Goal: Task Accomplishment & Management: Use online tool/utility

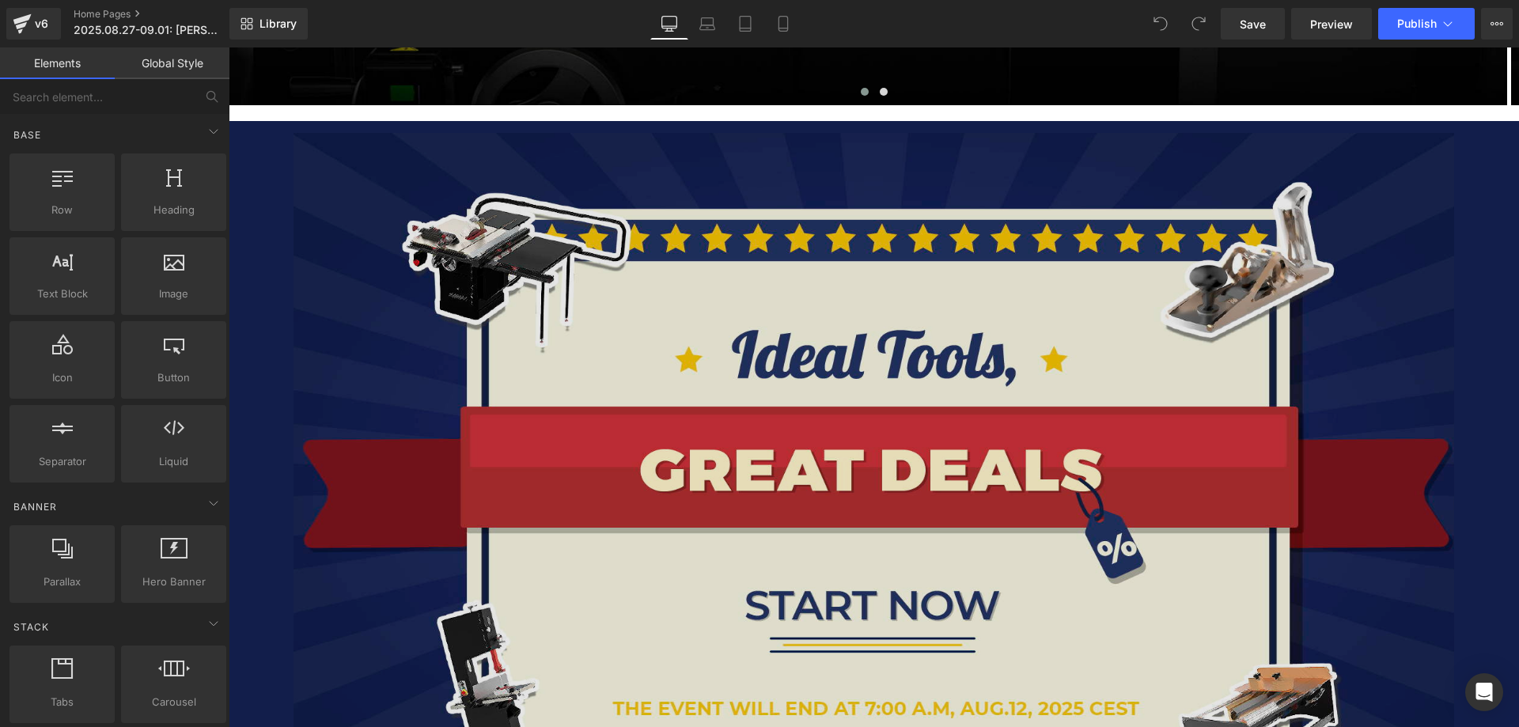
click at [661, 271] on img at bounding box center [875, 473] width 1162 height 680
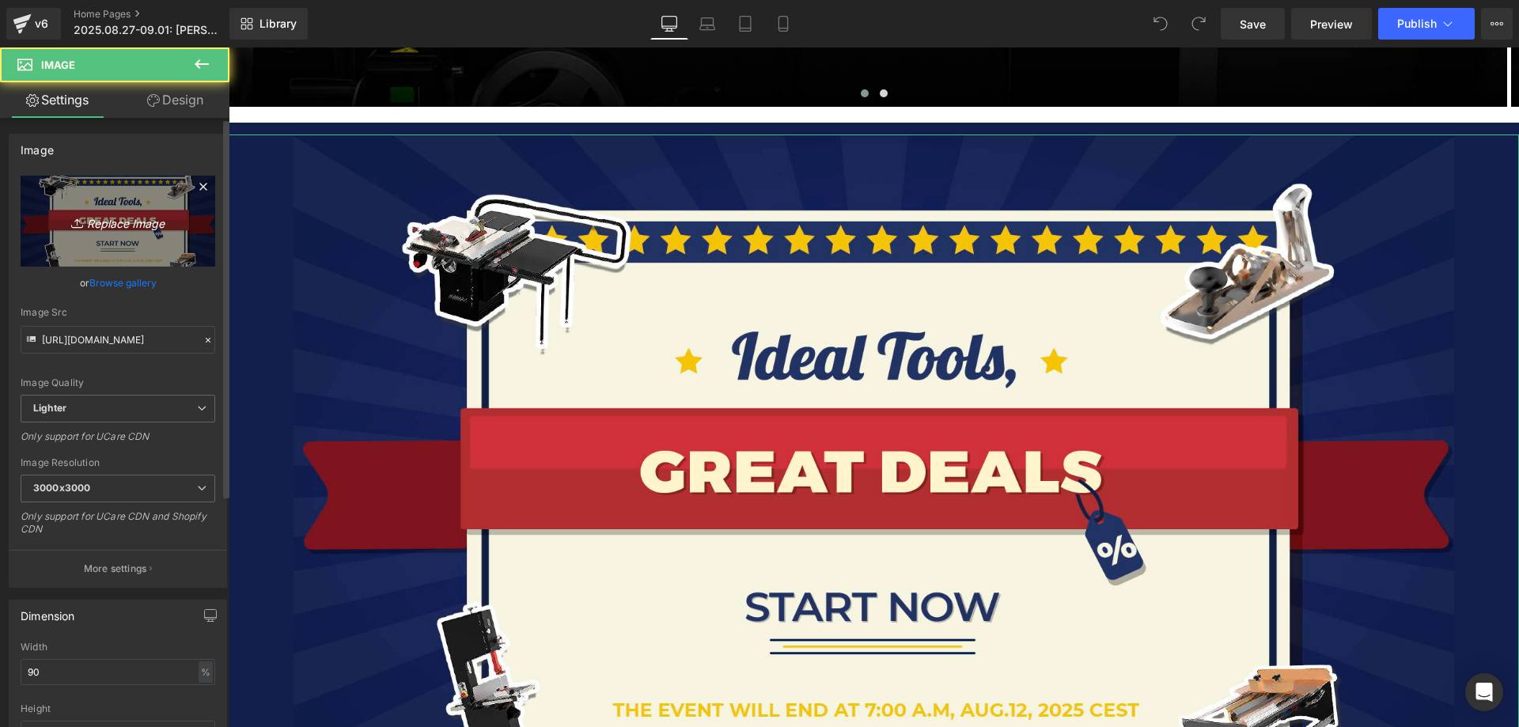
click at [141, 209] on link "Replace Image" at bounding box center [118, 221] width 195 height 91
type input "C:\fakepath\Artboard 1.jpg"
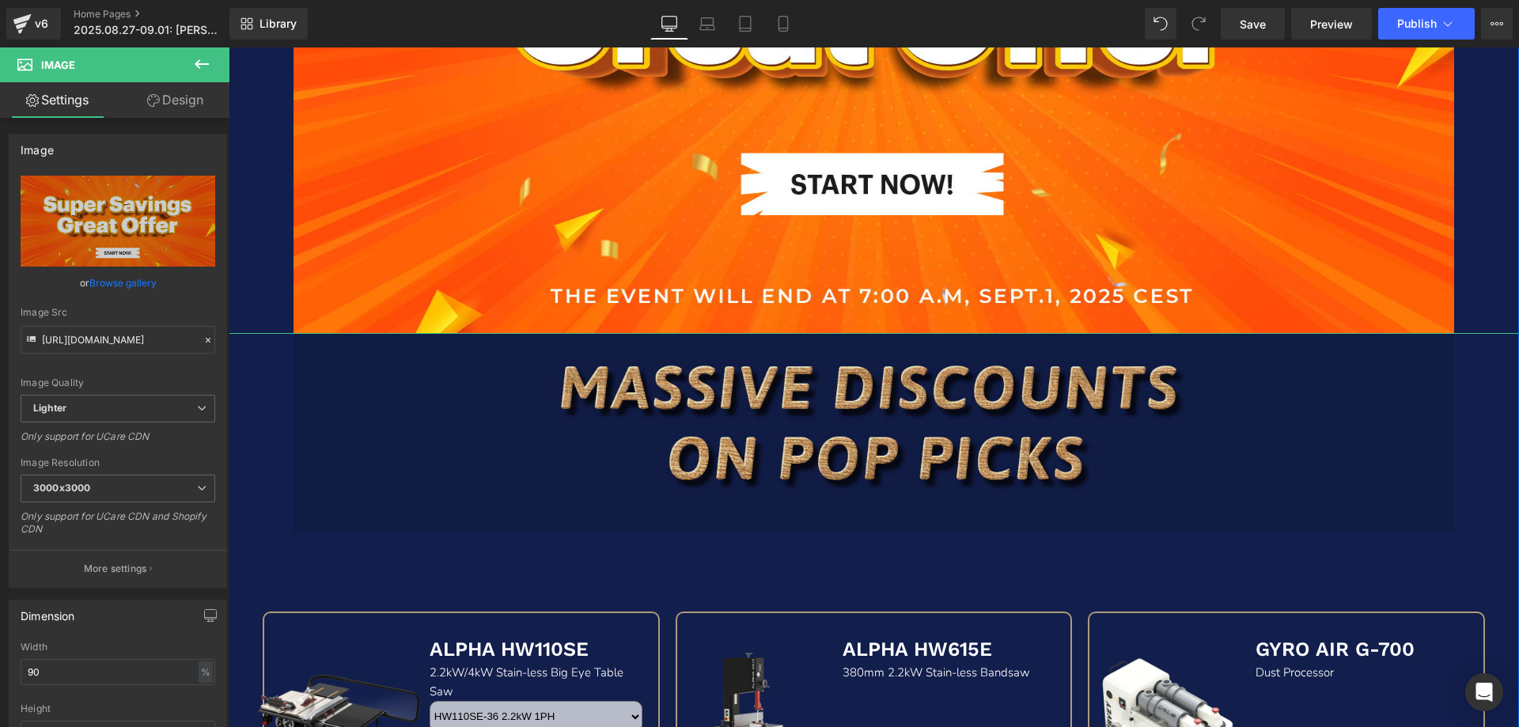
scroll to position [1187, 0]
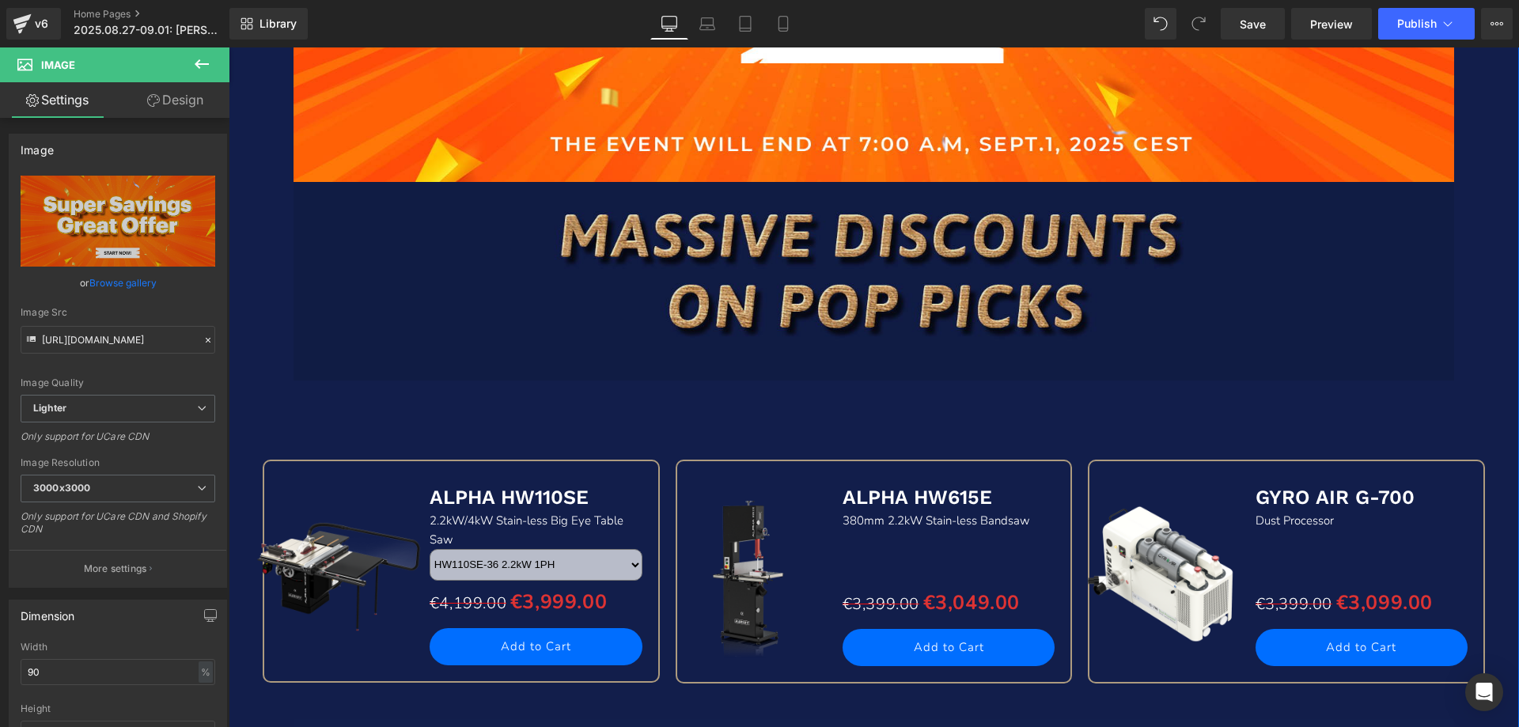
click at [661, 257] on img at bounding box center [875, 281] width 1162 height 199
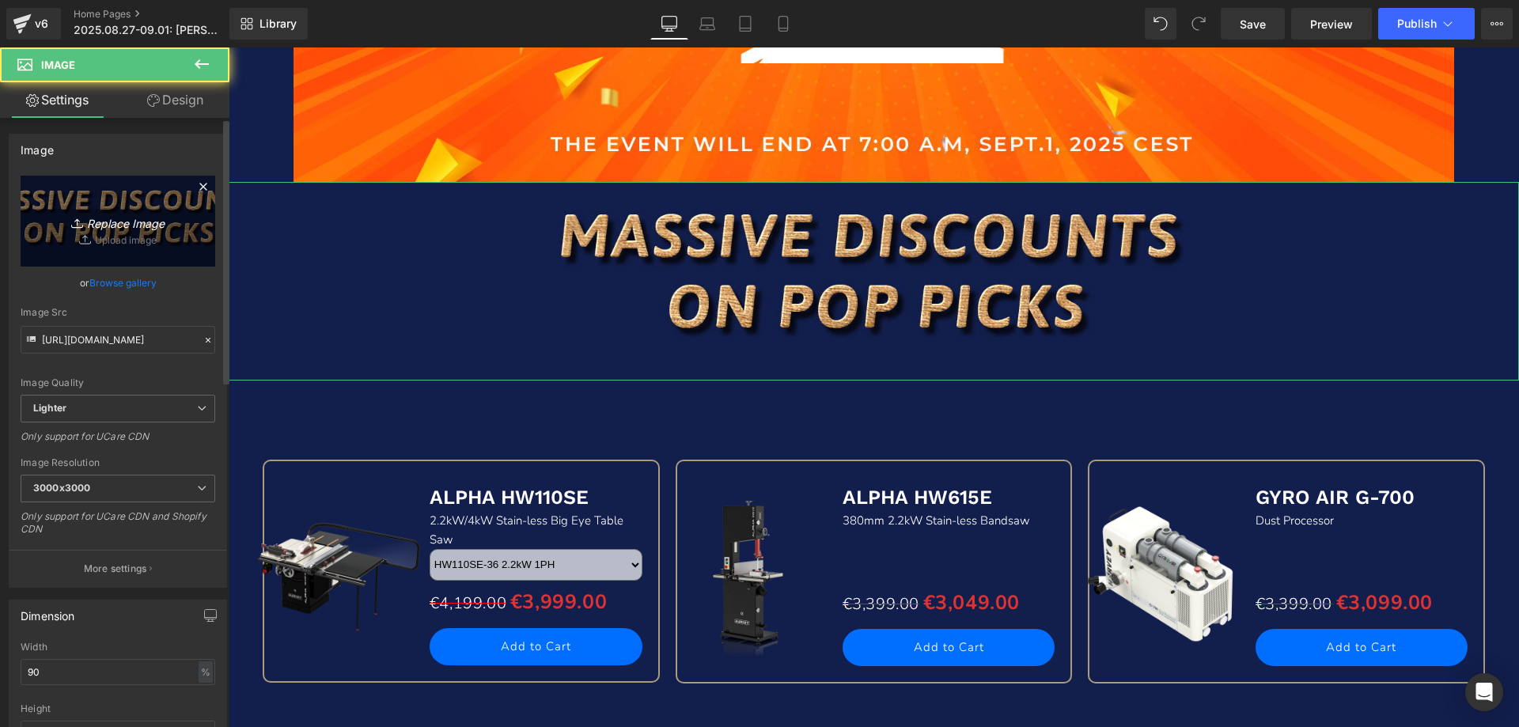
click at [128, 229] on icon "Replace Image" at bounding box center [118, 221] width 127 height 20
type input "C:\fakepath\hv_15.jpg"
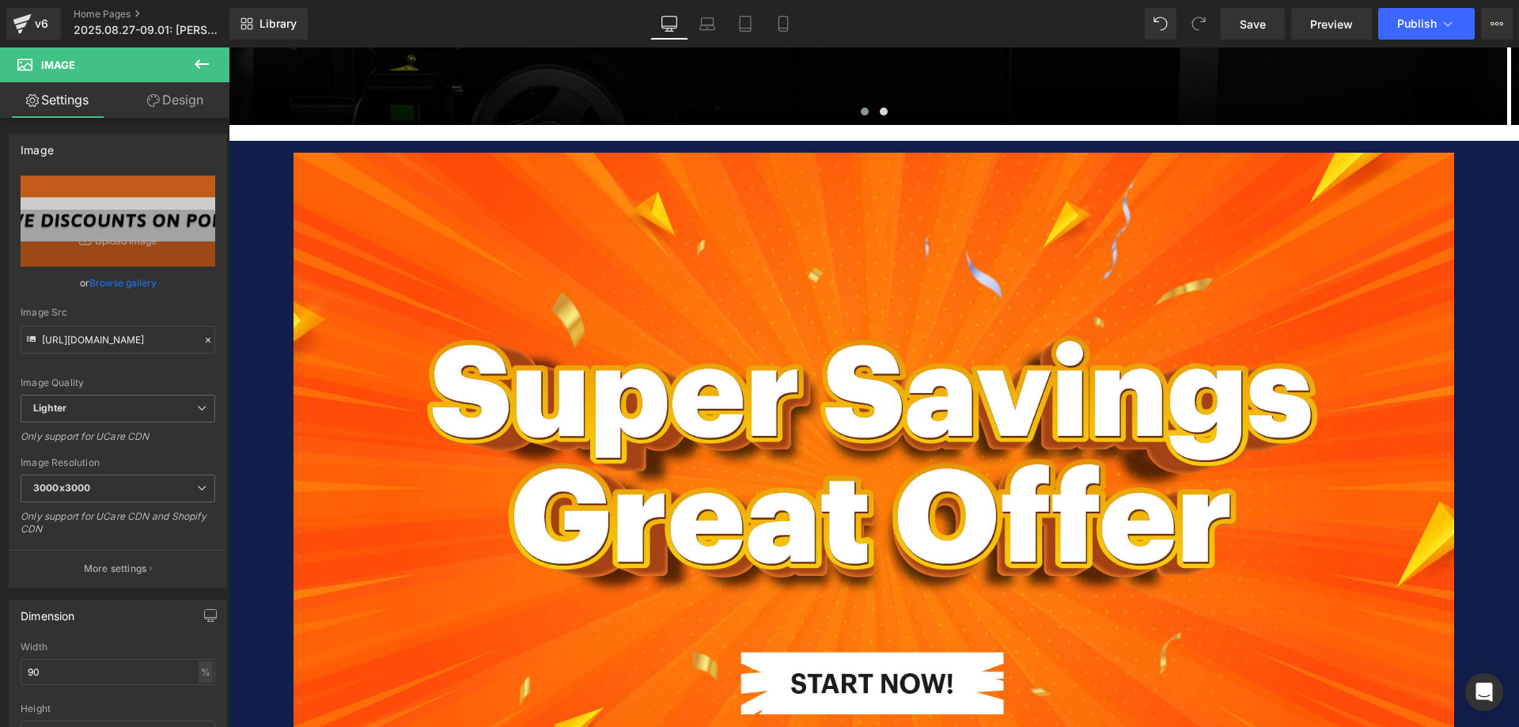
scroll to position [396, 0]
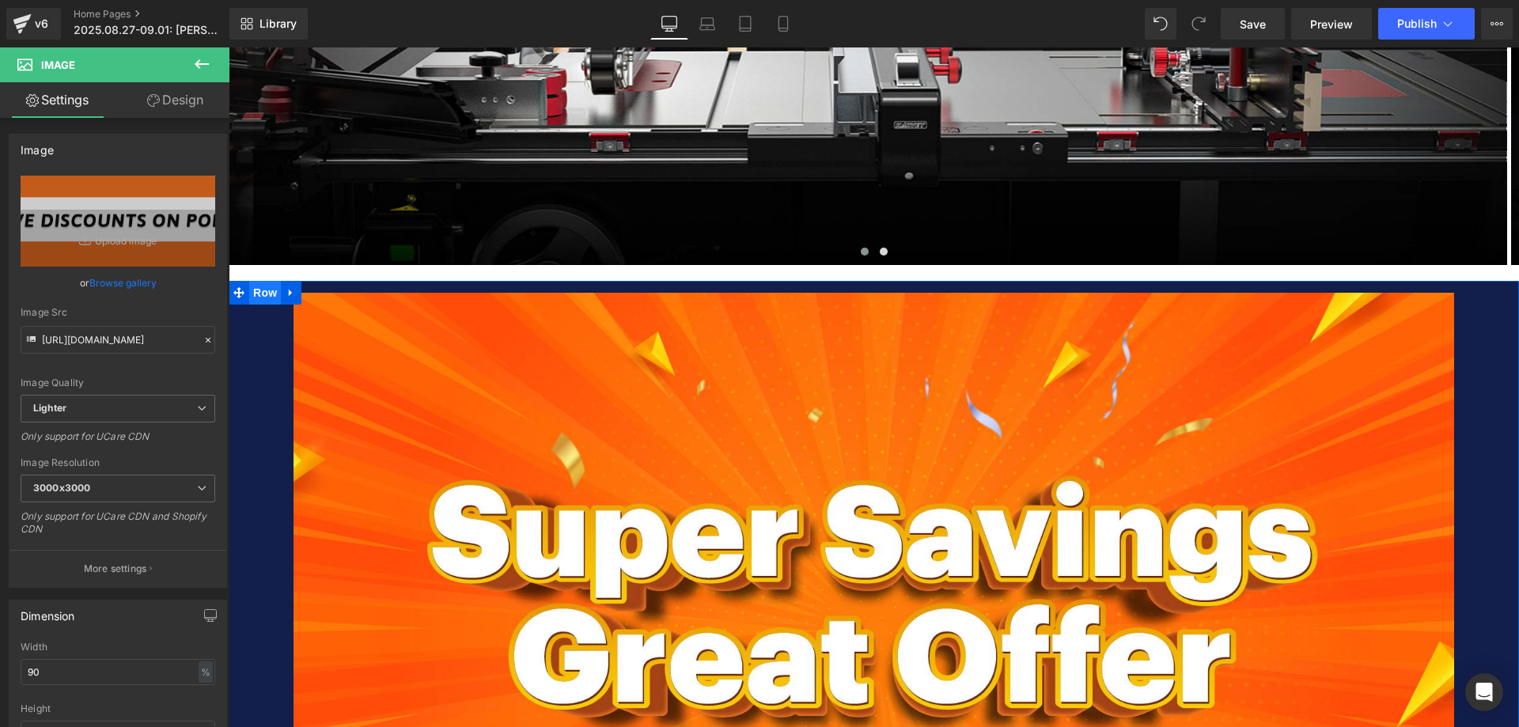
click at [249, 290] on span "Row" at bounding box center [265, 293] width 32 height 24
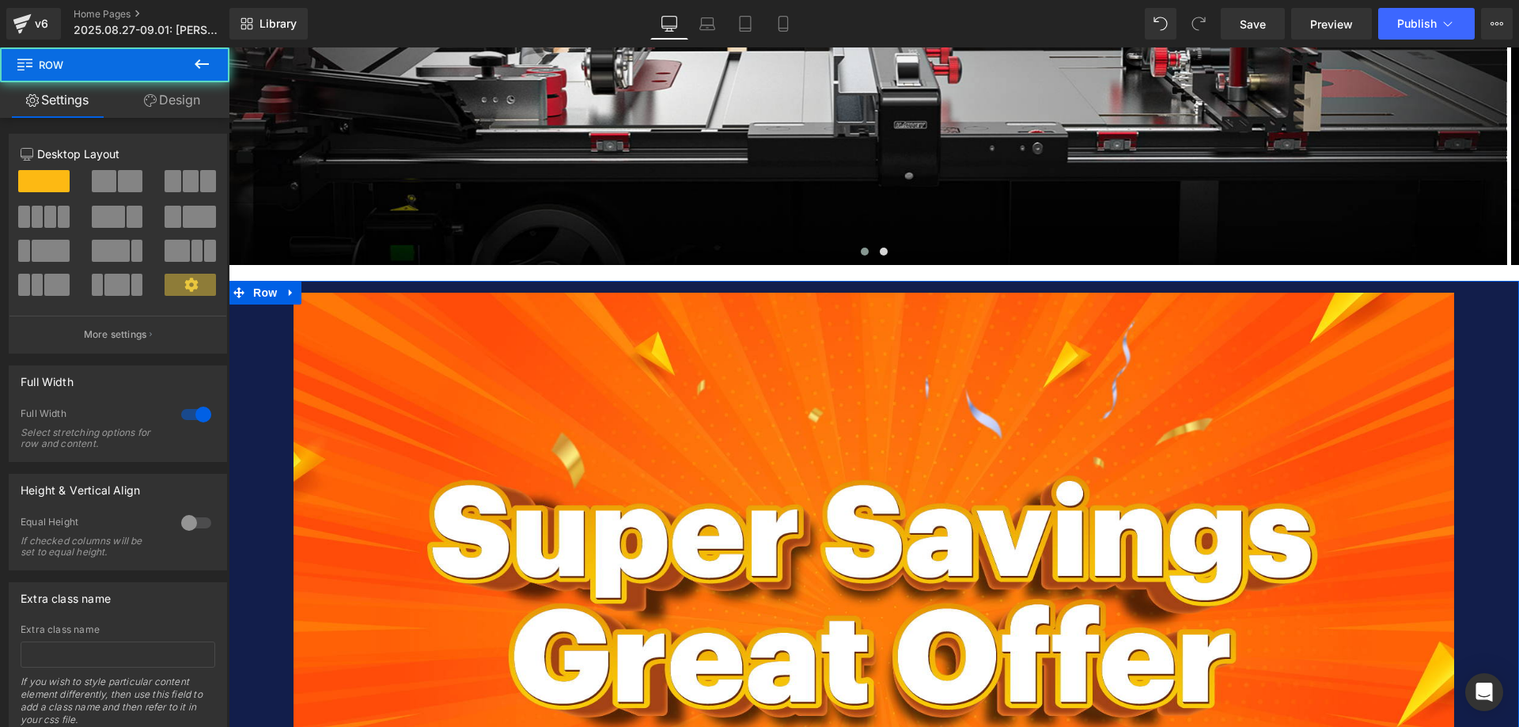
click at [166, 101] on link "Design" at bounding box center [172, 100] width 115 height 36
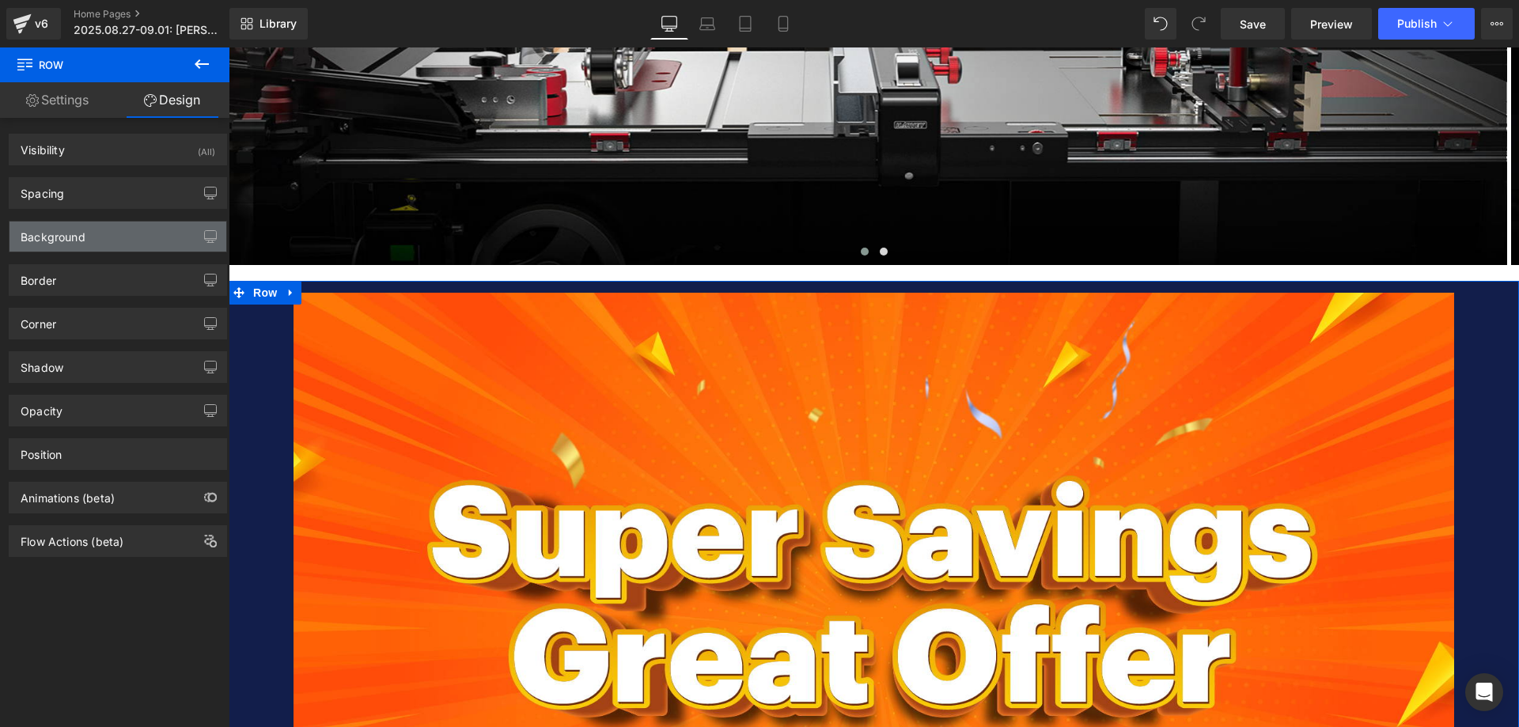
click at [75, 244] on div "Background" at bounding box center [117, 237] width 217 height 30
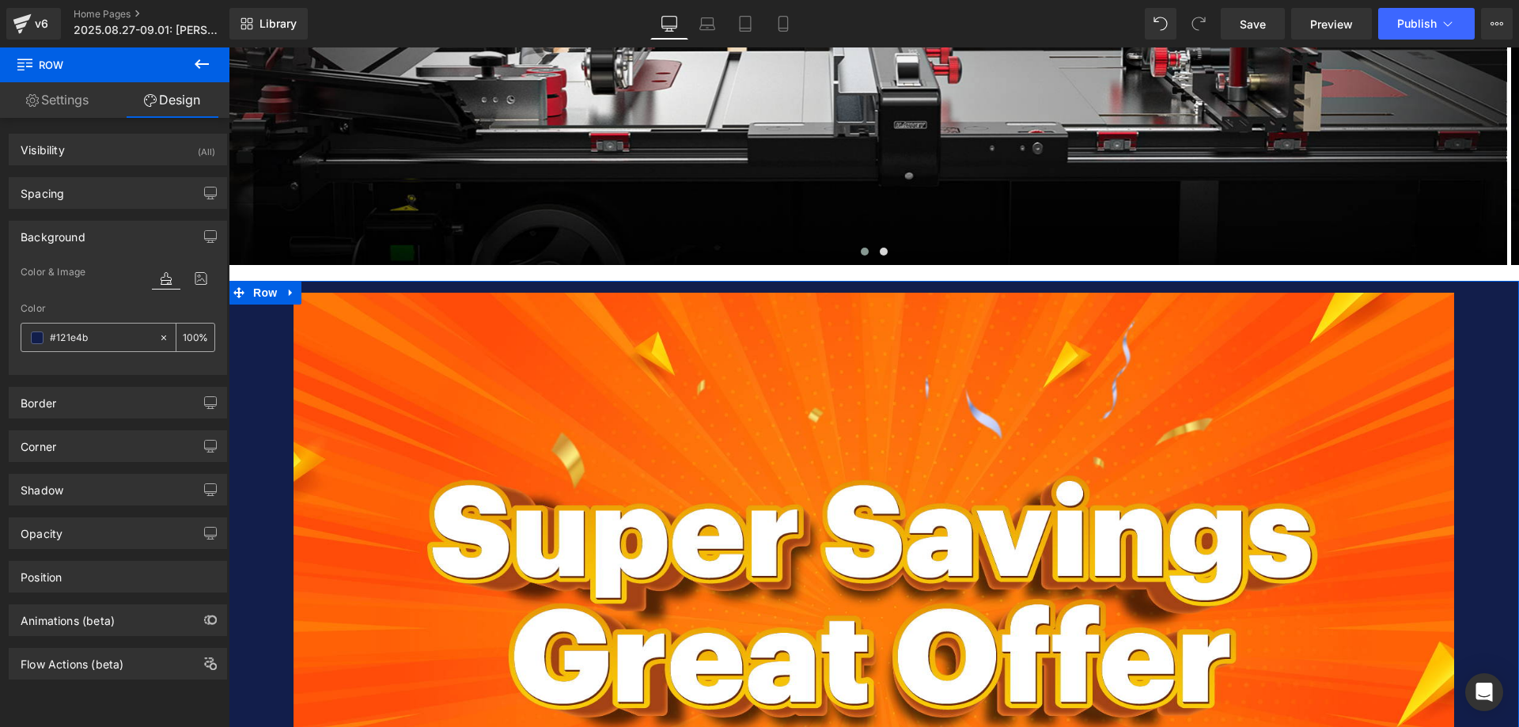
click at [96, 330] on input "#121e4b" at bounding box center [100, 337] width 101 height 17
type input "f"
type input "f37221"
drag, startPoint x: 99, startPoint y: 340, endPoint x: 13, endPoint y: 331, distance: 86.7
click at [13, 331] on div "Color & Image color Color f37221 100 % Image Replace Image Upload image or Brow…" at bounding box center [117, 319] width 217 height 112
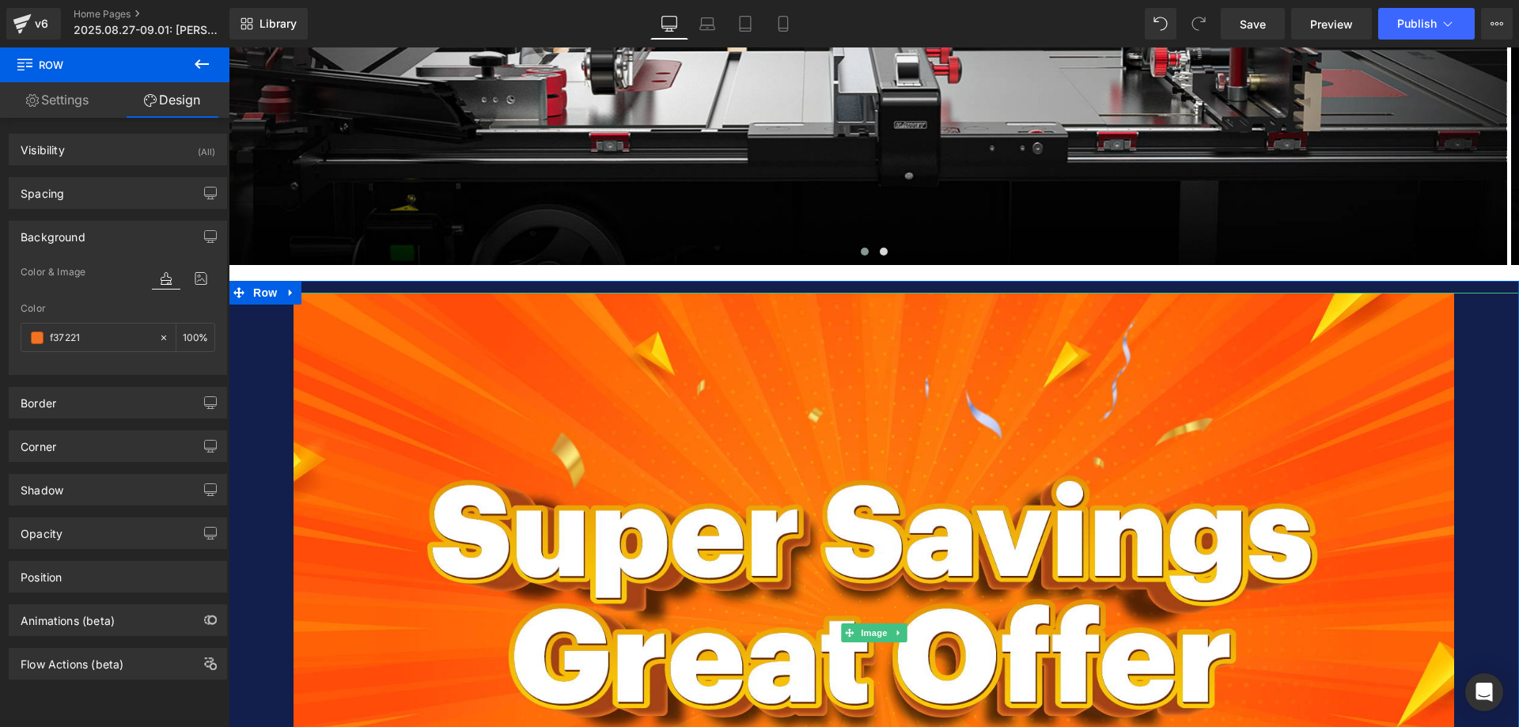
click at [269, 368] on div at bounding box center [874, 633] width 1291 height 680
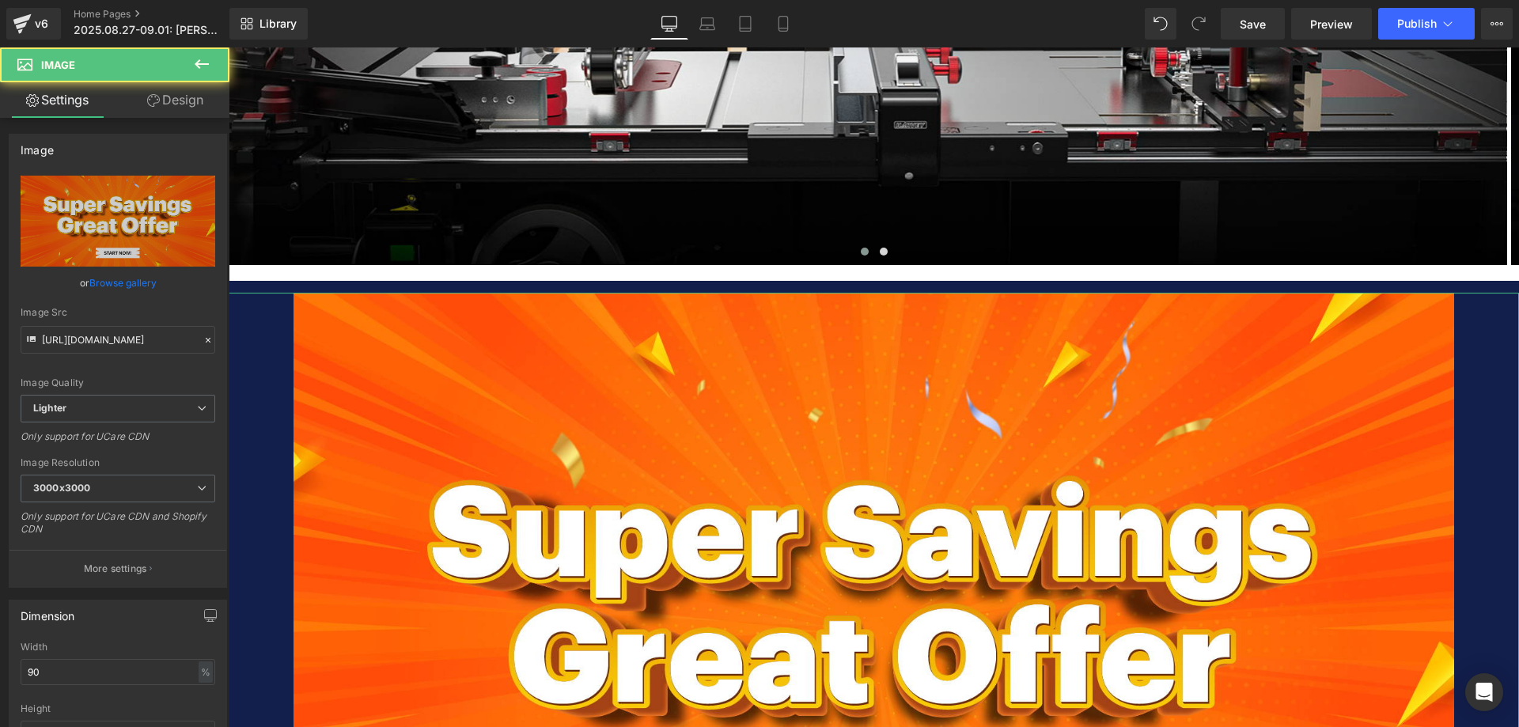
click at [169, 100] on link "Design" at bounding box center [175, 100] width 115 height 36
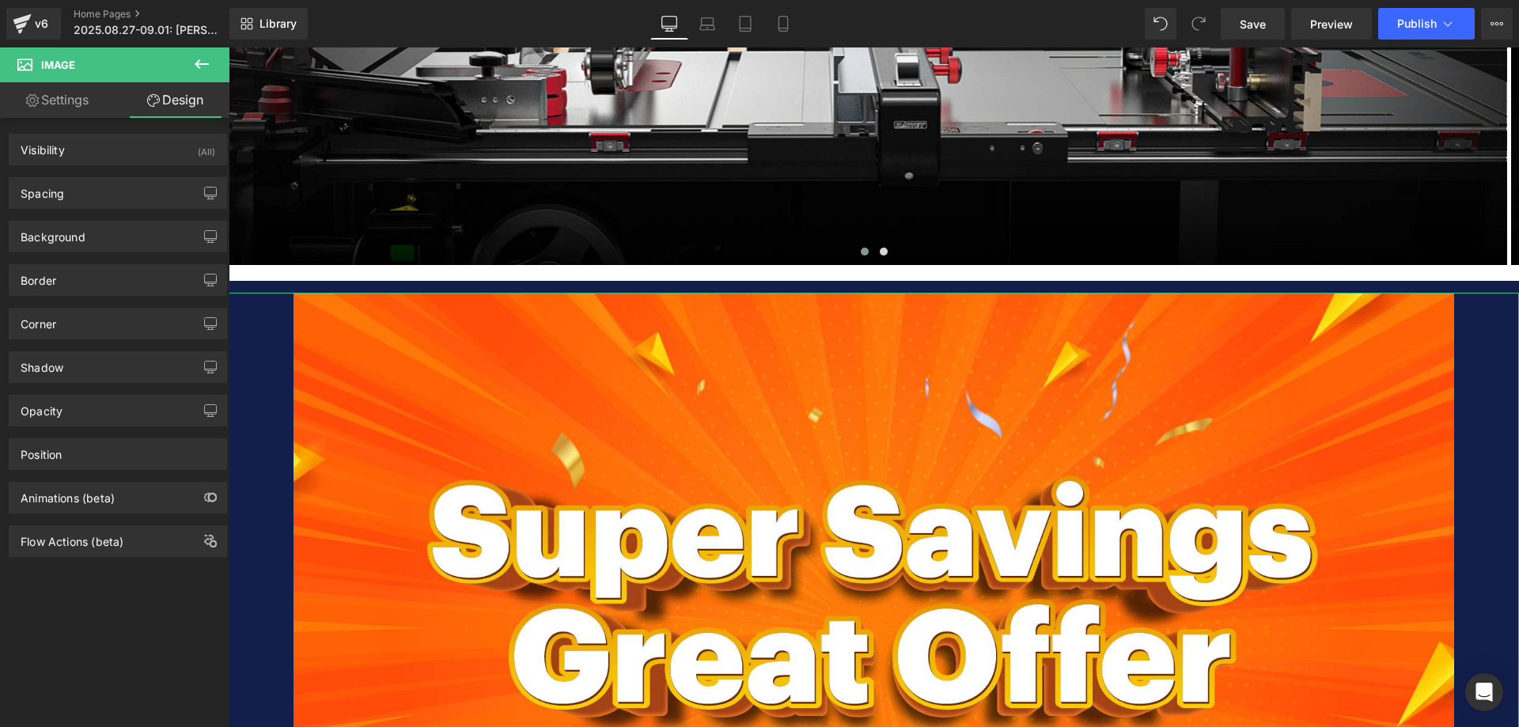
drag, startPoint x: 74, startPoint y: 237, endPoint x: 102, endPoint y: 278, distance: 50.1
click at [74, 237] on div "Background" at bounding box center [53, 233] width 65 height 22
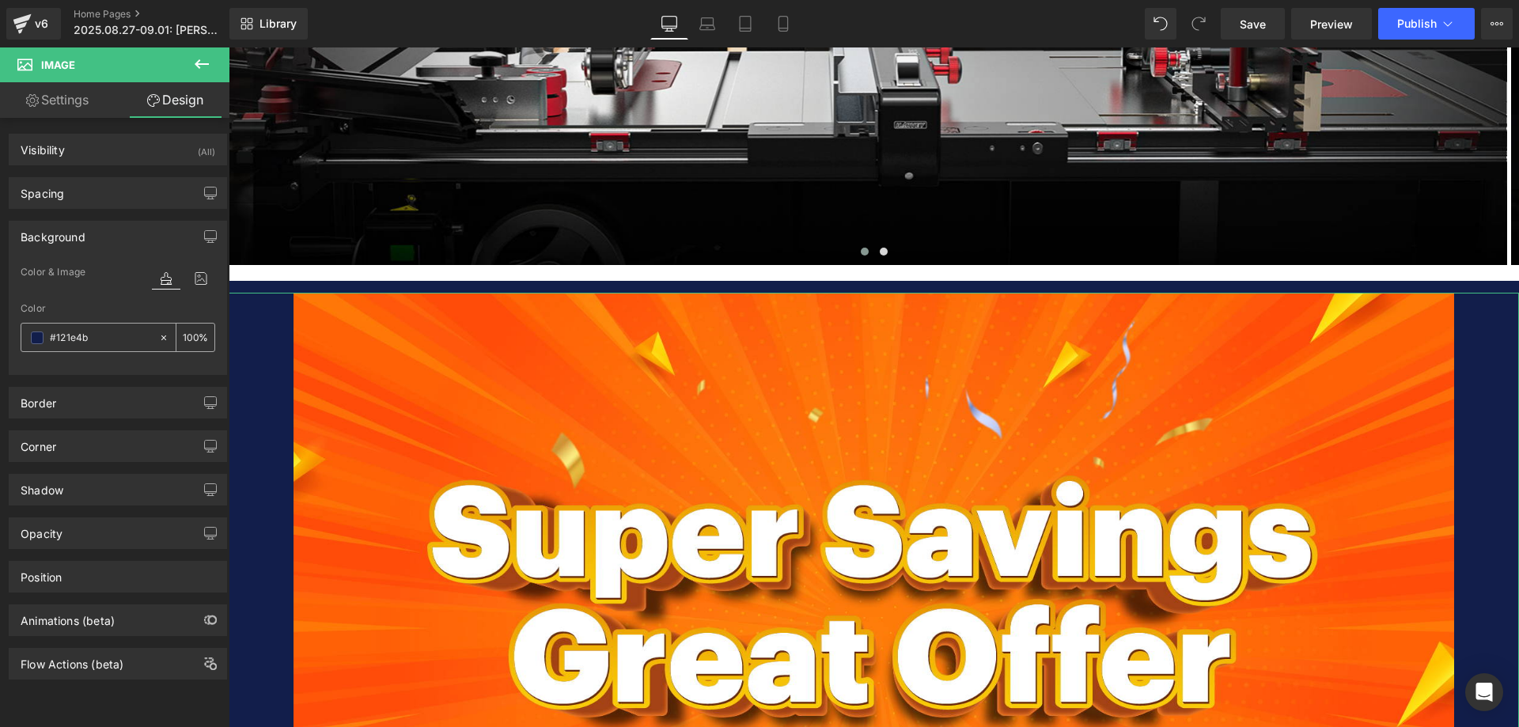
click at [101, 336] on input "#121e4b" at bounding box center [100, 337] width 101 height 17
paste input "f37221"
type input "f37221"
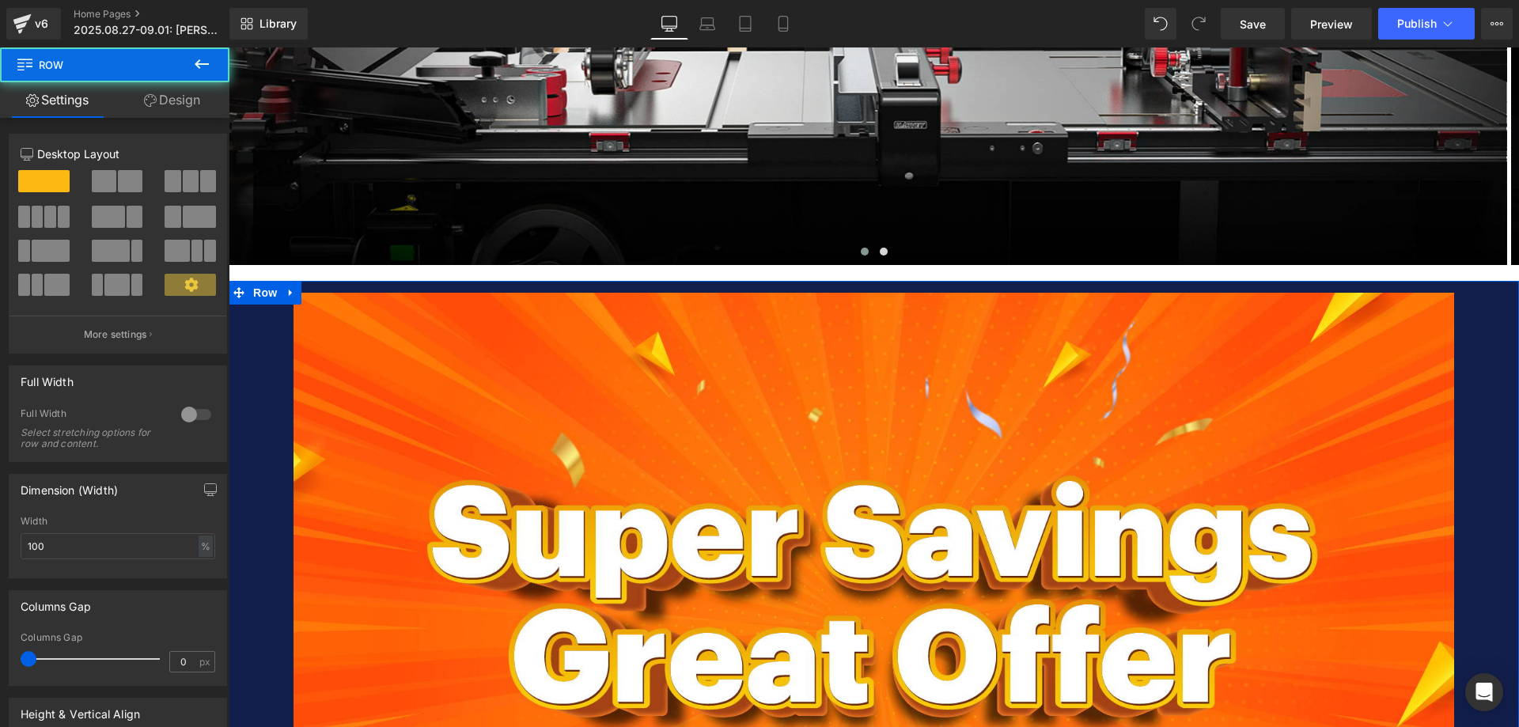
click at [180, 101] on link "Design" at bounding box center [172, 100] width 115 height 36
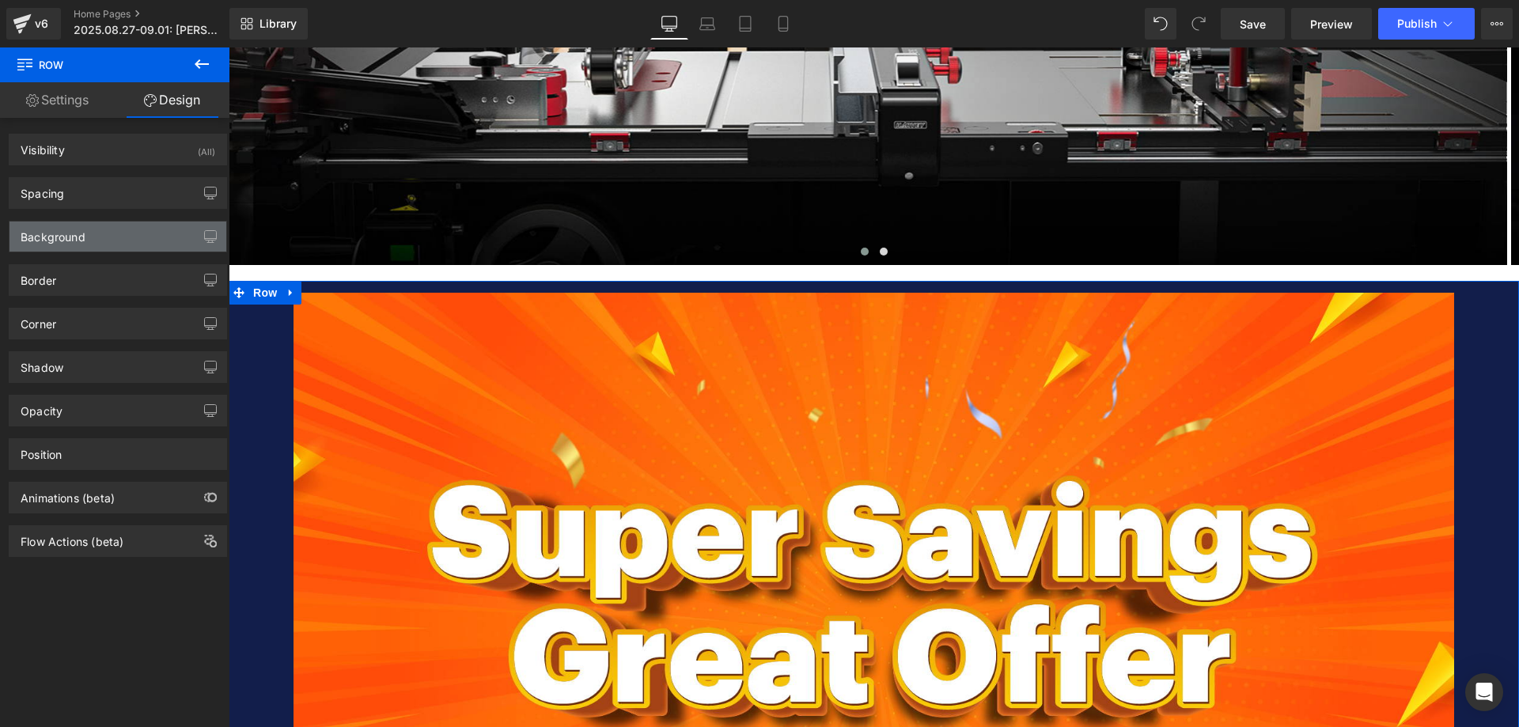
click at [51, 238] on div "Background" at bounding box center [53, 233] width 65 height 22
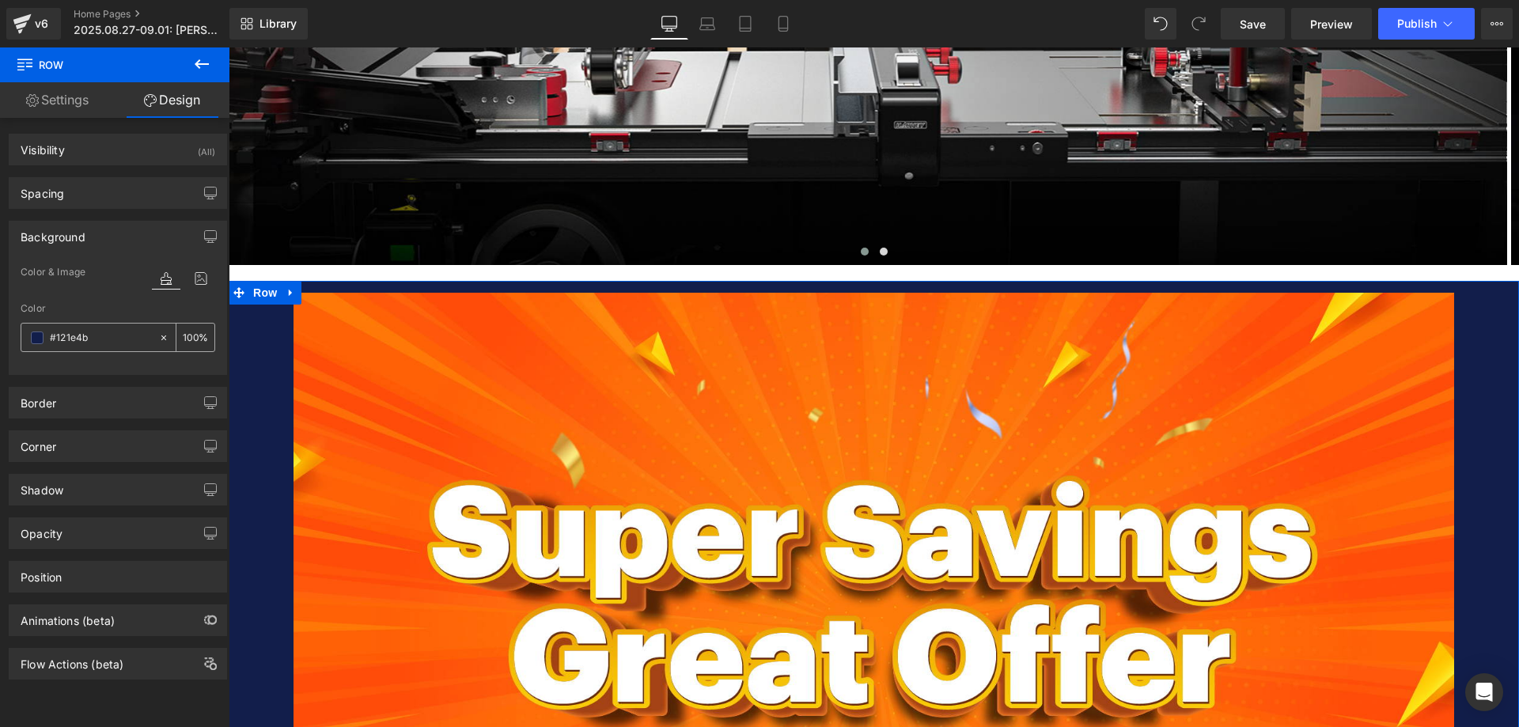
click at [93, 343] on input "text" at bounding box center [100, 337] width 101 height 17
paste input "f37221"
type input "f37221"
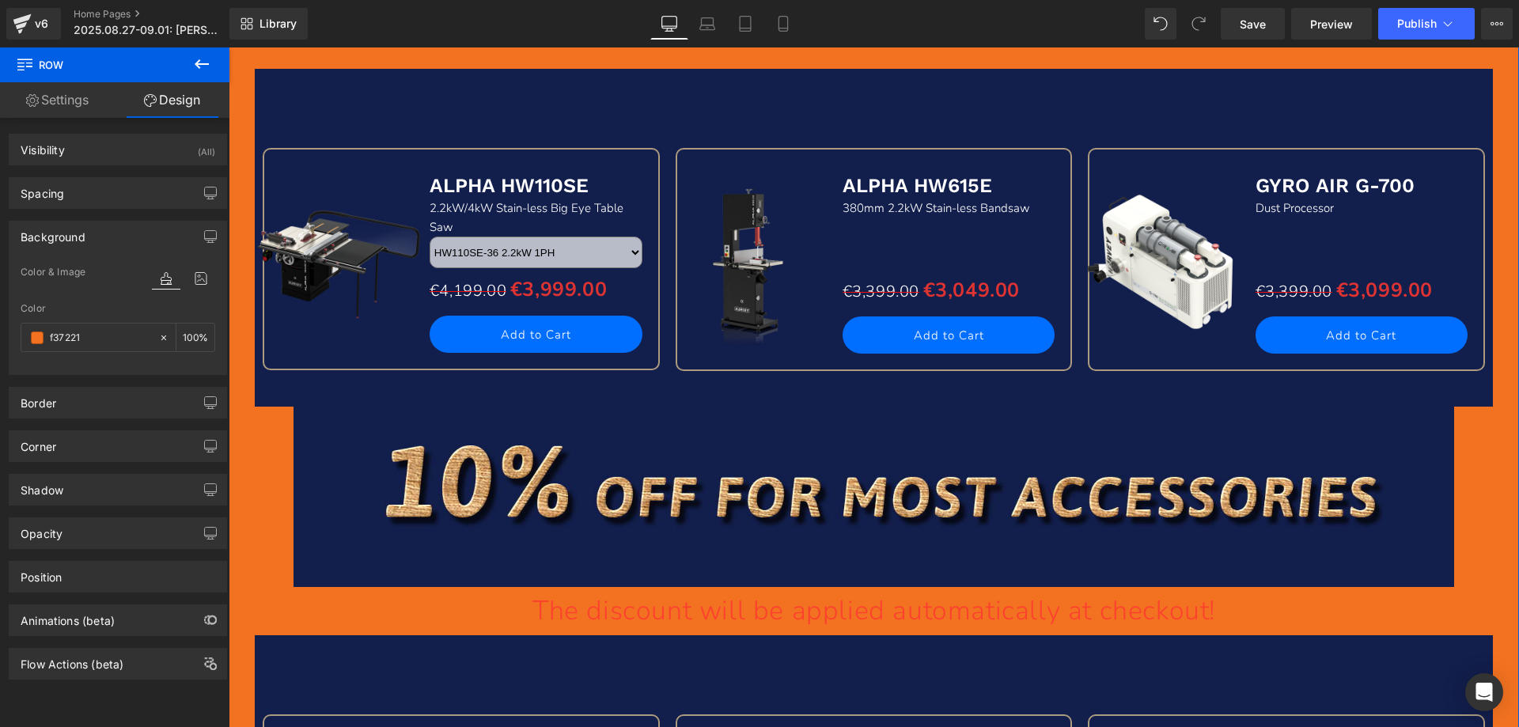
scroll to position [1345, 0]
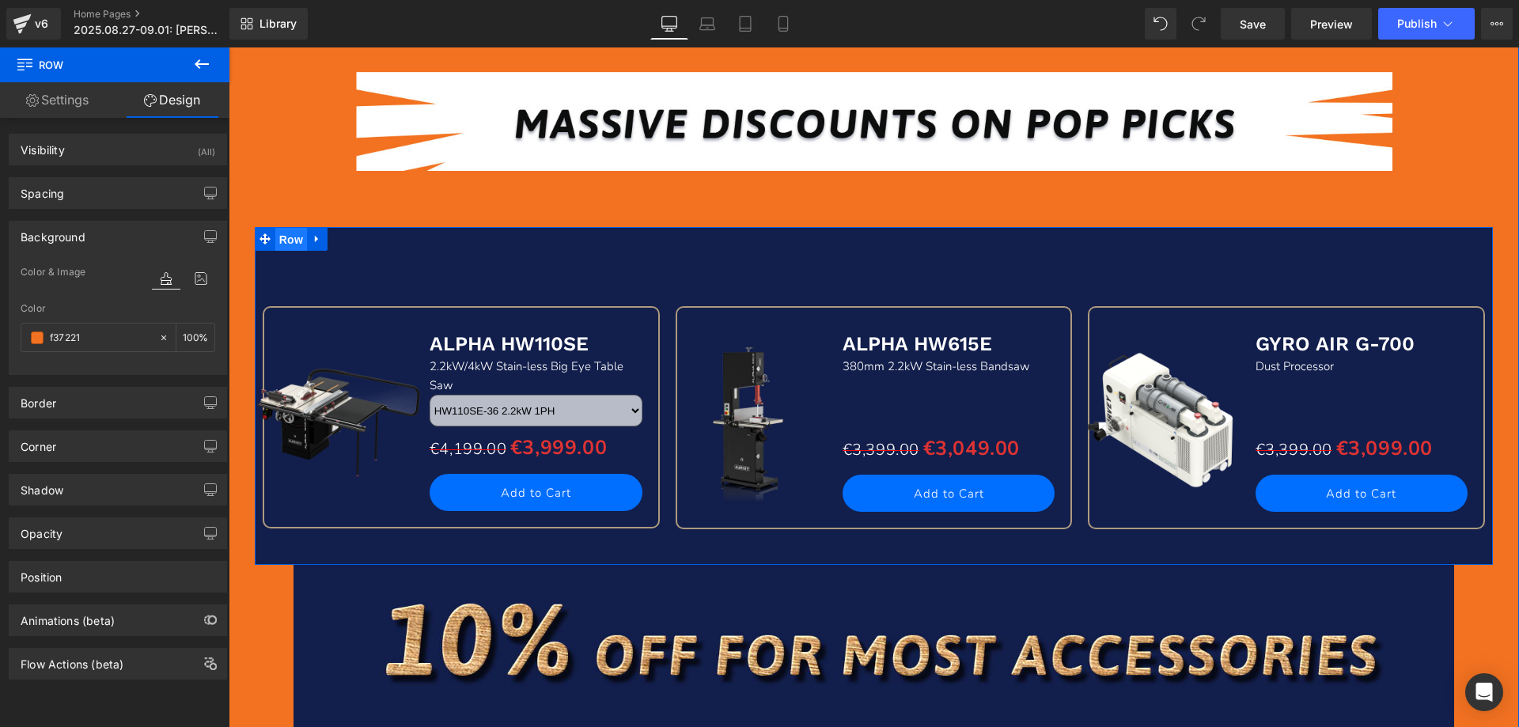
click at [283, 242] on span "Row" at bounding box center [291, 240] width 32 height 24
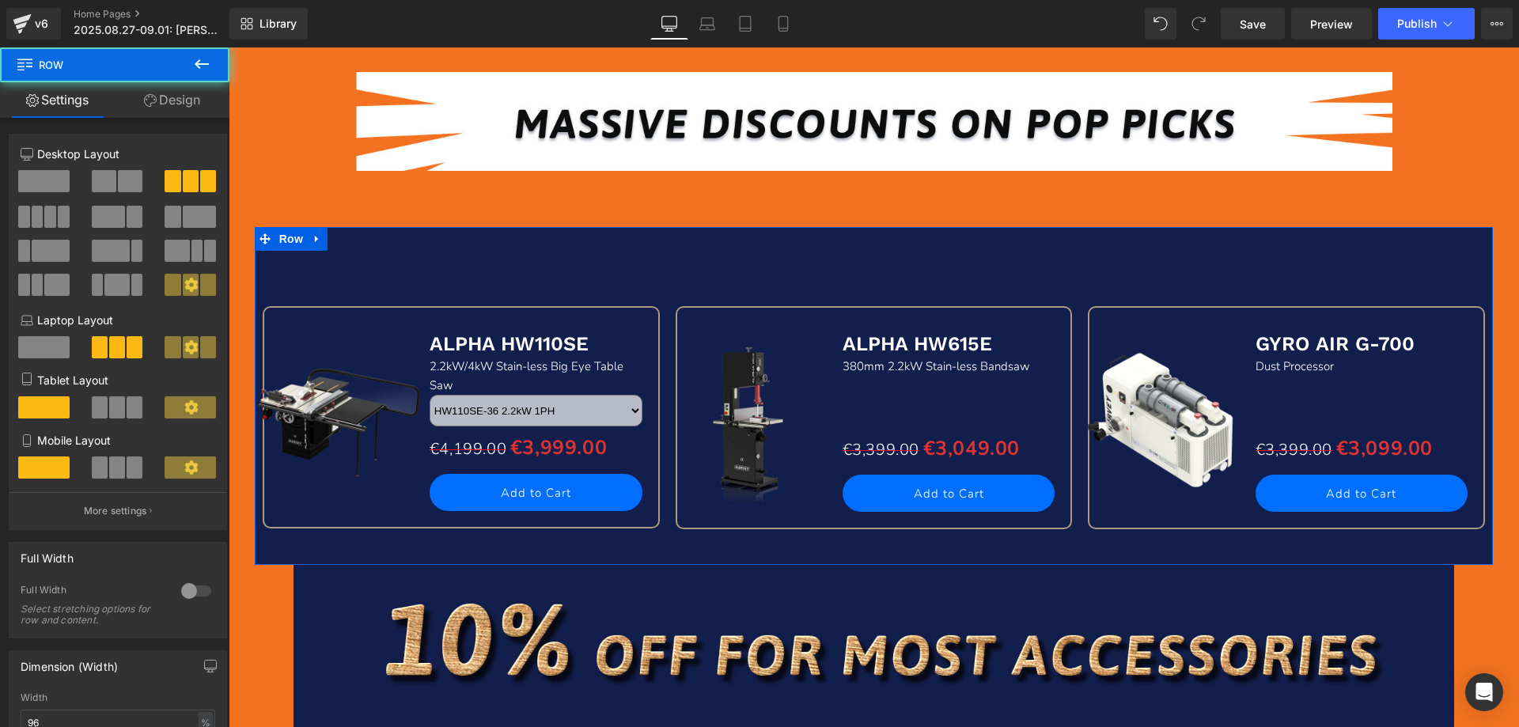
click at [175, 101] on link "Design" at bounding box center [172, 100] width 115 height 36
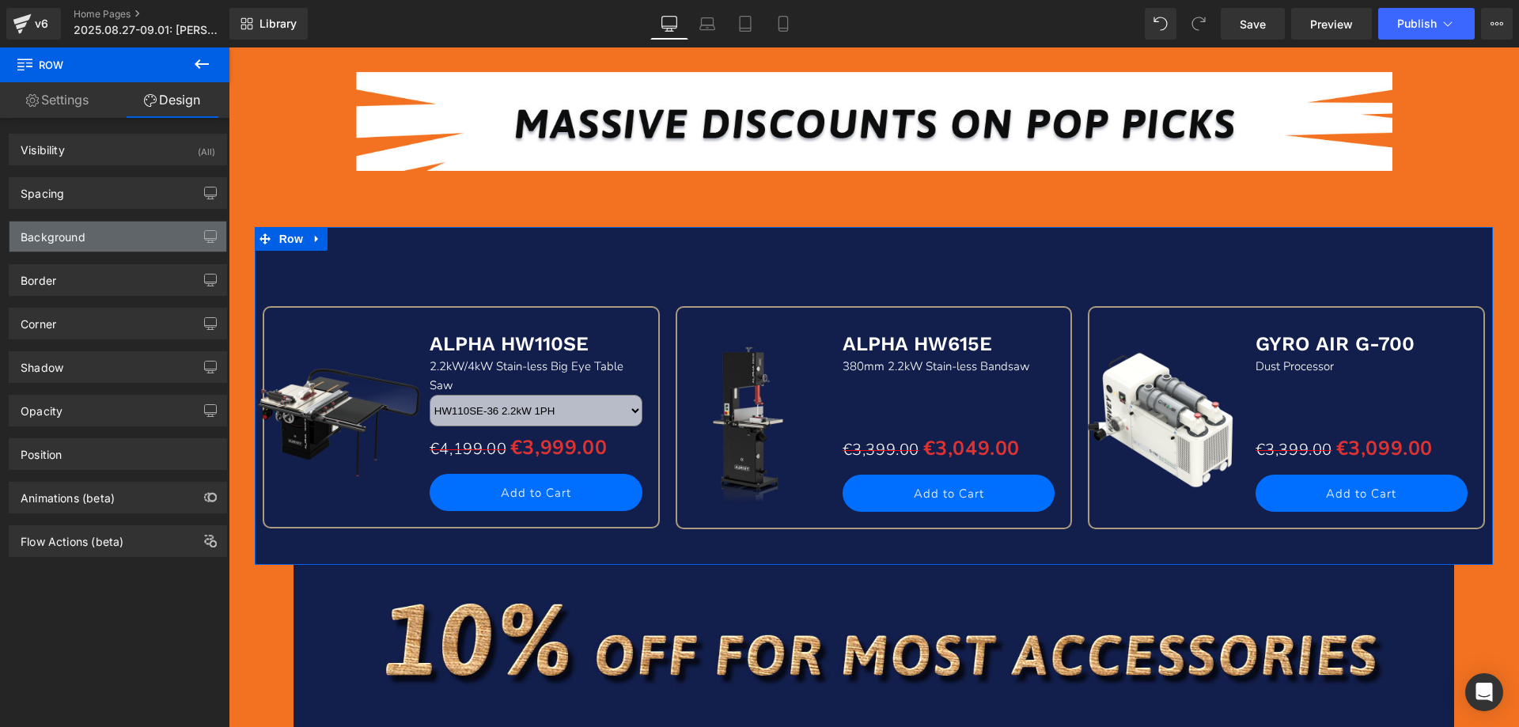
click at [73, 244] on div "Background" at bounding box center [117, 237] width 217 height 30
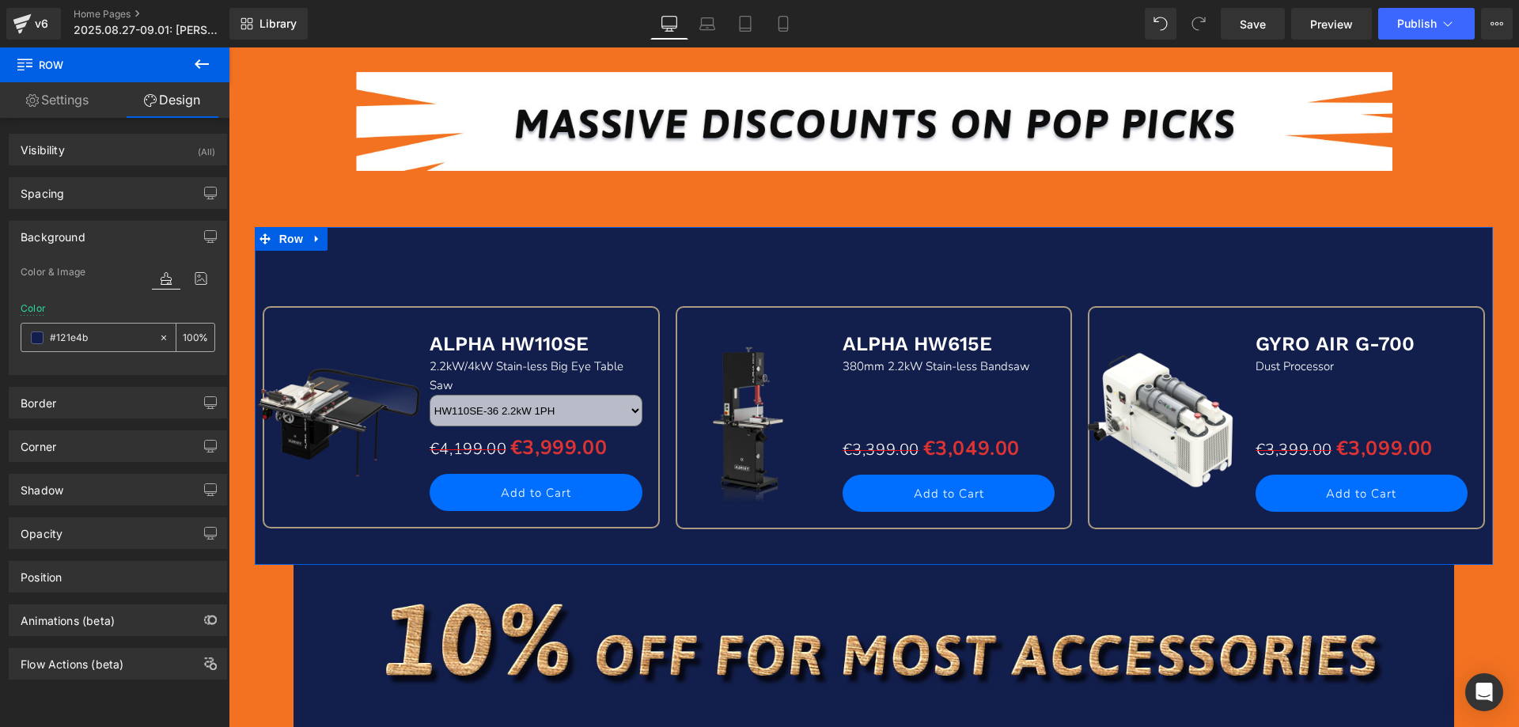
click at [102, 335] on input "#121e4b" at bounding box center [100, 337] width 101 height 17
paste input "f37221"
type input "f37221"
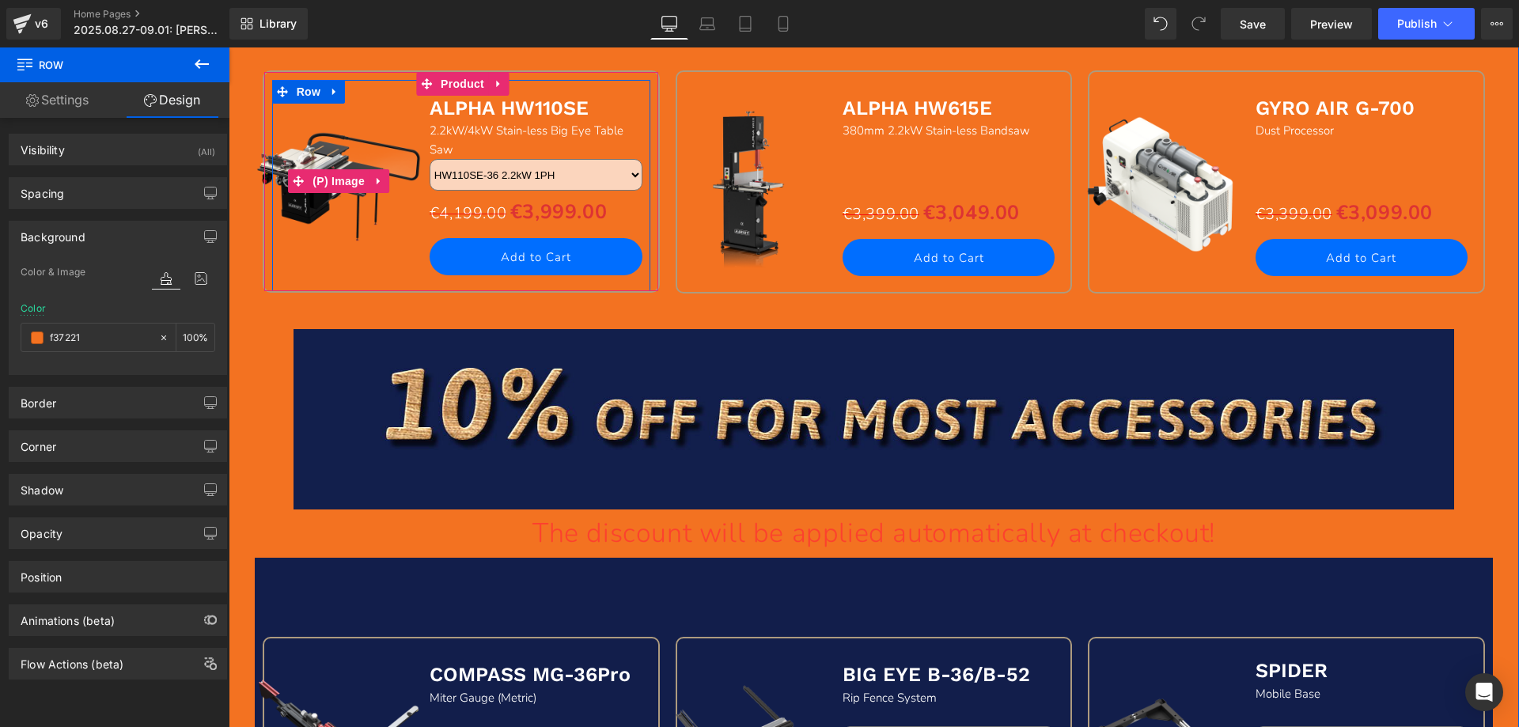
scroll to position [1583, 0]
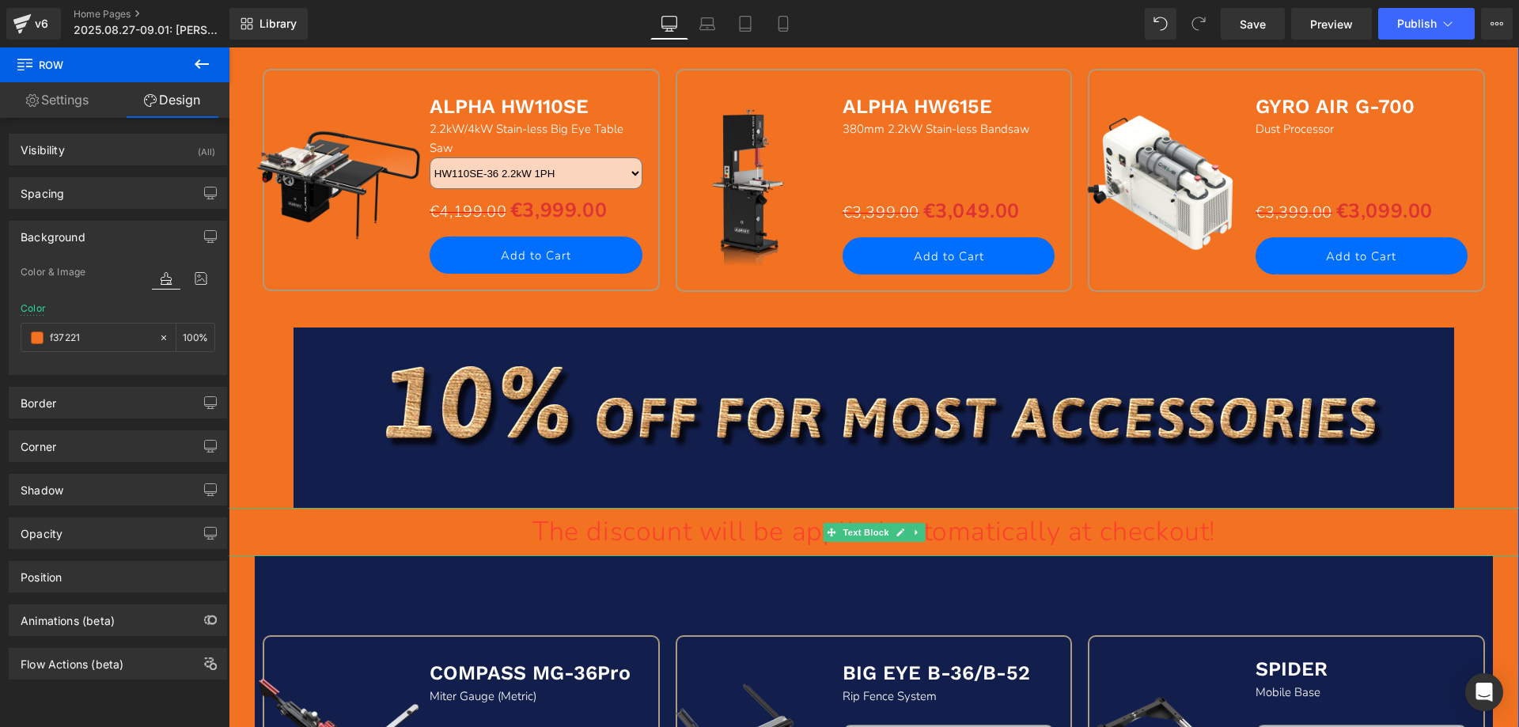
drag, startPoint x: 497, startPoint y: 529, endPoint x: 522, endPoint y: 535, distance: 25.9
click at [499, 529] on p "The discount will be applied automatically at checkout!" at bounding box center [874, 532] width 1291 height 48
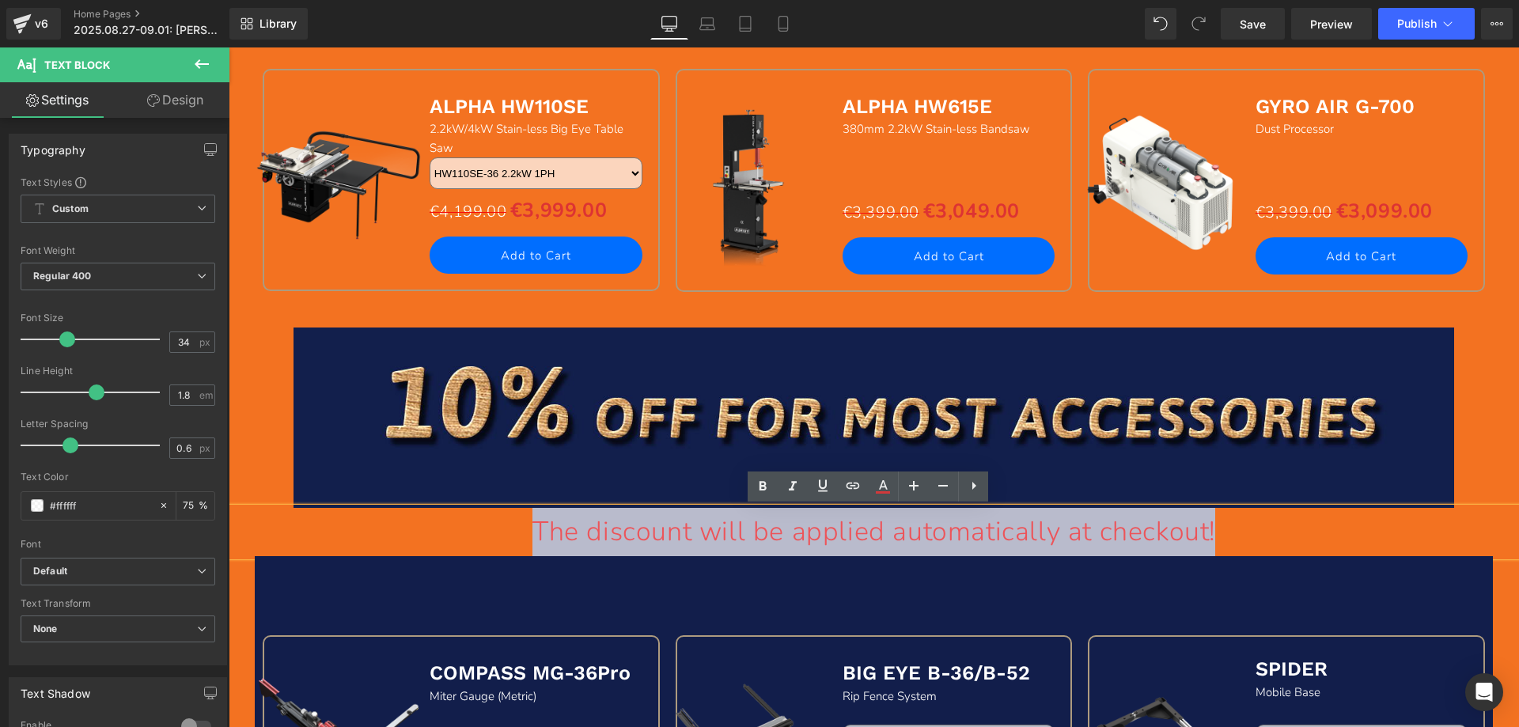
drag, startPoint x: 503, startPoint y: 529, endPoint x: 1273, endPoint y: 537, distance: 770.1
click at [1273, 537] on p "The discount will be applied automatically at checkout!" at bounding box center [874, 532] width 1291 height 48
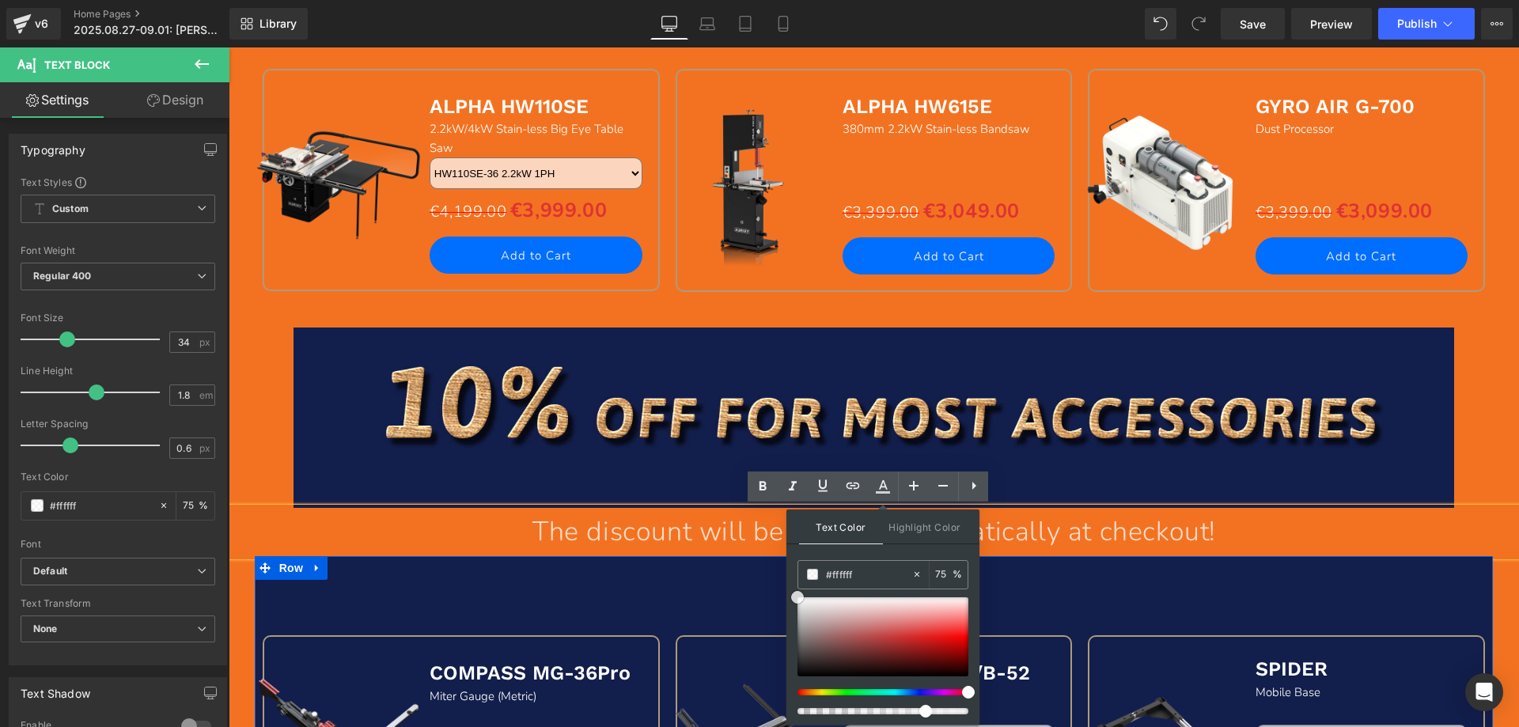
drag, startPoint x: 1198, startPoint y: 675, endPoint x: 283, endPoint y: 467, distance: 939.0
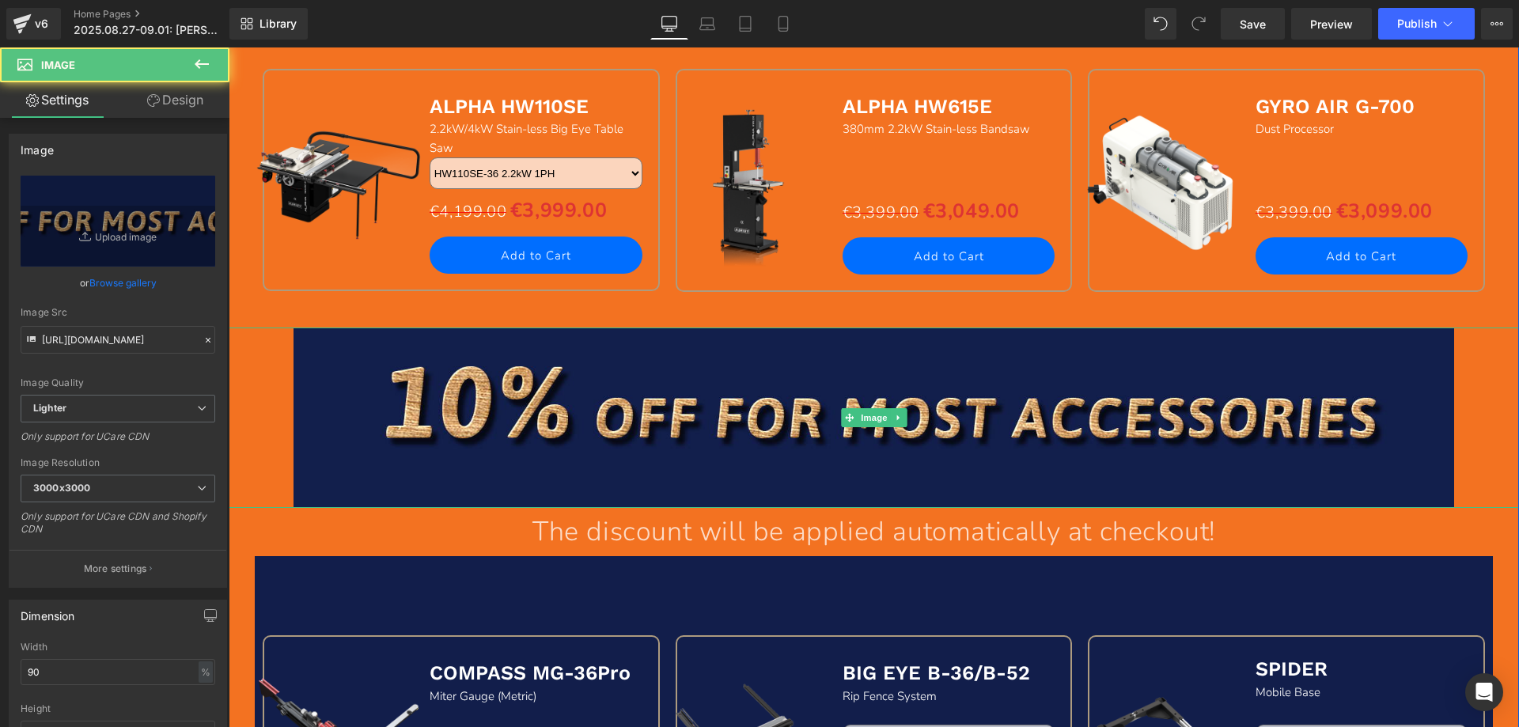
click at [241, 404] on div at bounding box center [874, 418] width 1291 height 180
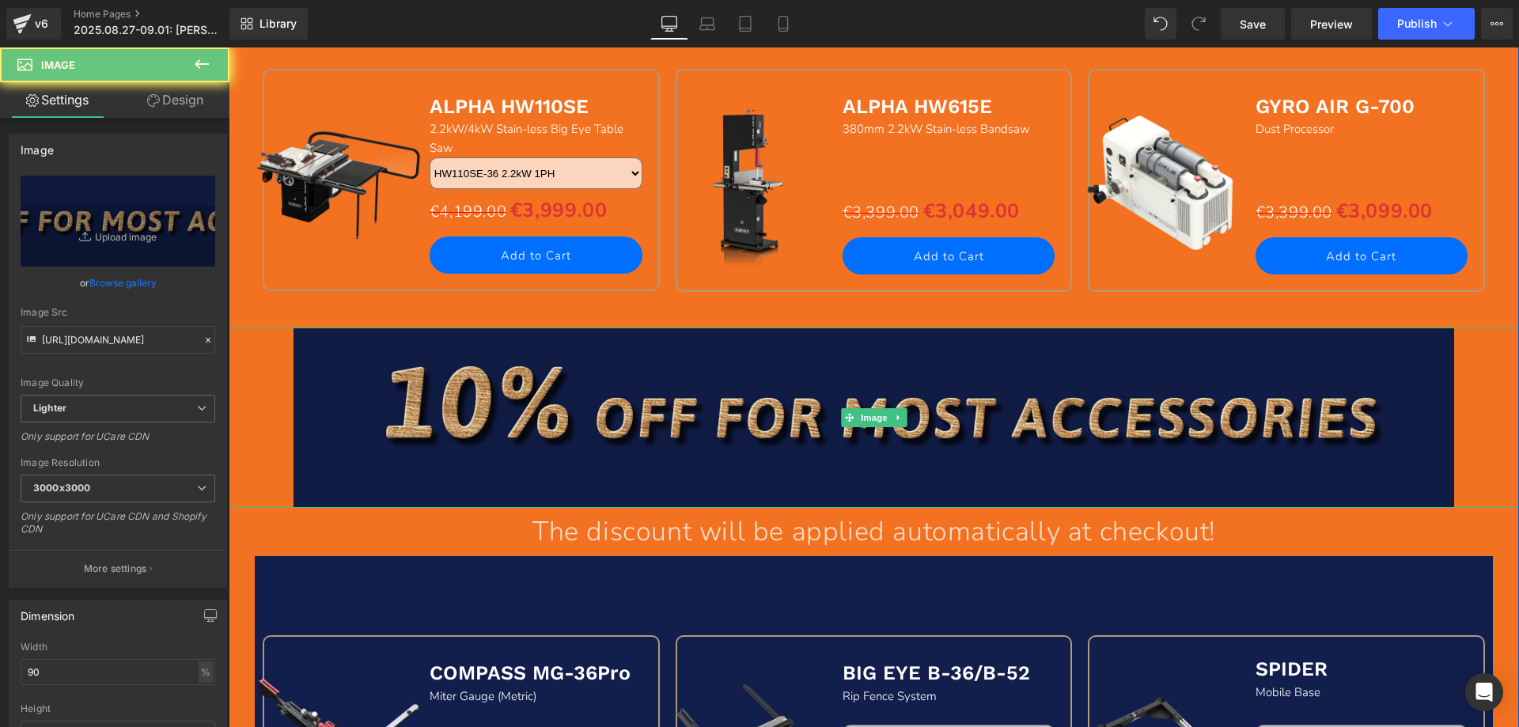
click at [500, 405] on img at bounding box center [875, 418] width 1162 height 180
click at [508, 372] on img at bounding box center [875, 418] width 1162 height 180
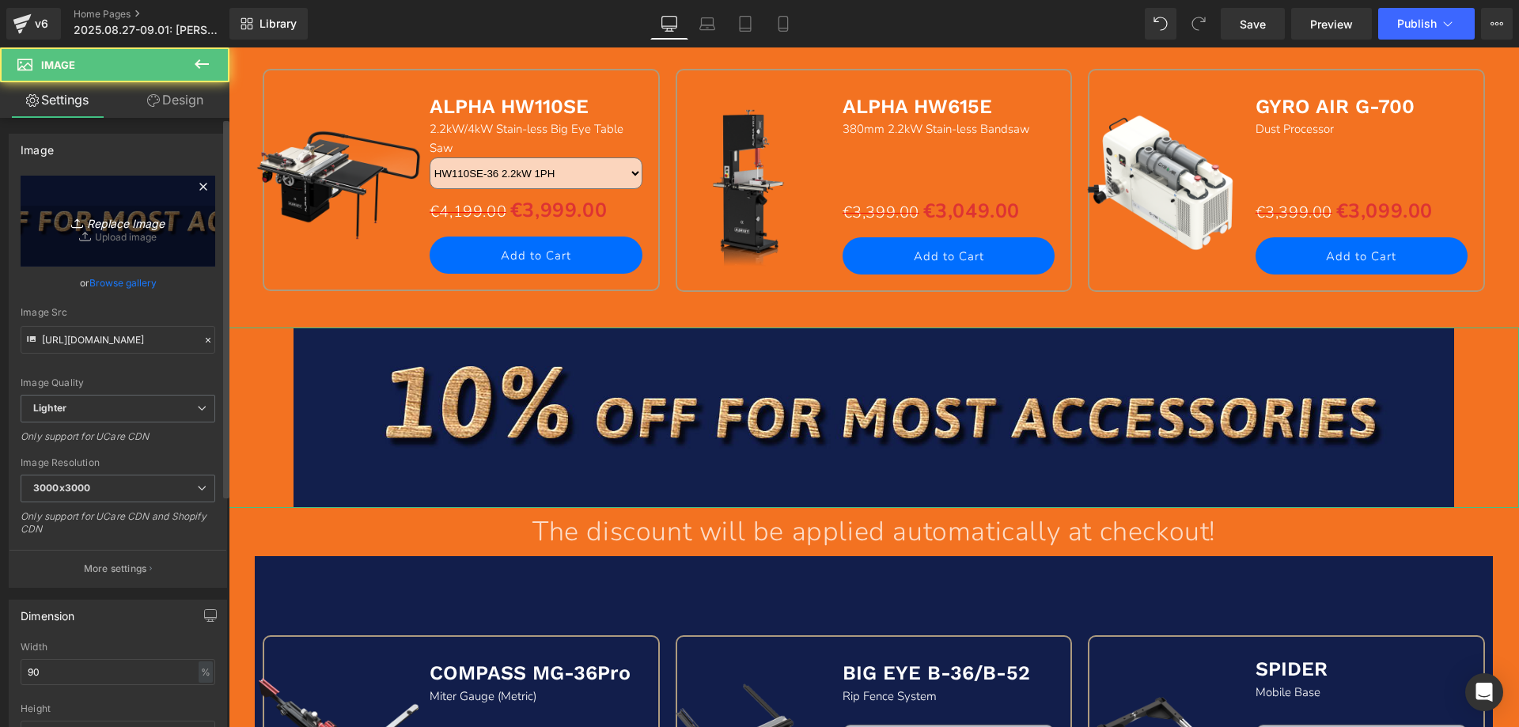
click at [154, 207] on link "Replace Image" at bounding box center [118, 221] width 195 height 91
type input "C:\fakepath\hv_16.jpg"
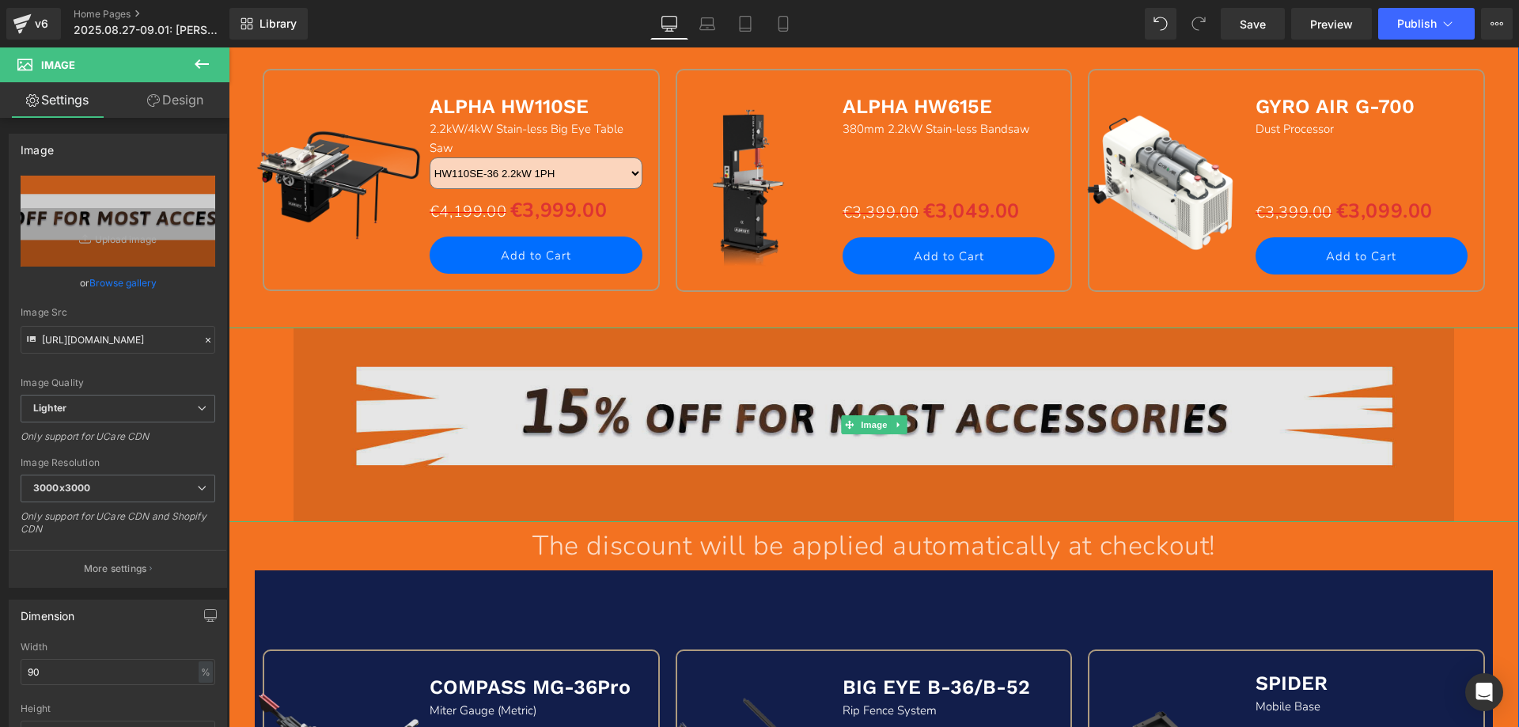
drag, startPoint x: 499, startPoint y: 413, endPoint x: 377, endPoint y: 367, distance: 131.0
click at [499, 413] on img at bounding box center [875, 425] width 1162 height 195
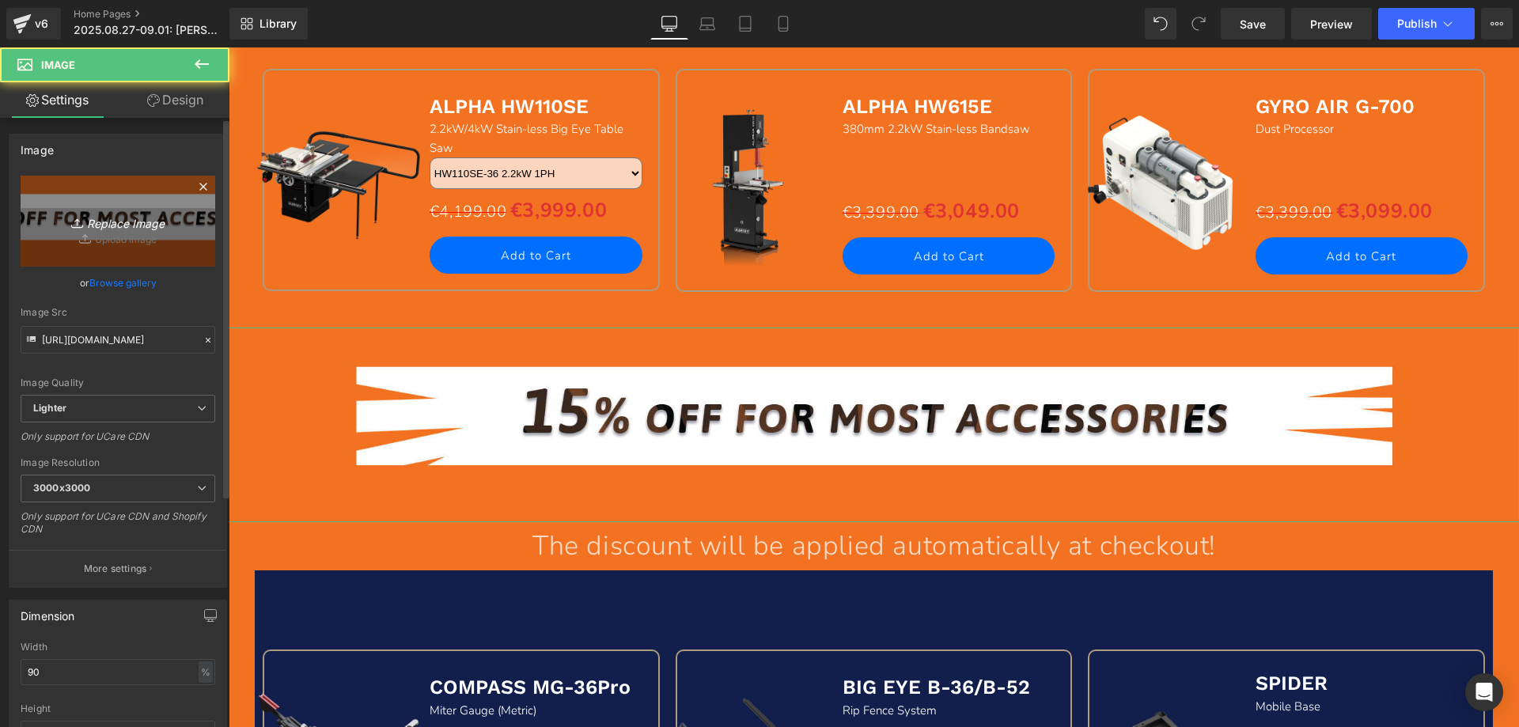
click at [86, 225] on icon "Replace Image" at bounding box center [118, 221] width 127 height 20
type input "C:\fakepath\hv_17.jpg"
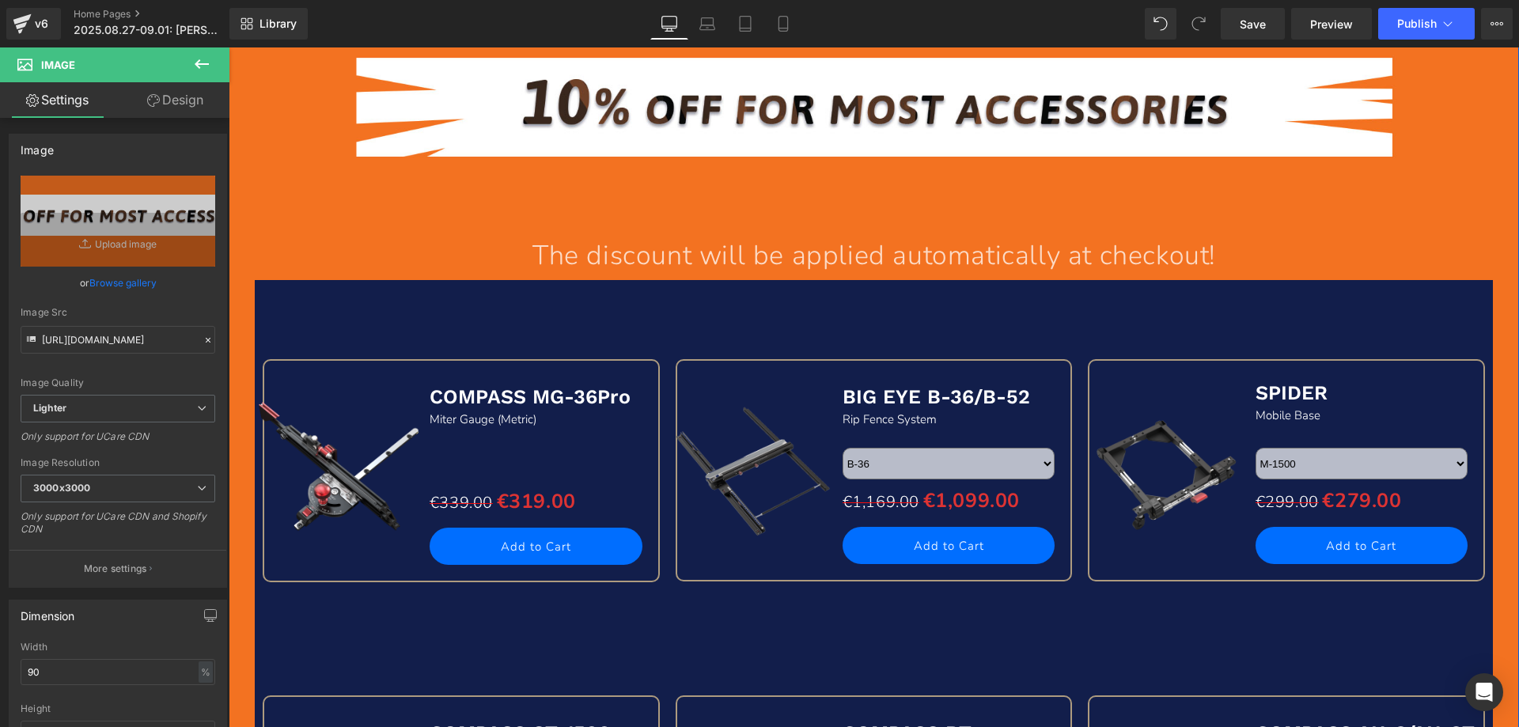
scroll to position [1899, 0]
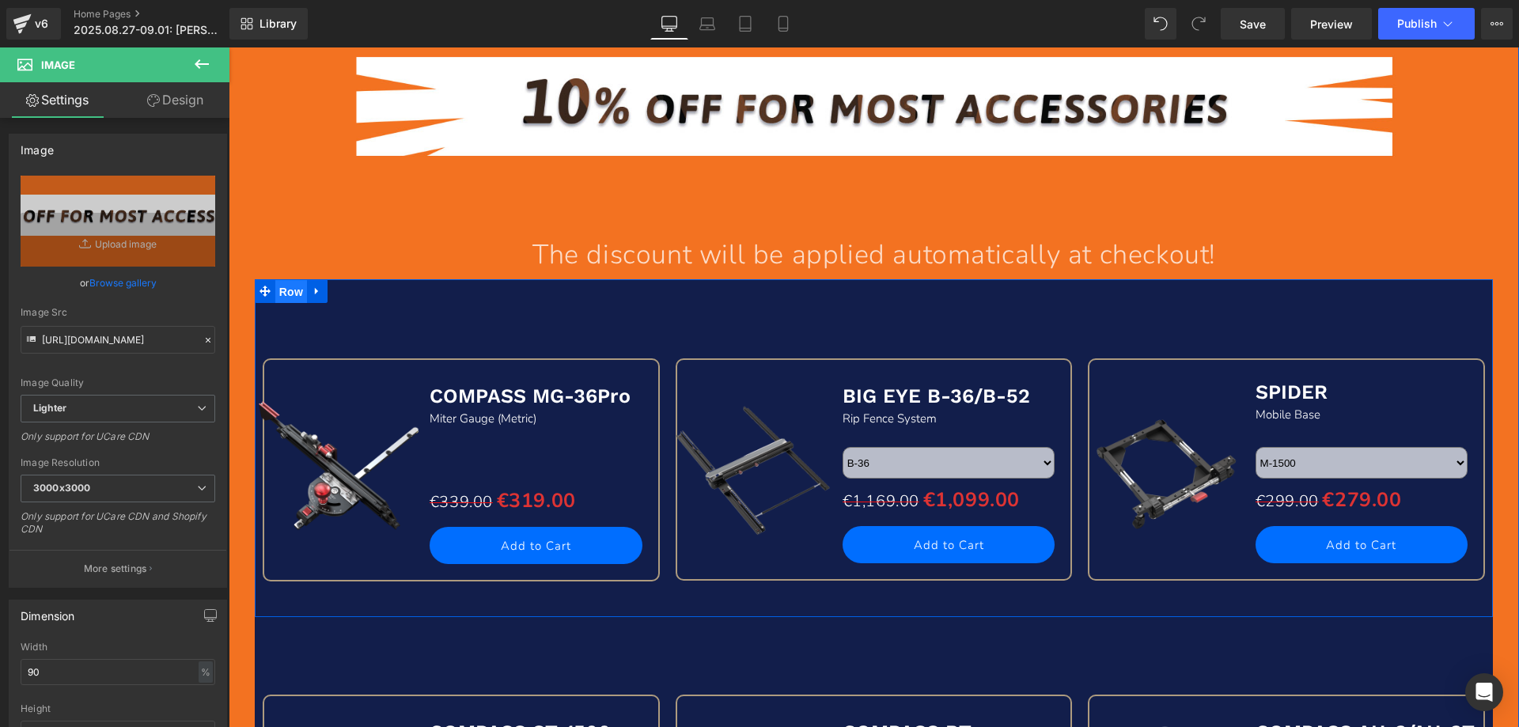
click at [287, 292] on span "Row" at bounding box center [291, 292] width 32 height 24
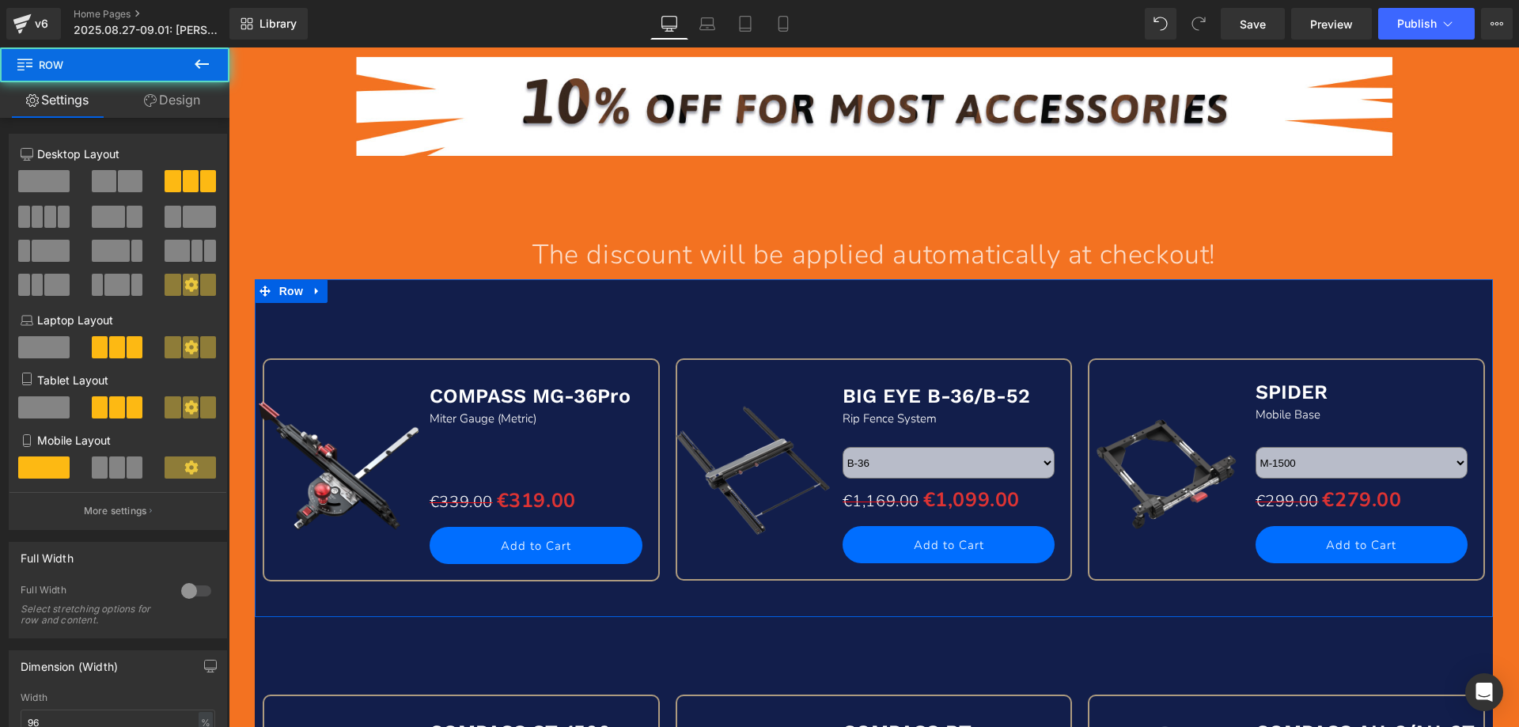
click at [173, 105] on link "Design" at bounding box center [172, 100] width 115 height 36
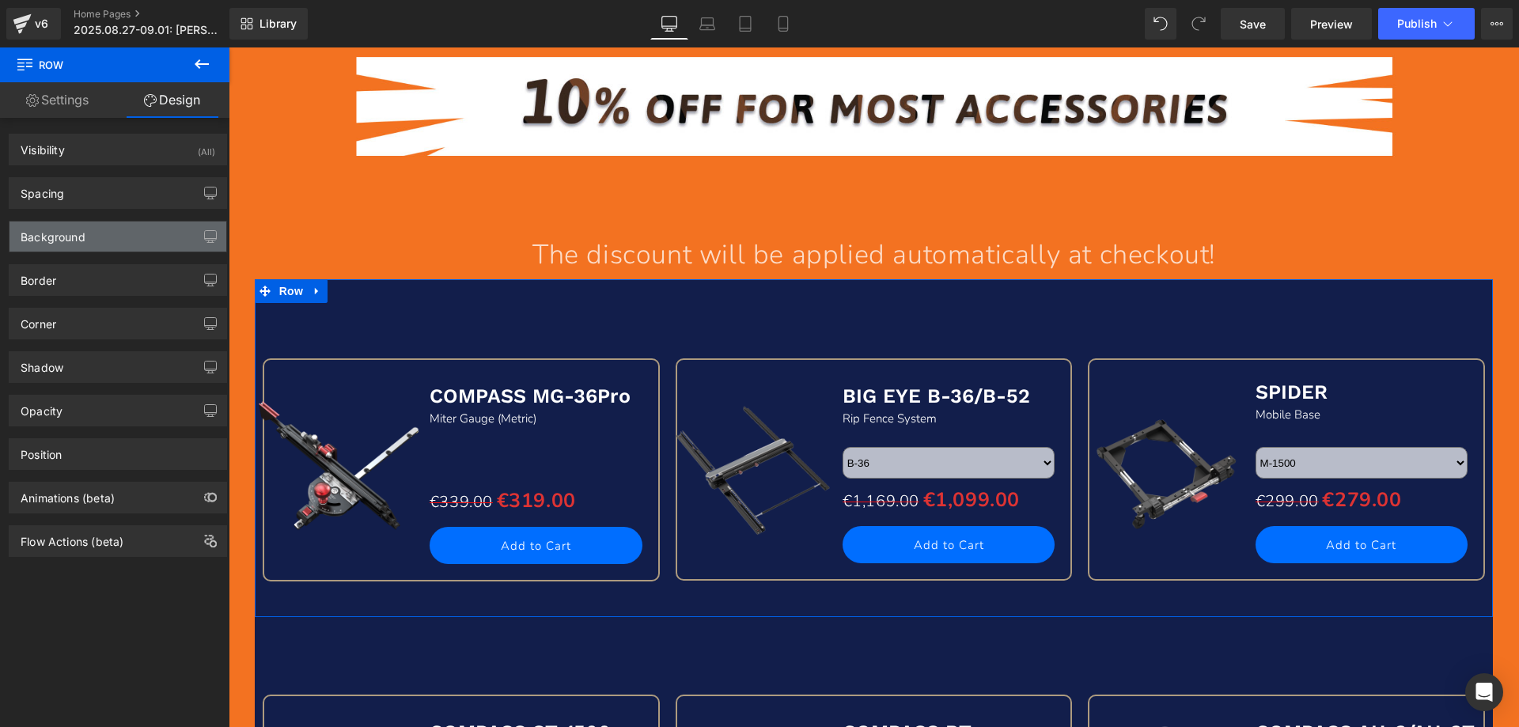
click at [78, 231] on div "Background" at bounding box center [53, 233] width 65 height 22
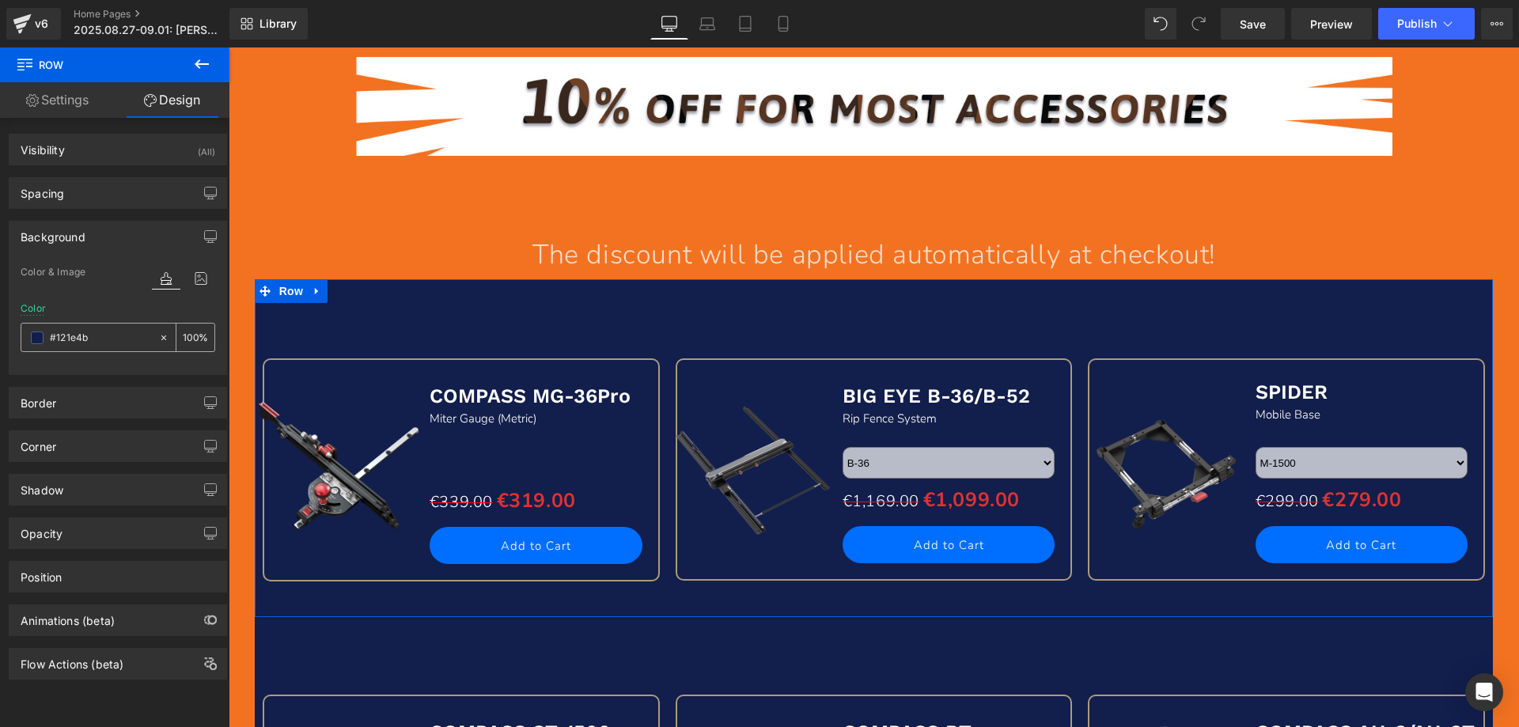
click at [100, 338] on input "#121e4b" at bounding box center [100, 337] width 101 height 17
paste input "f37221"
type input "f37221"
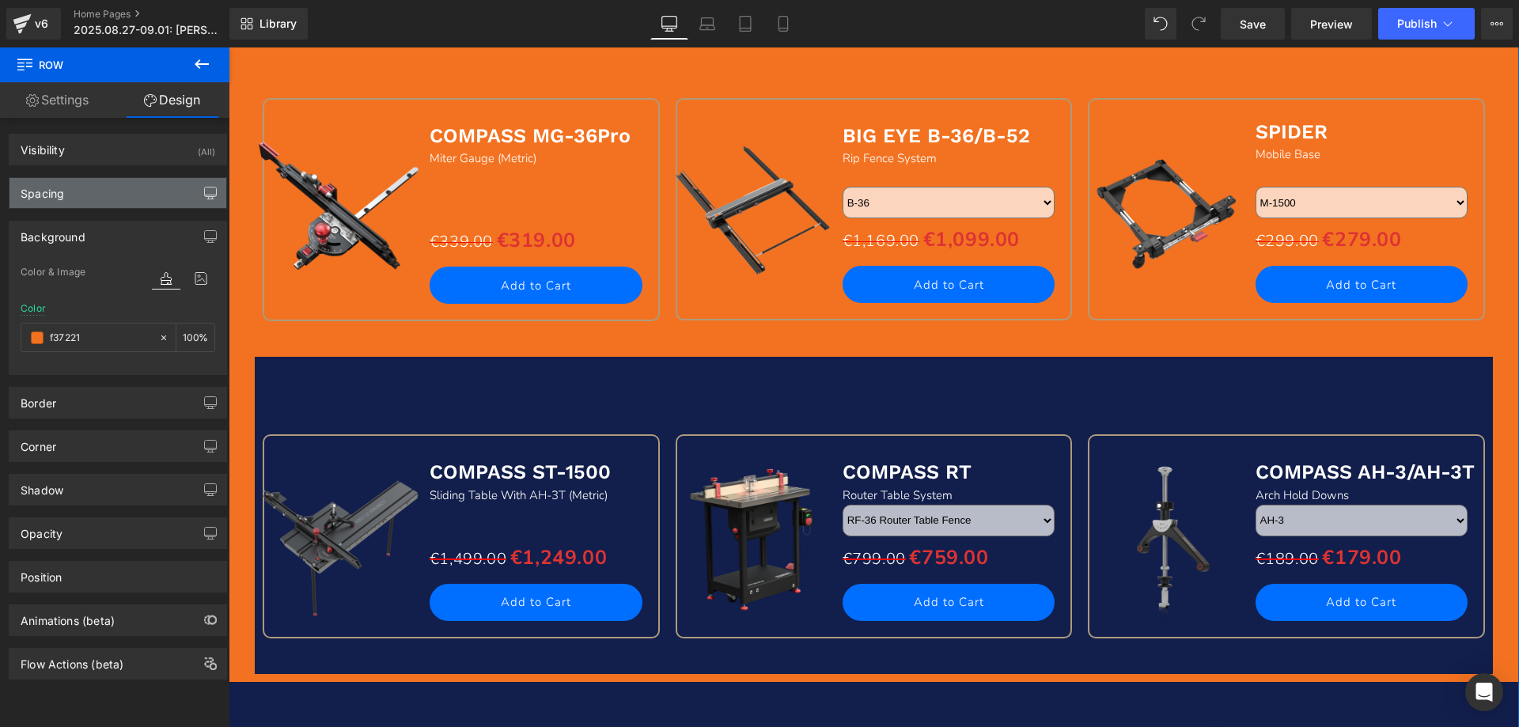
scroll to position [2216, 0]
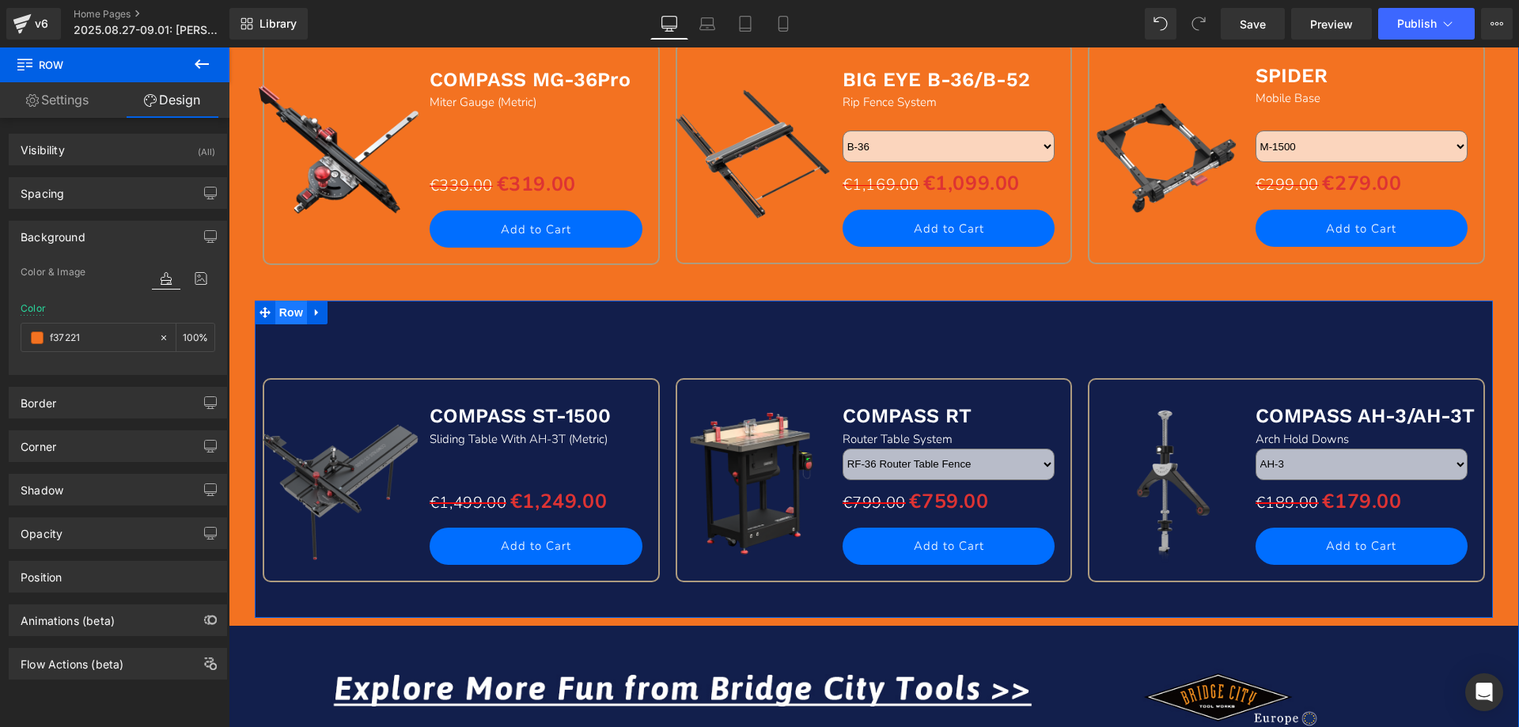
click at [281, 313] on span "Row" at bounding box center [291, 313] width 32 height 24
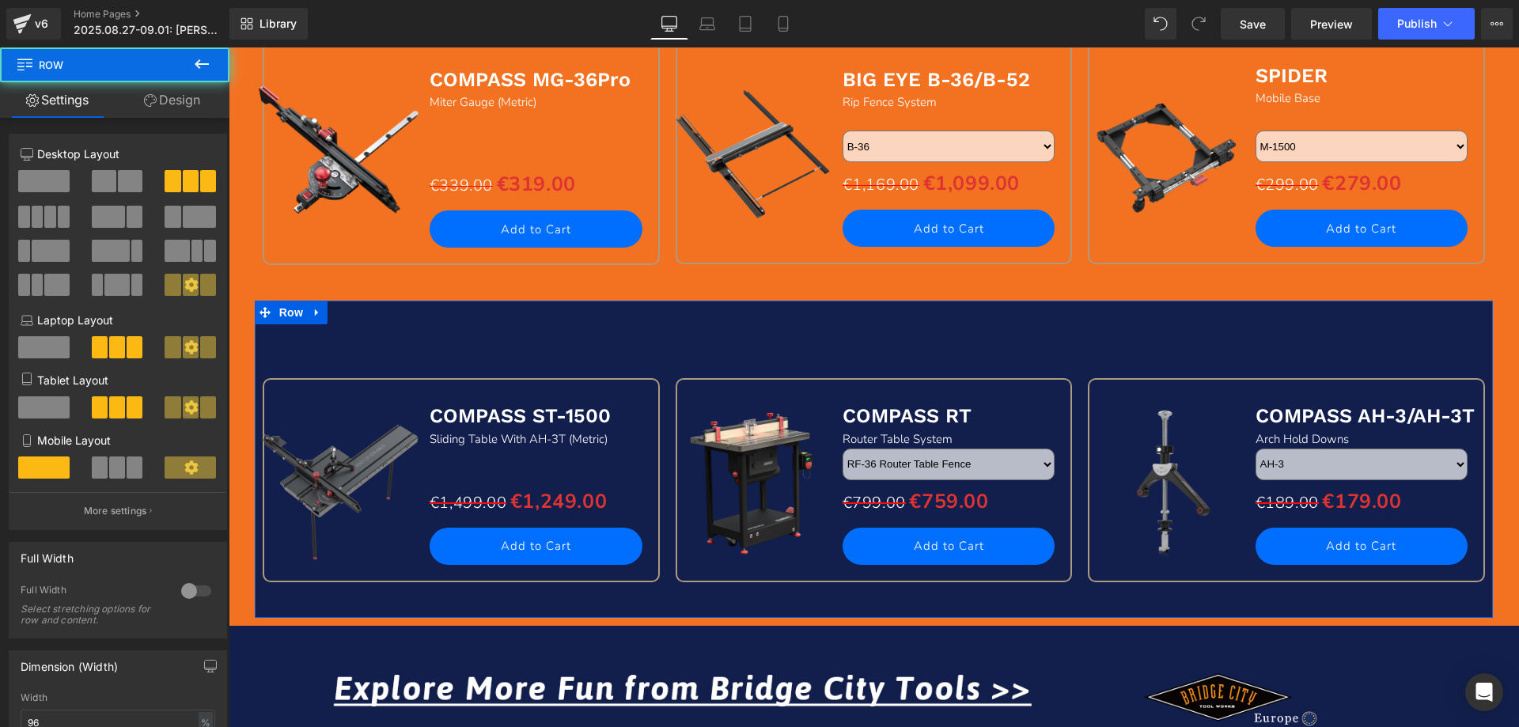
click at [171, 104] on link "Design" at bounding box center [172, 100] width 115 height 36
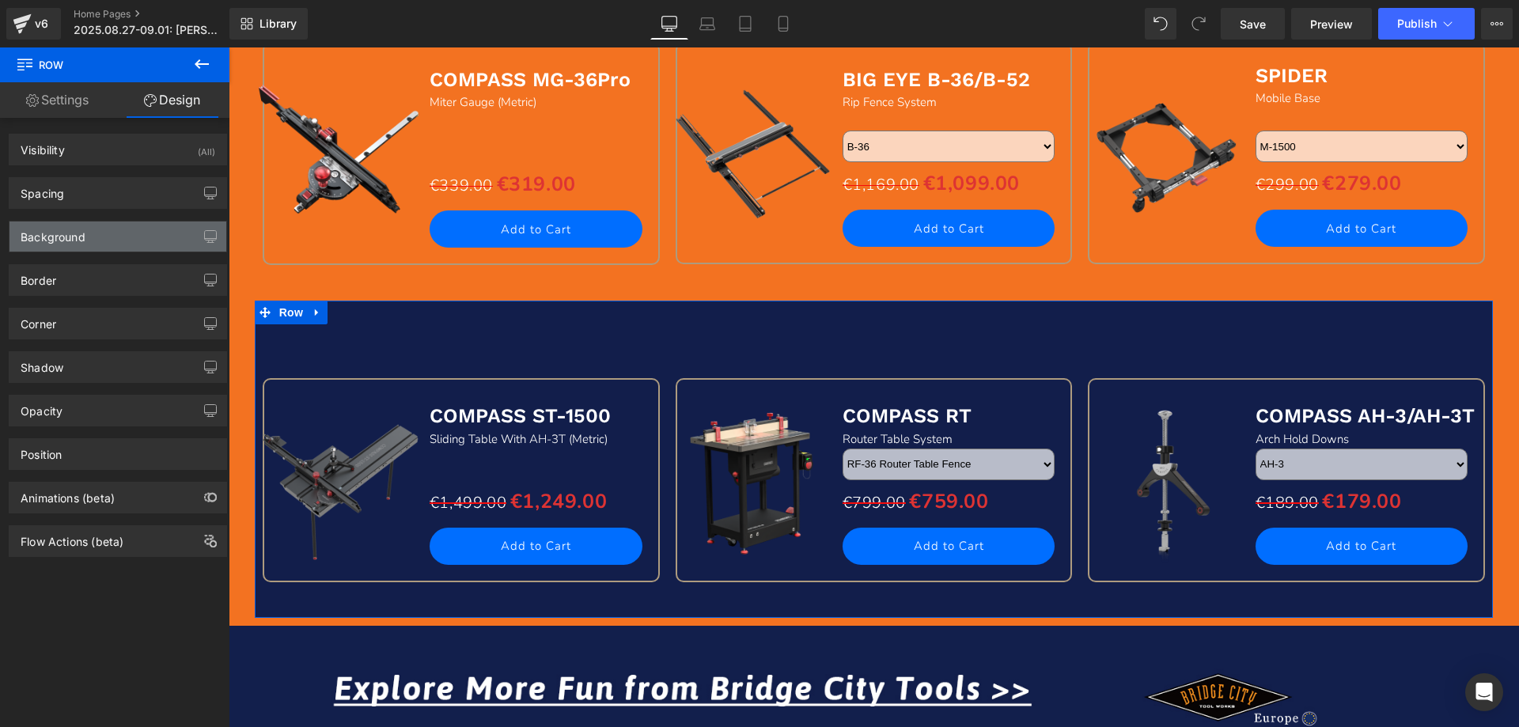
click at [74, 240] on div "Background" at bounding box center [53, 233] width 65 height 22
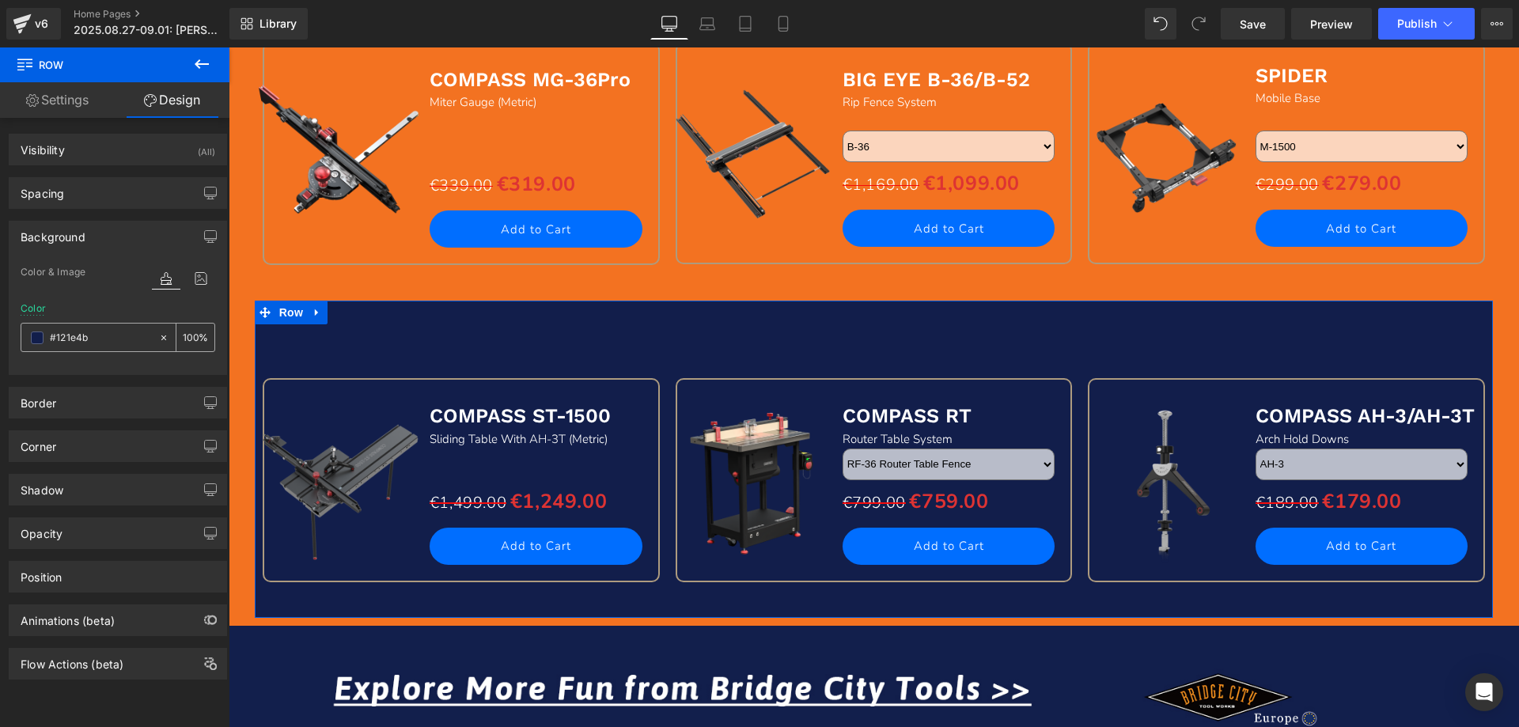
click at [104, 332] on input "#121e4b" at bounding box center [100, 337] width 101 height 17
paste input "f37221"
type input "f37221"
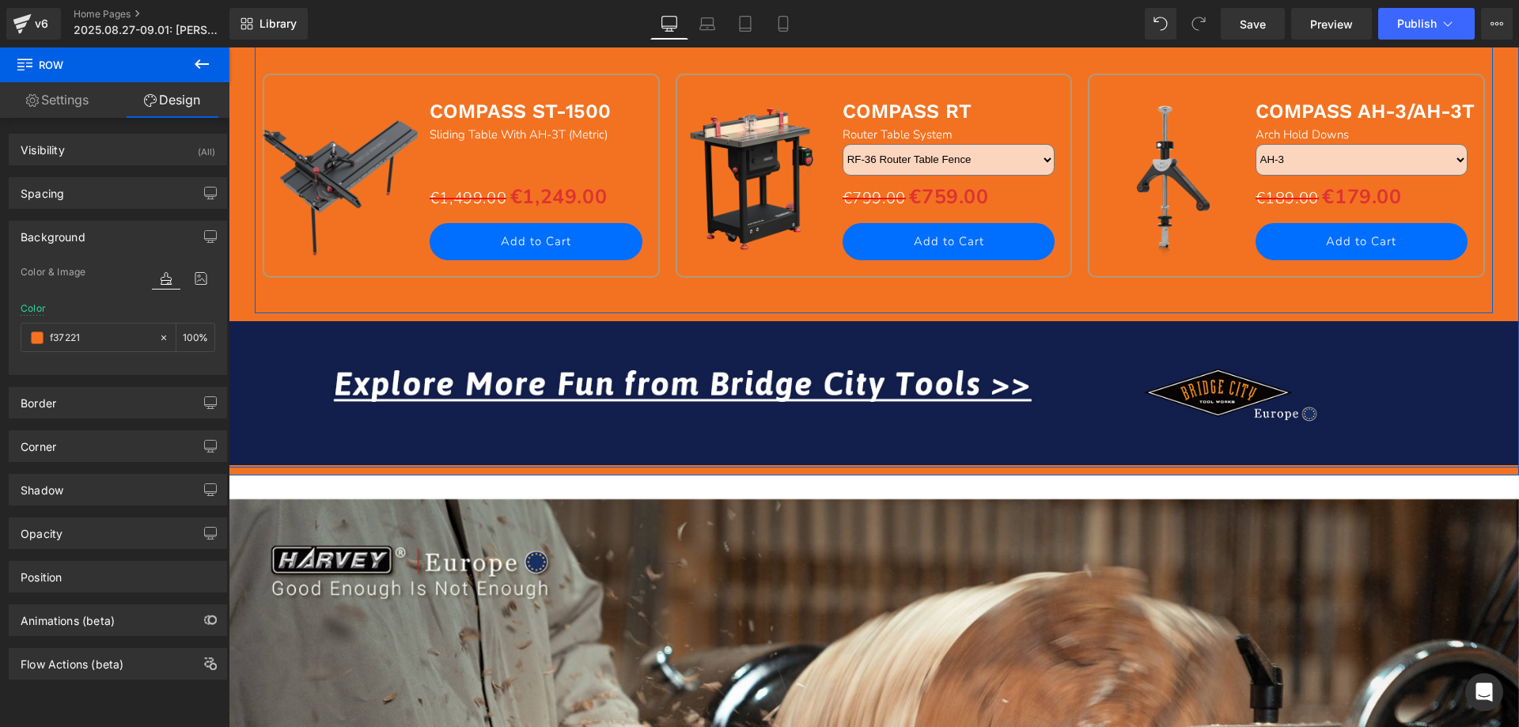
scroll to position [2532, 0]
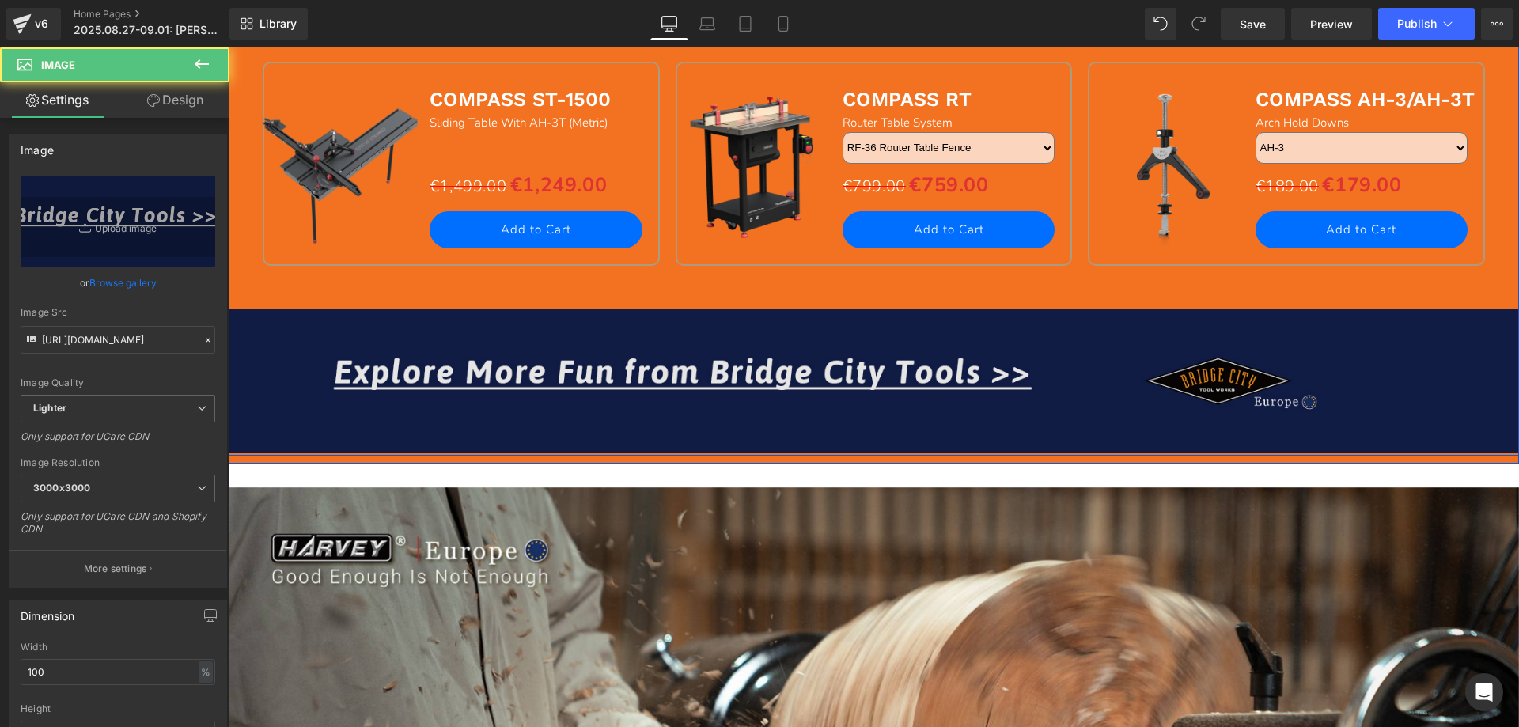
click at [508, 369] on img at bounding box center [874, 378] width 1291 height 152
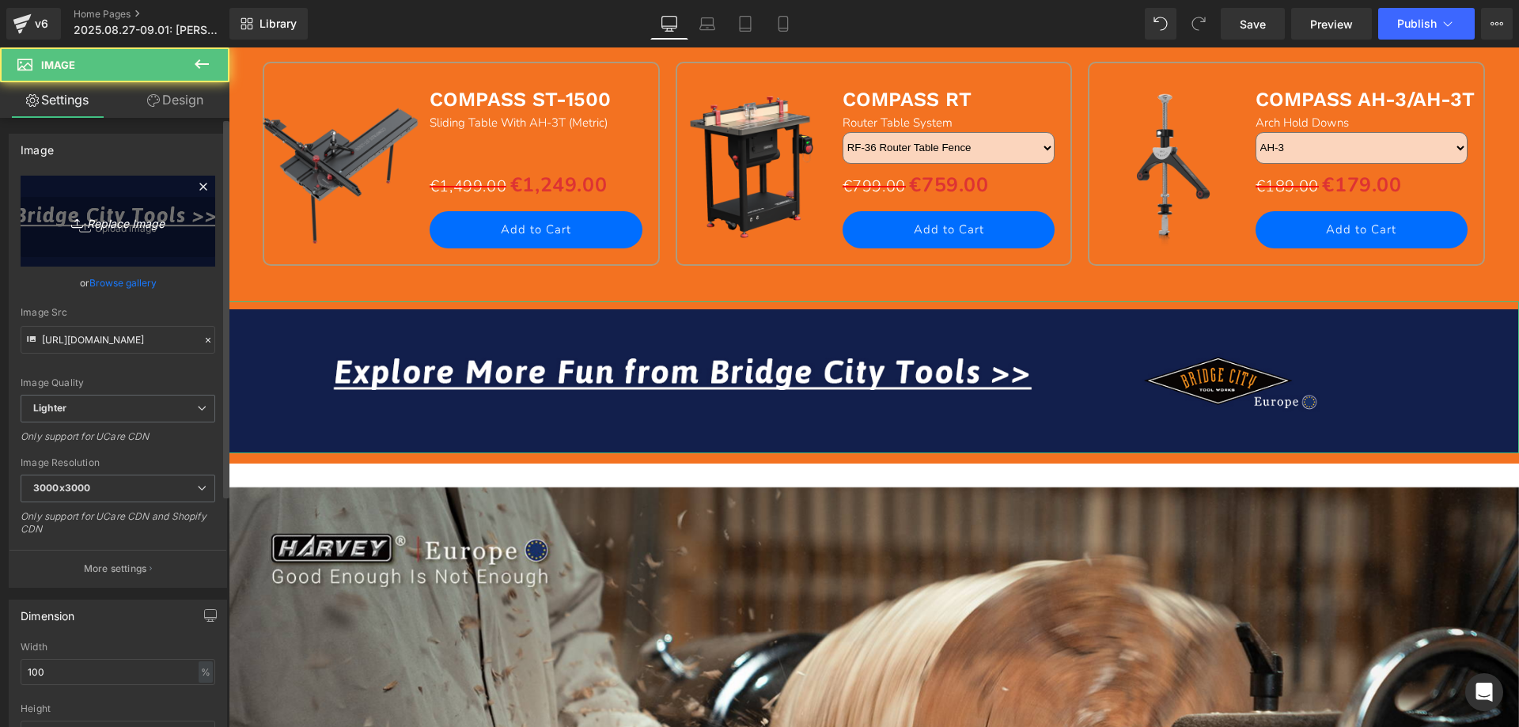
click at [82, 213] on icon "Replace Image" at bounding box center [118, 221] width 127 height 20
type input "C:\fakepath\hv_13.jpg"
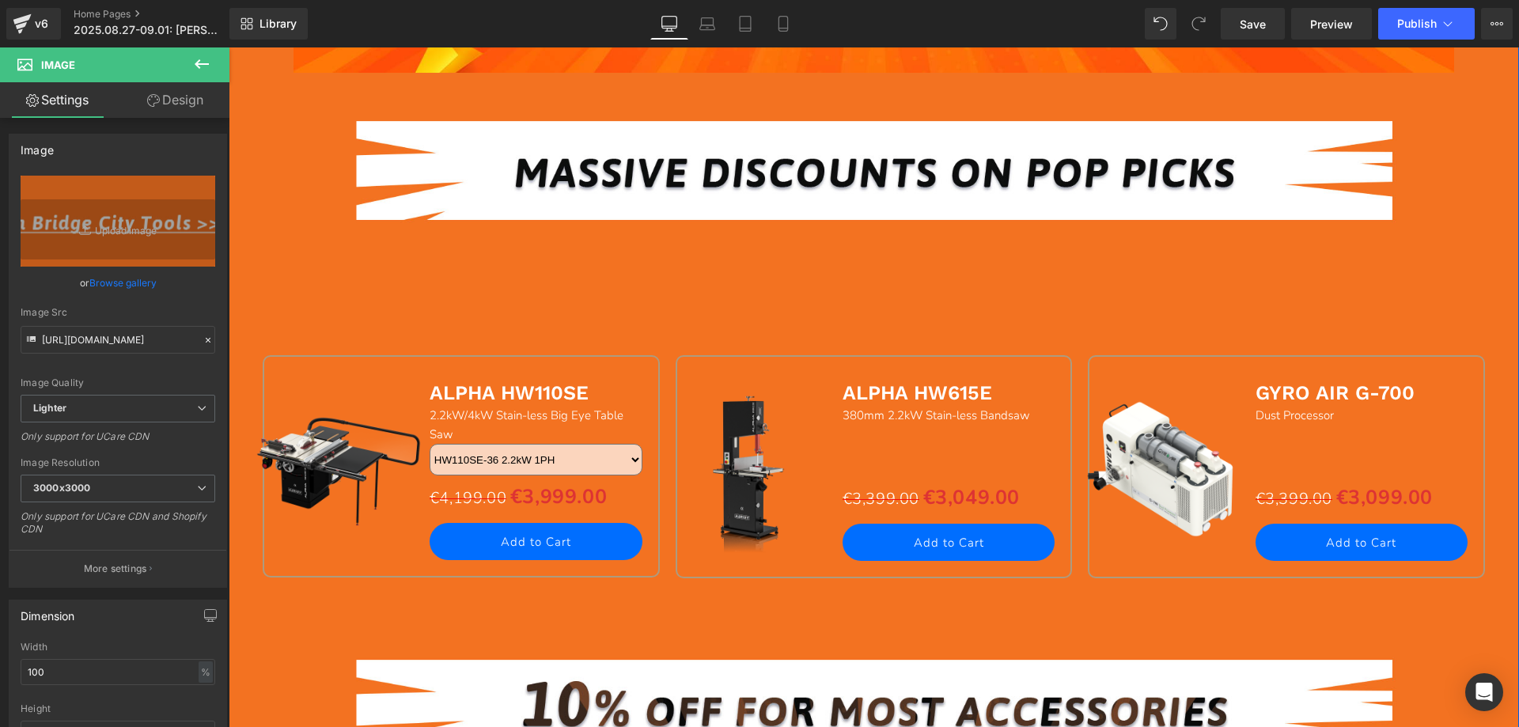
scroll to position [1504, 0]
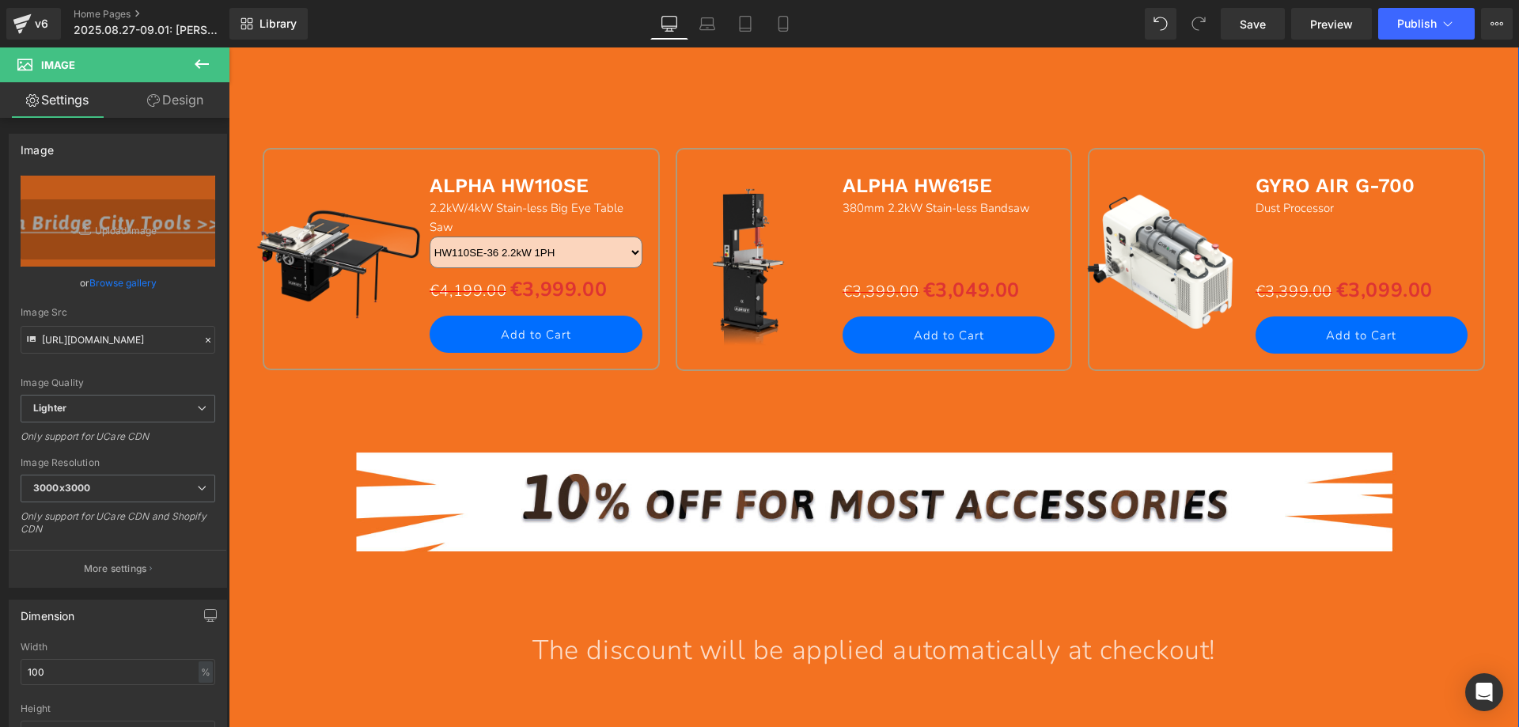
click at [527, 289] on div "€4,199.00 €3,999.00 (P) Price" at bounding box center [540, 290] width 221 height 36
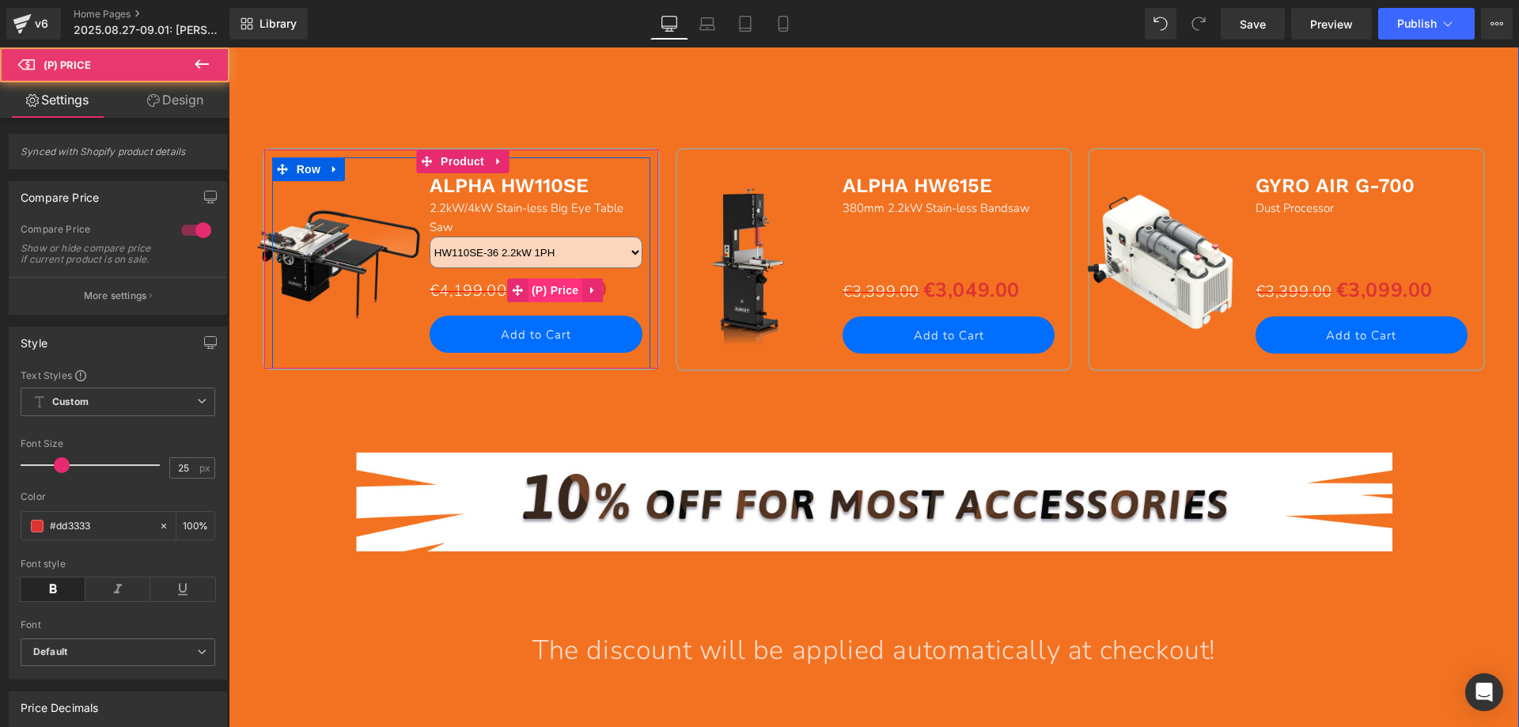
click at [538, 293] on span "(P) Price" at bounding box center [555, 291] width 55 height 24
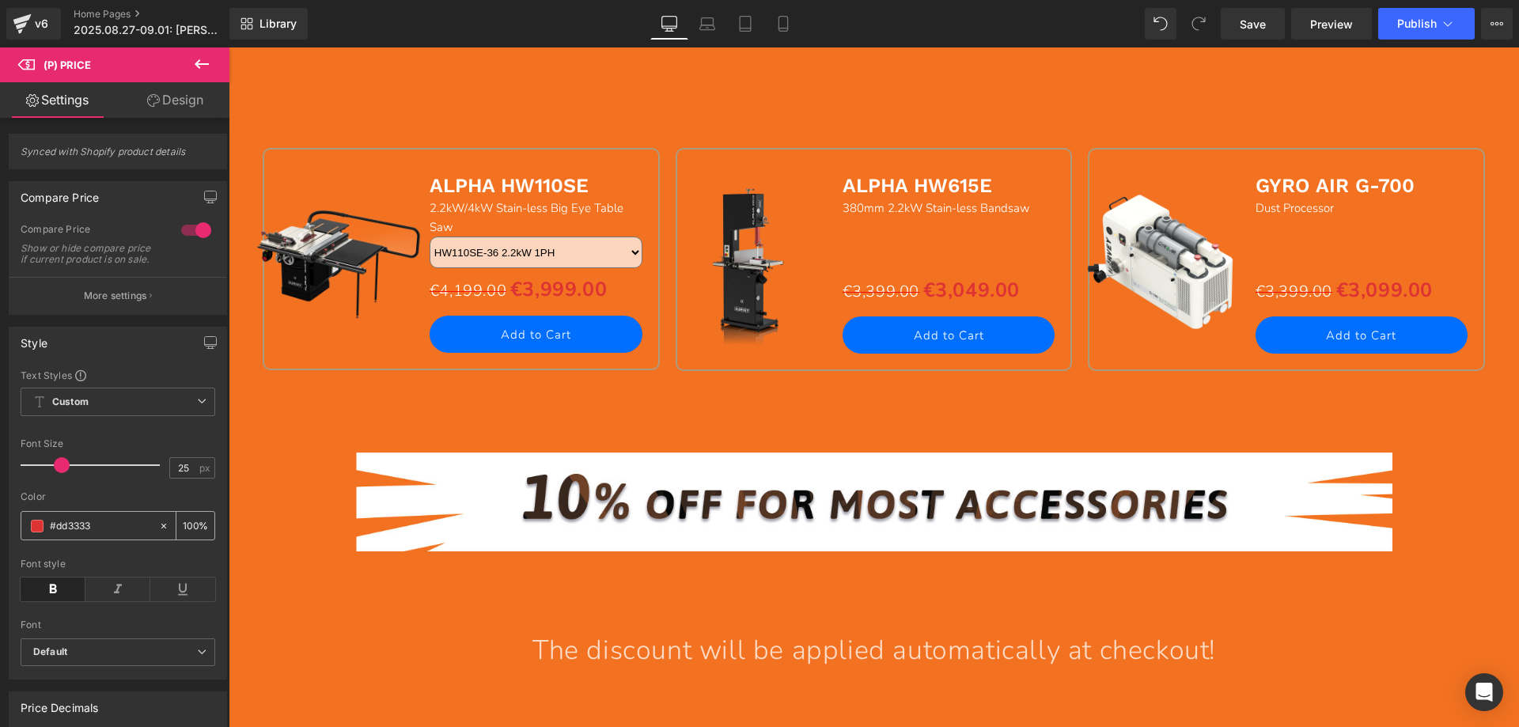
click at [32, 533] on span at bounding box center [37, 526] width 13 height 13
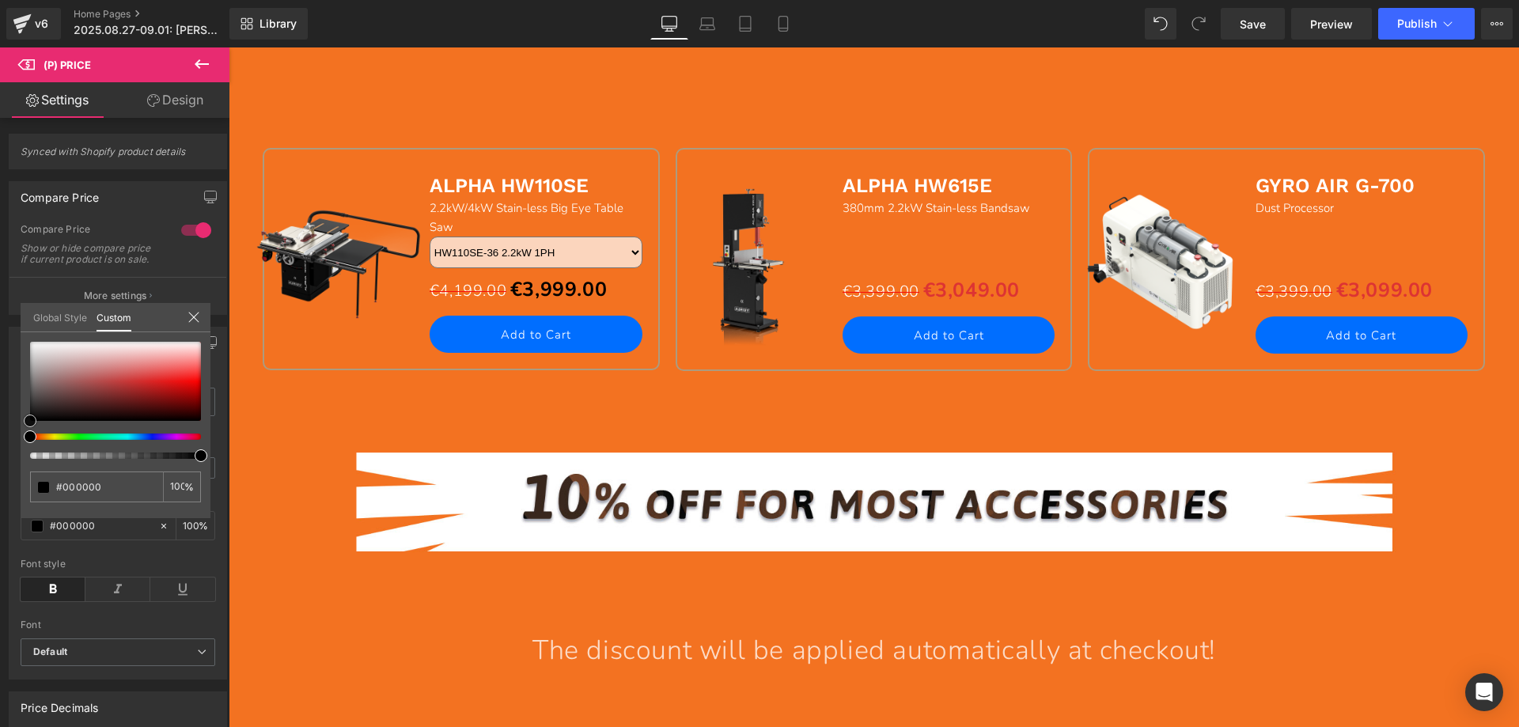
drag, startPoint x: 150, startPoint y: 379, endPoint x: 8, endPoint y: 436, distance: 152.7
click at [8, 436] on div "Style Text Styles Custom Custom Setup Global Style Custom Setup Global Style 25…" at bounding box center [118, 497] width 237 height 365
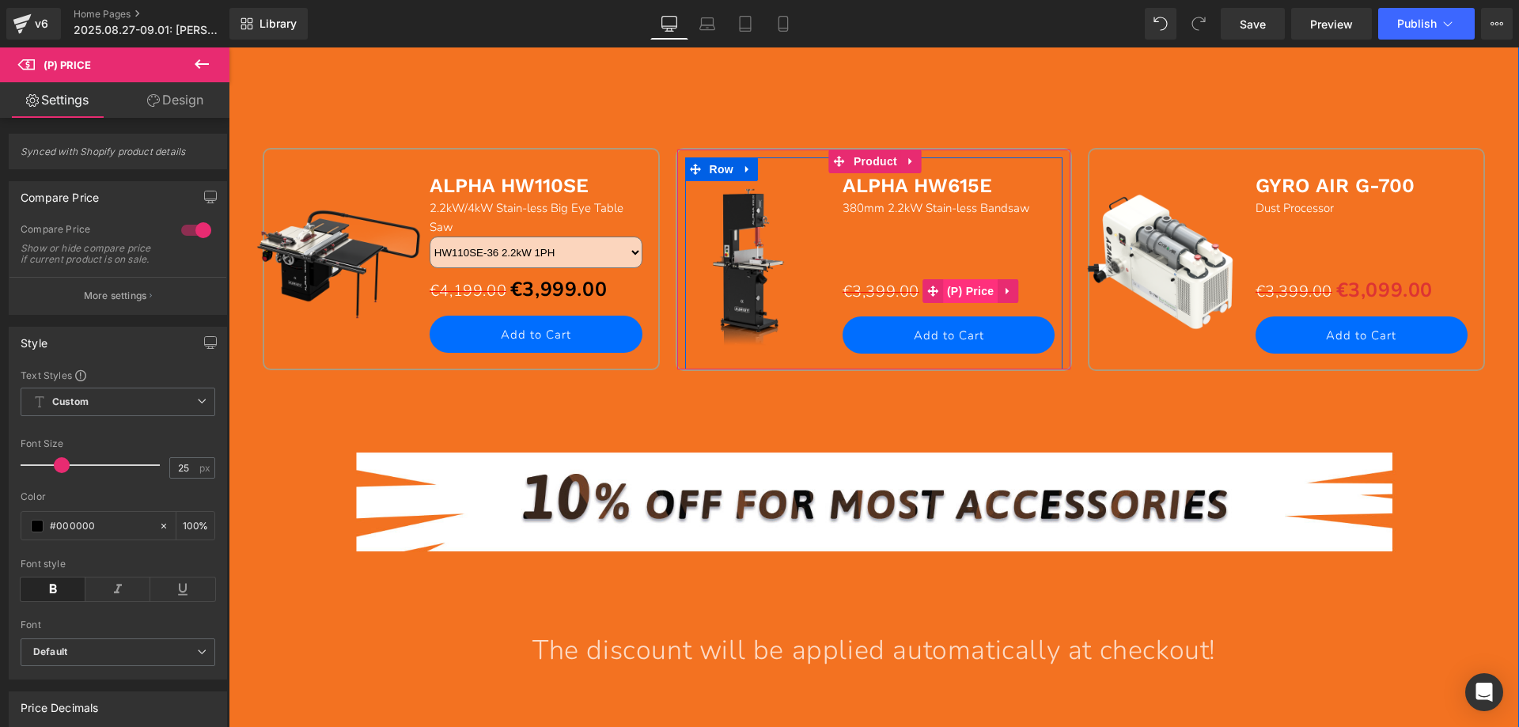
click at [946, 289] on span "(P) Price" at bounding box center [970, 291] width 55 height 24
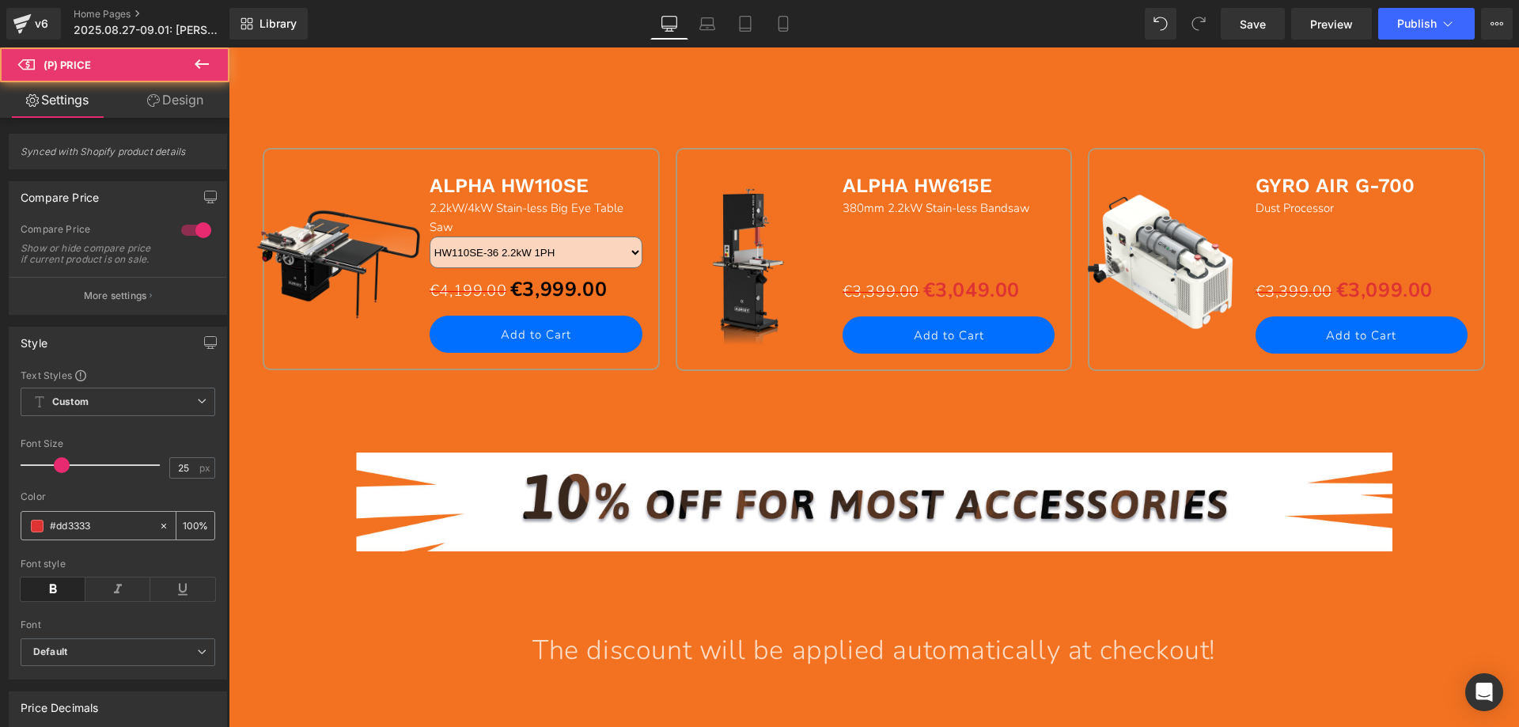
click at [36, 533] on span at bounding box center [37, 526] width 13 height 13
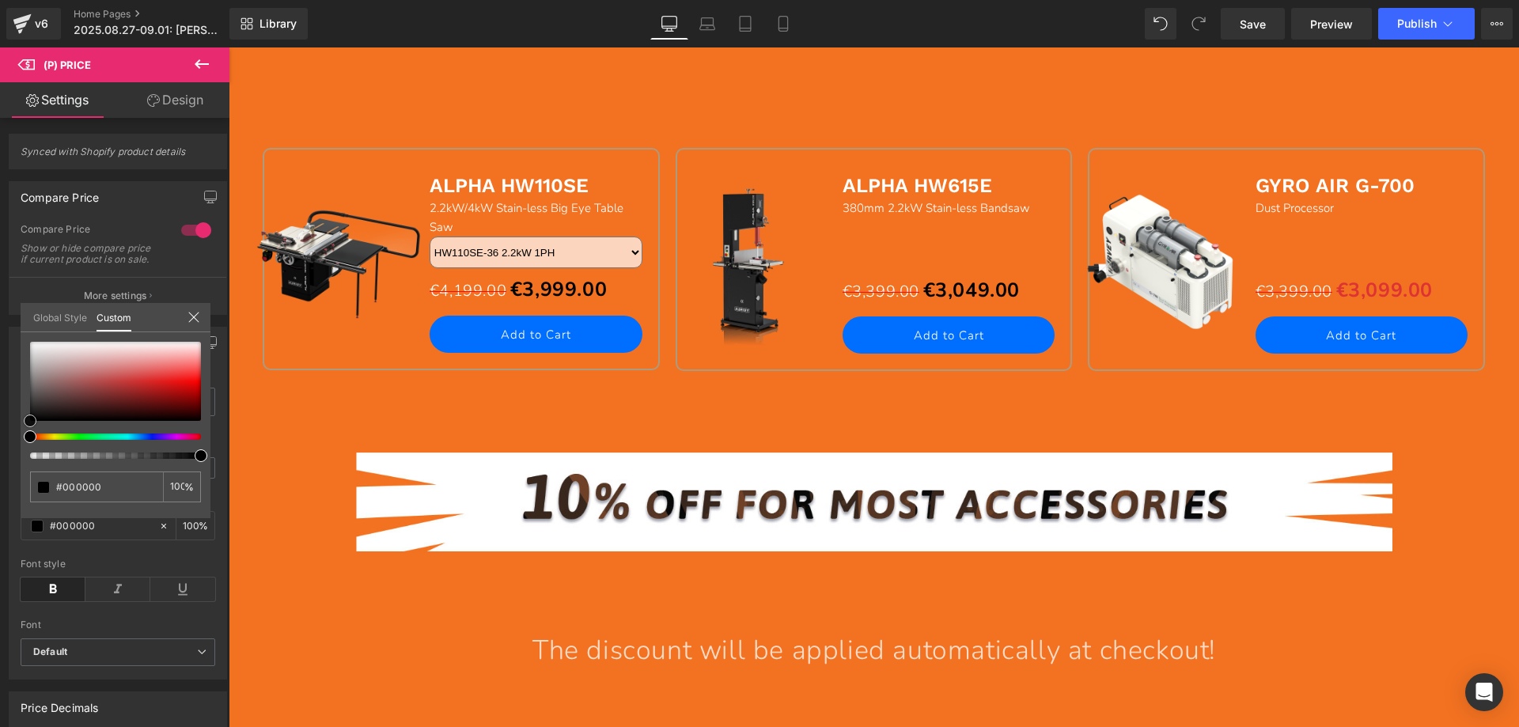
drag, startPoint x: 150, startPoint y: 379, endPoint x: 30, endPoint y: 425, distance: 128.0
click at [9, 423] on div "Style Text Styles Custom Custom Setup Global Style Custom Setup Global Style 25…" at bounding box center [118, 497] width 237 height 365
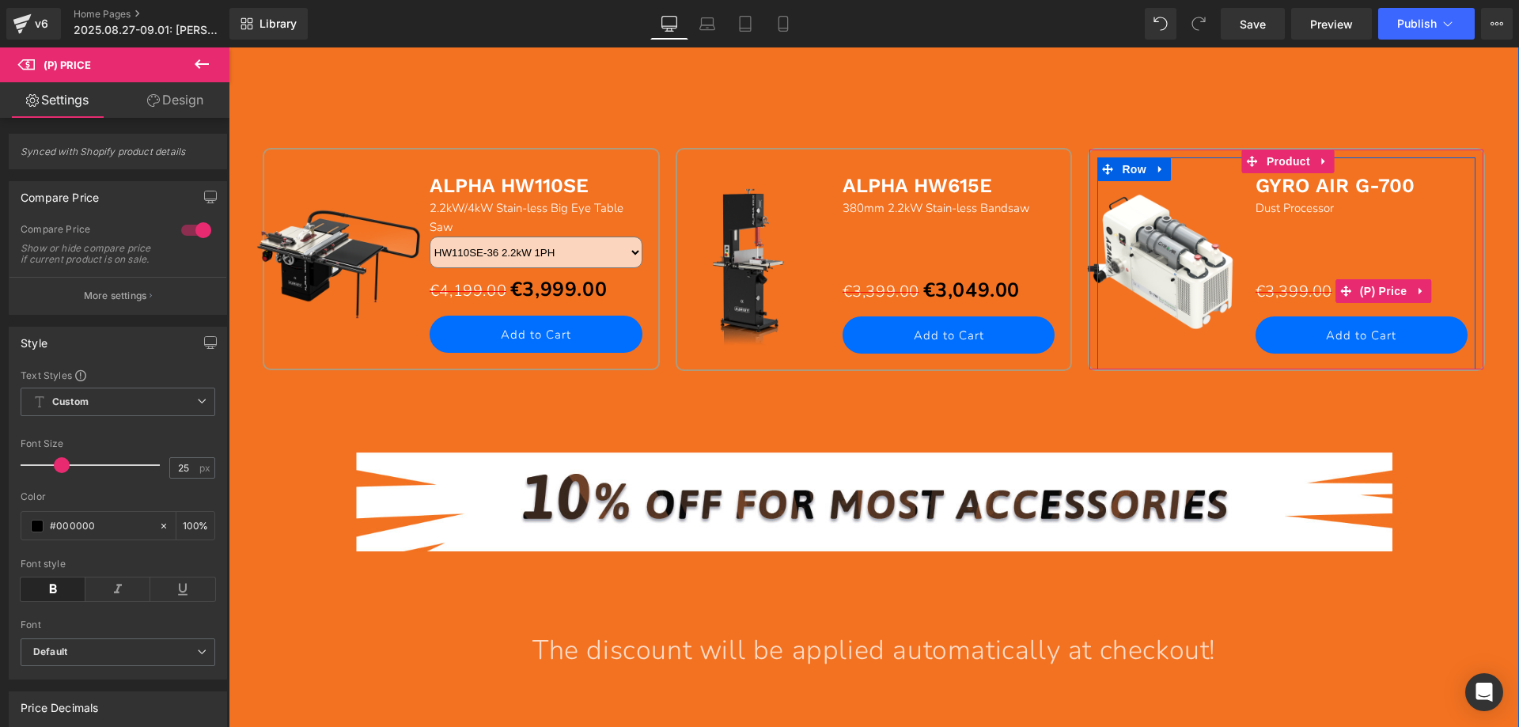
drag, startPoint x: 1368, startPoint y: 290, endPoint x: 1082, endPoint y: 343, distance: 291.2
click at [1369, 290] on span "(P) Price" at bounding box center [1383, 291] width 55 height 24
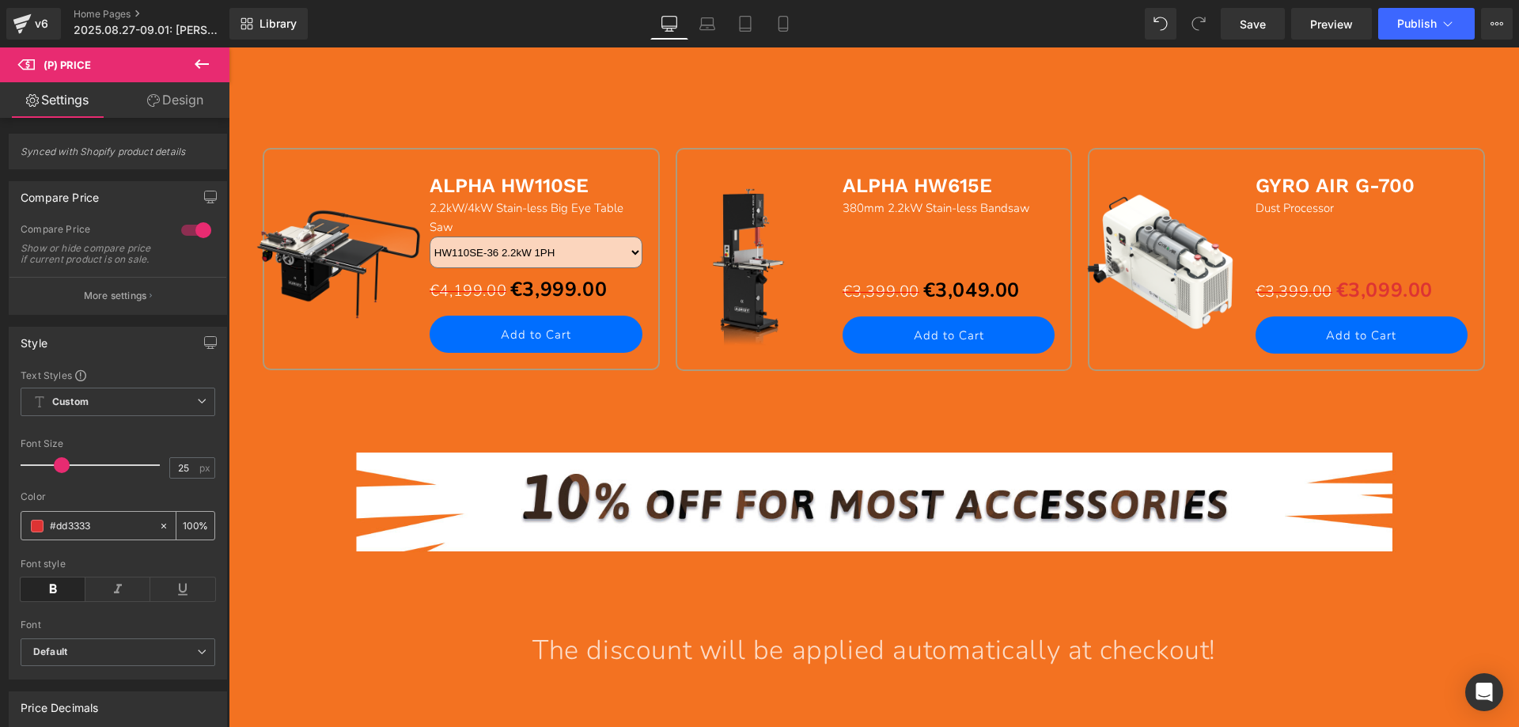
click at [40, 533] on span at bounding box center [37, 526] width 13 height 13
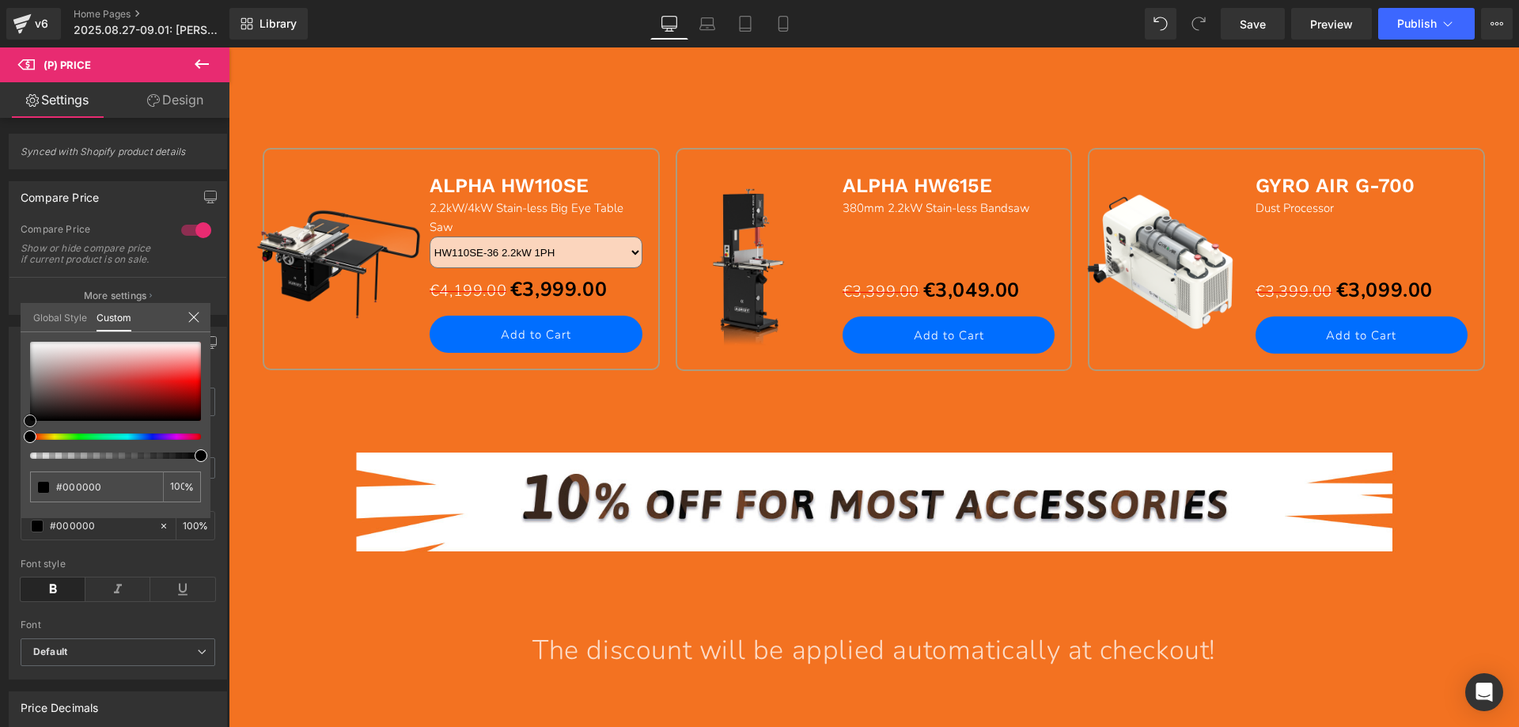
drag, startPoint x: 153, startPoint y: 375, endPoint x: 11, endPoint y: 432, distance: 152.7
click at [11, 432] on div "Style Text Styles Custom Custom Setup Global Style Custom Setup Global Style 25…" at bounding box center [118, 497] width 237 height 365
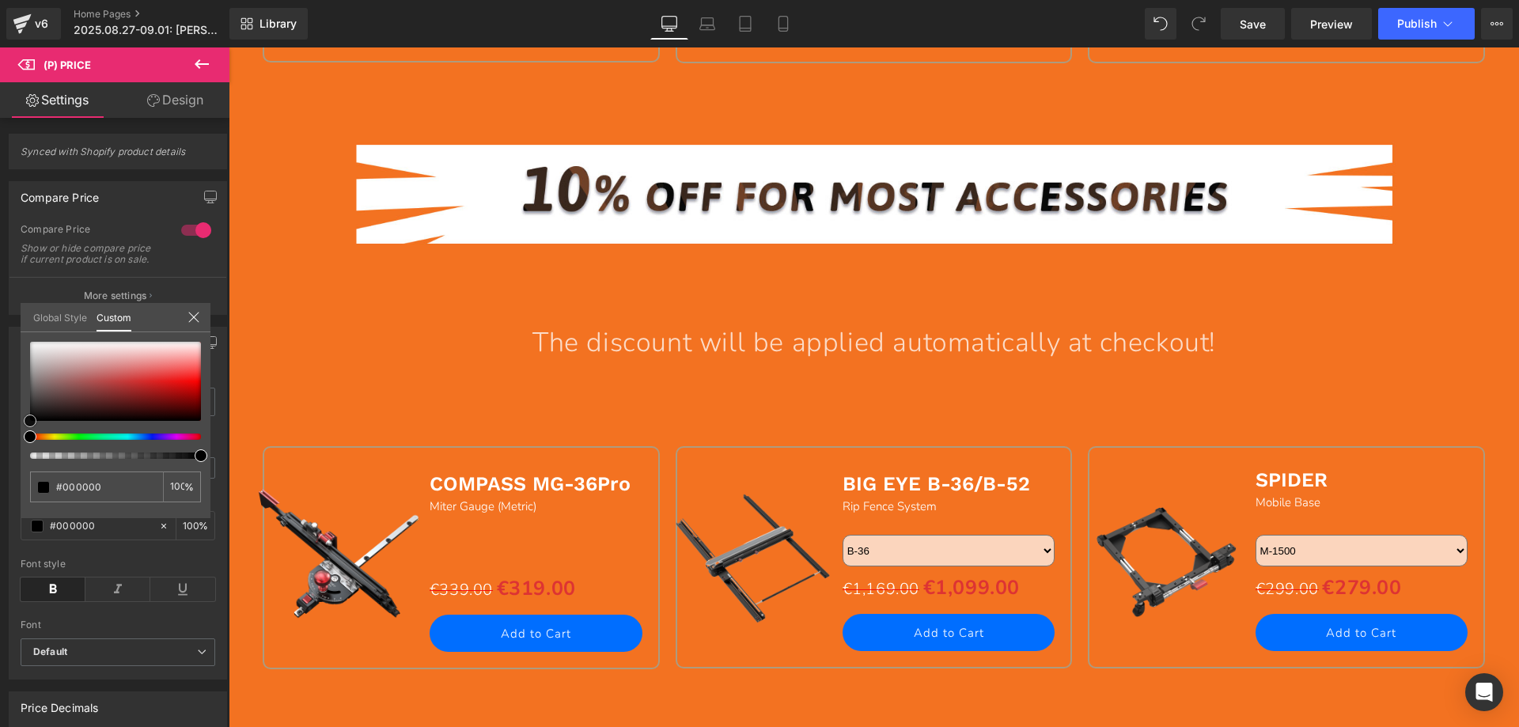
scroll to position [1899, 0]
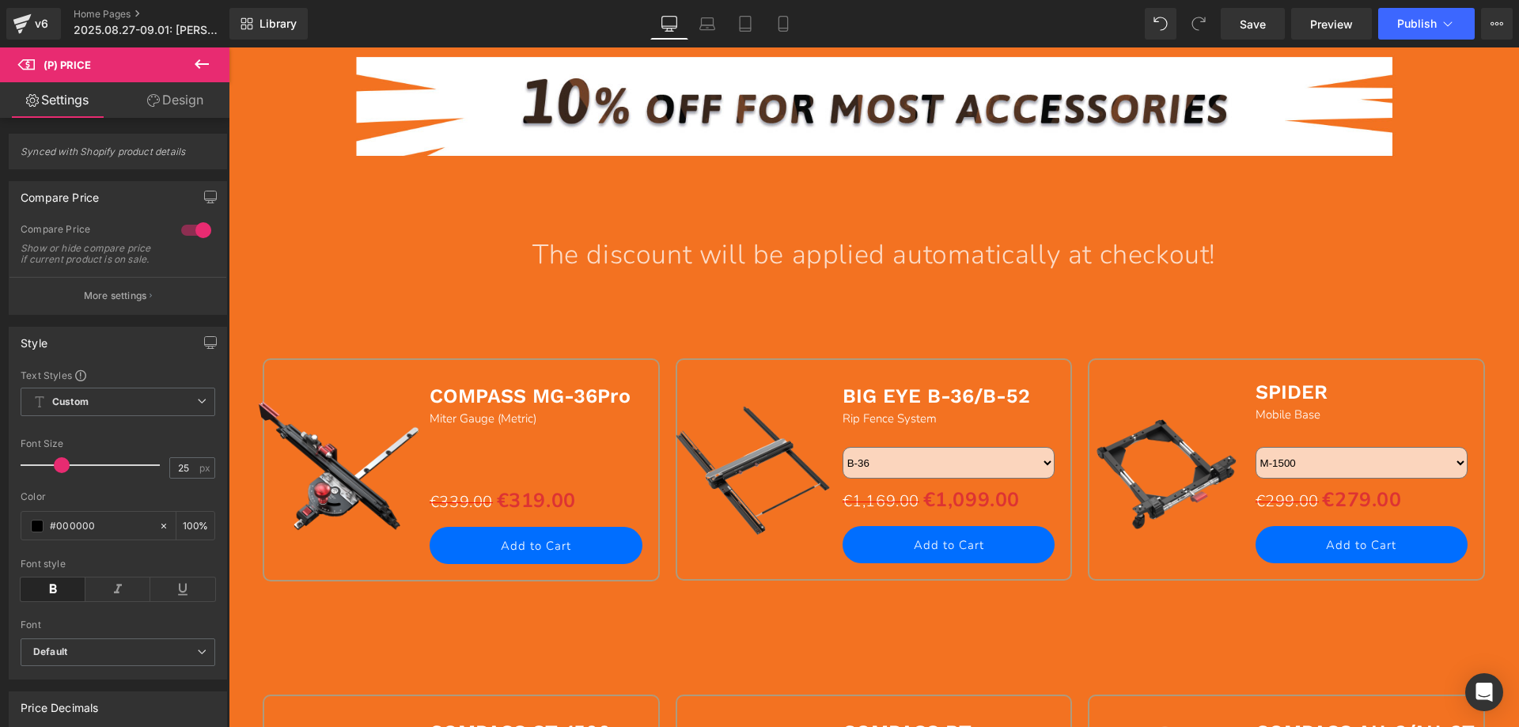
drag, startPoint x: 538, startPoint y: 505, endPoint x: 520, endPoint y: 505, distance: 18.2
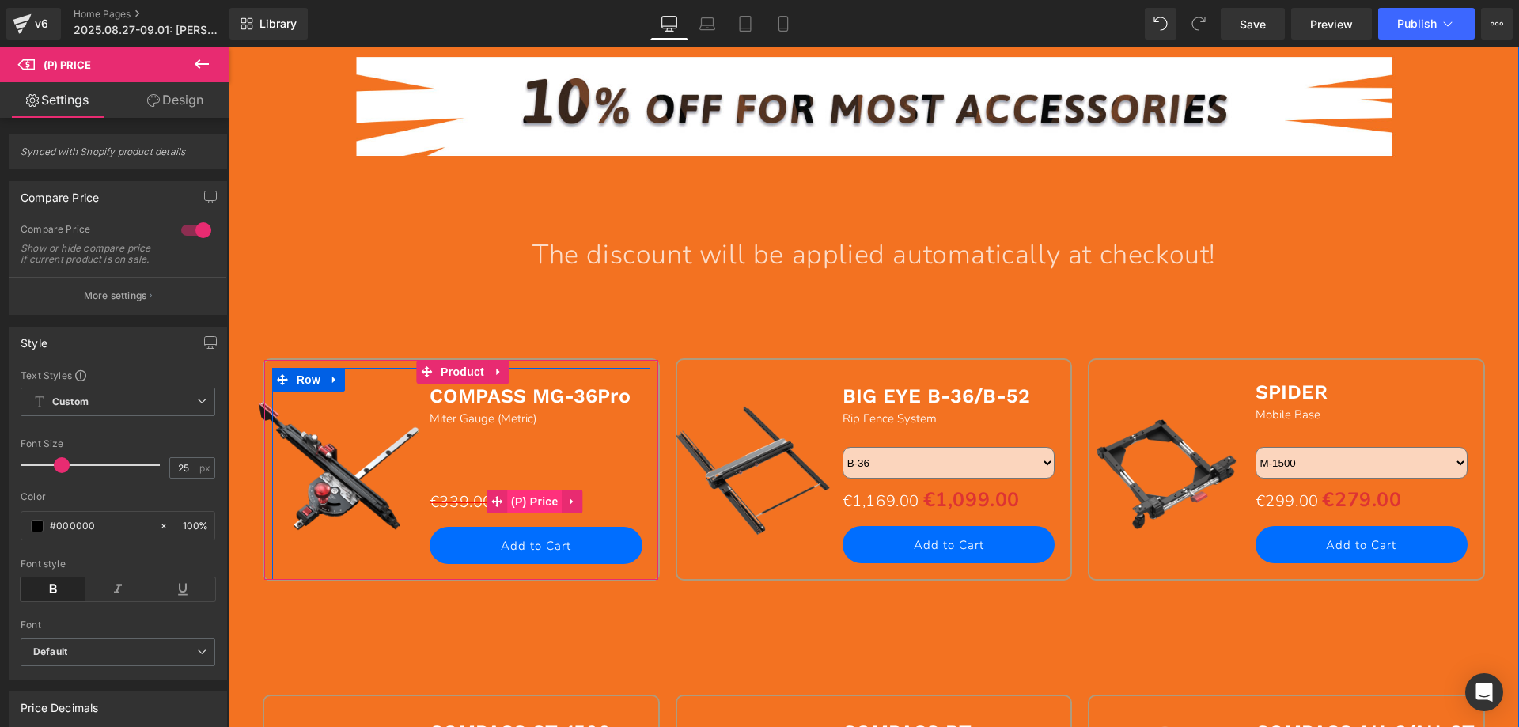
click at [527, 504] on span "(P) Price" at bounding box center [534, 502] width 55 height 24
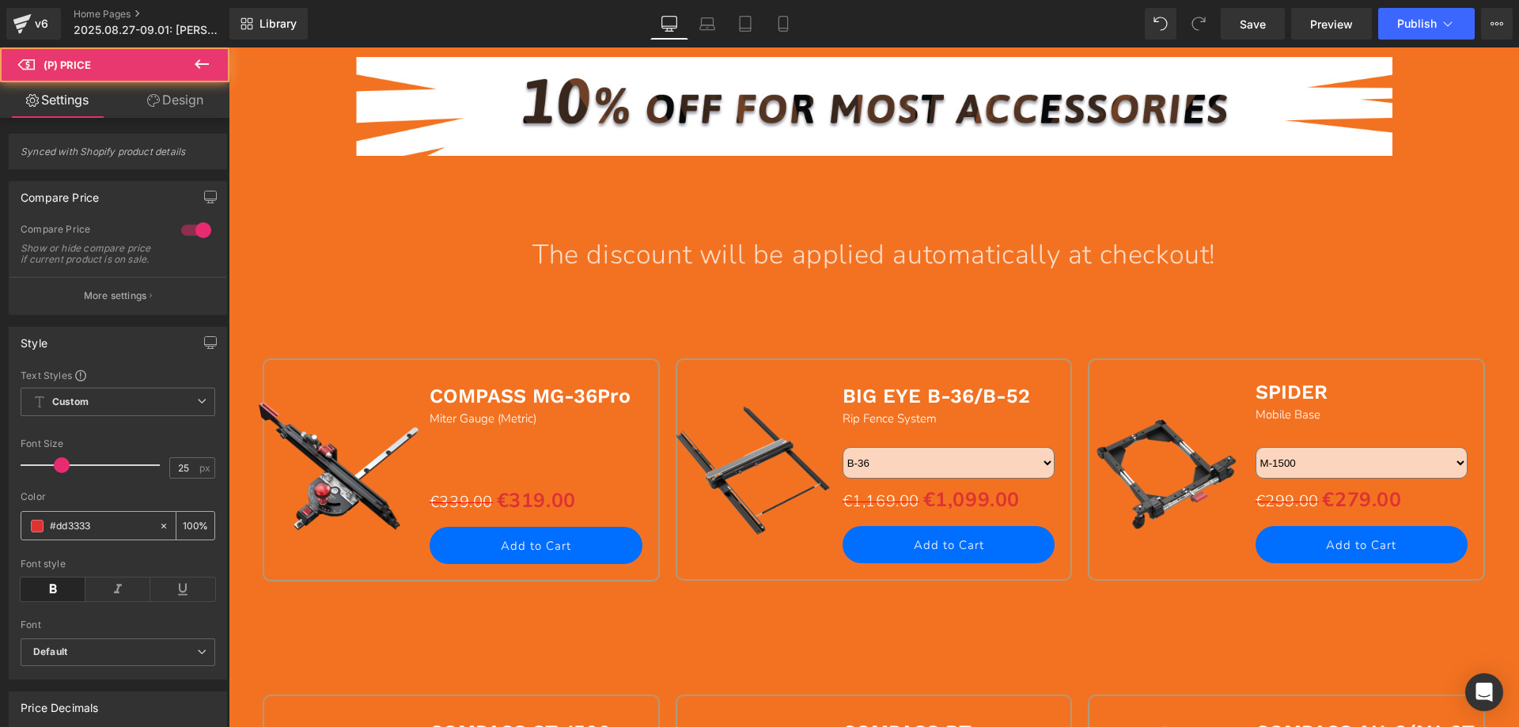
click at [36, 533] on span at bounding box center [37, 526] width 13 height 13
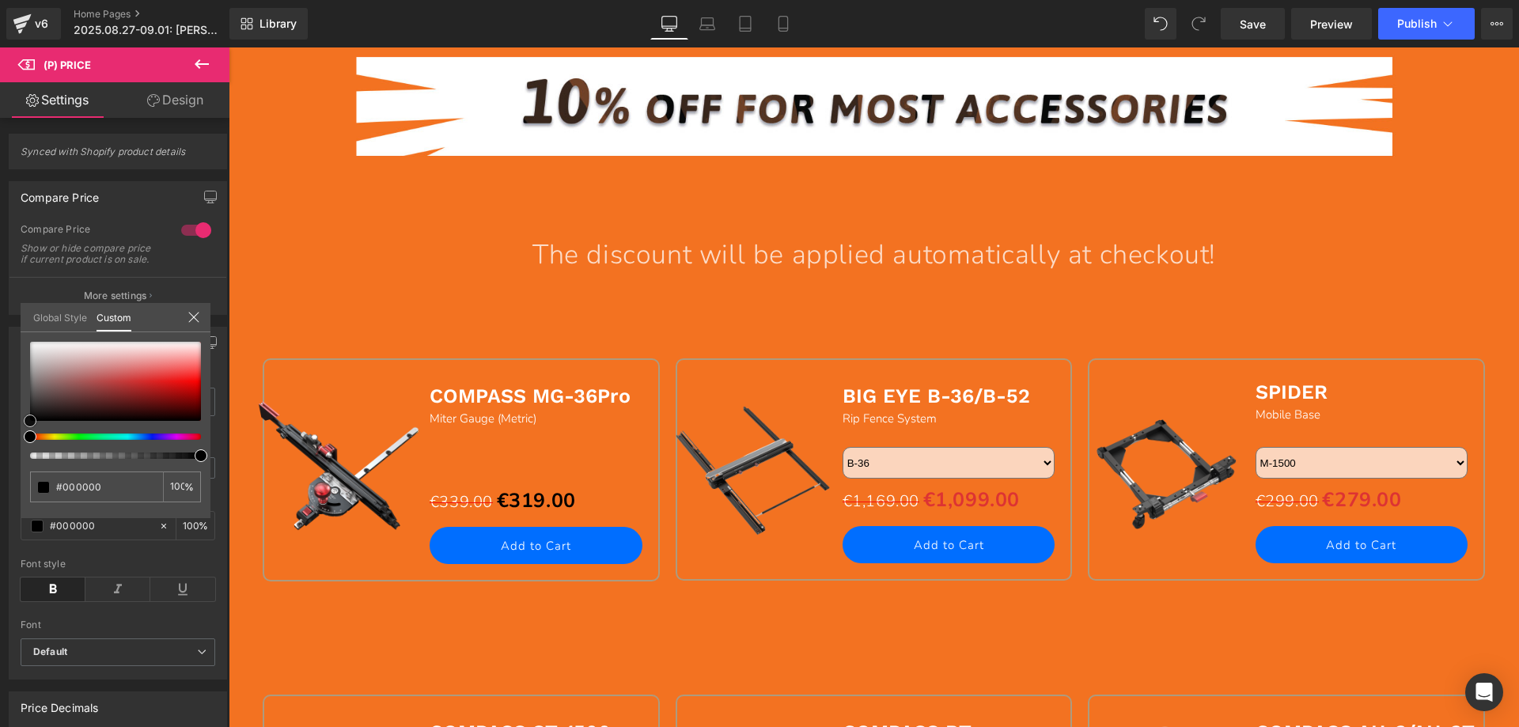
drag, startPoint x: 149, startPoint y: 379, endPoint x: 89, endPoint y: 384, distance: 60.3
click at [15, 431] on div "Style Text Styles Custom Custom Setup Global Style Custom Setup Global Style 25…" at bounding box center [118, 497] width 237 height 365
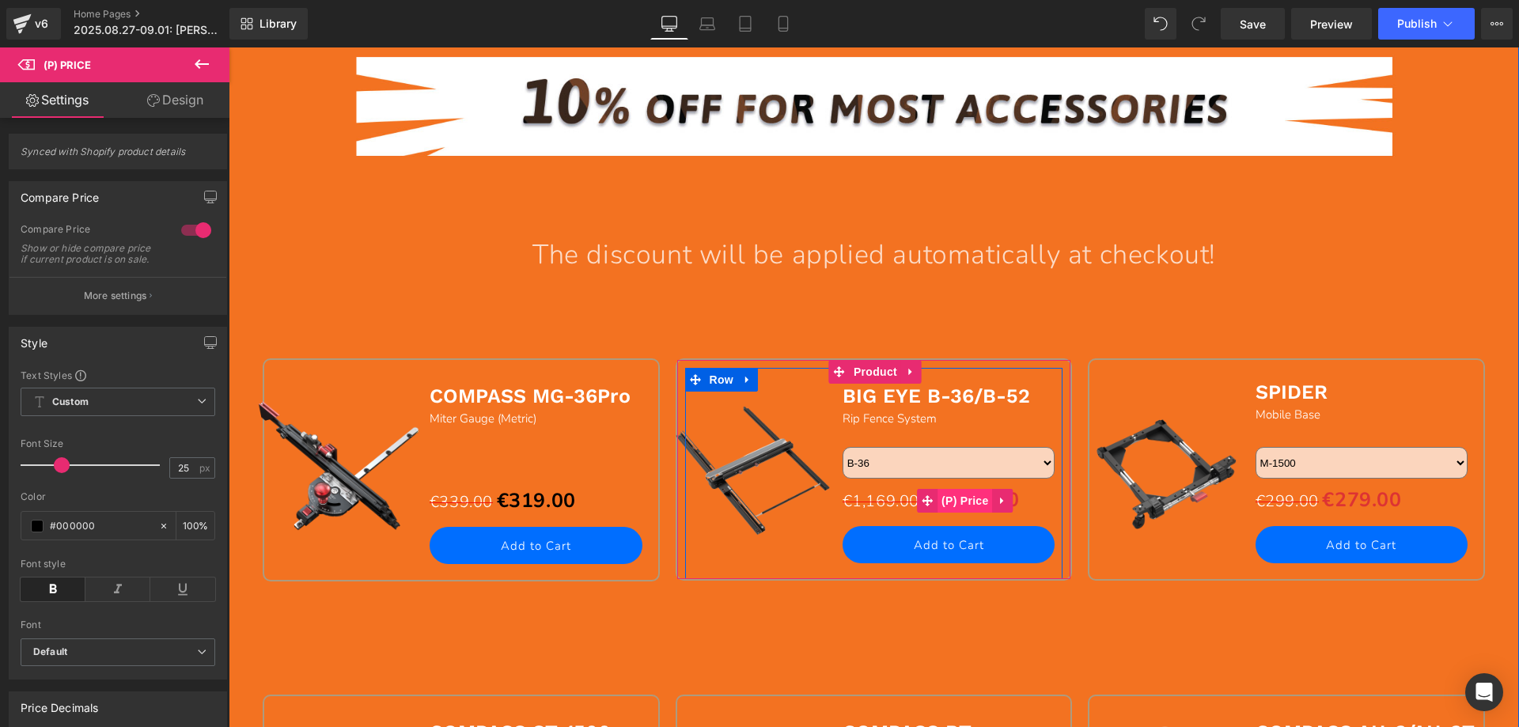
click at [947, 504] on span "(P) Price" at bounding box center [965, 501] width 55 height 24
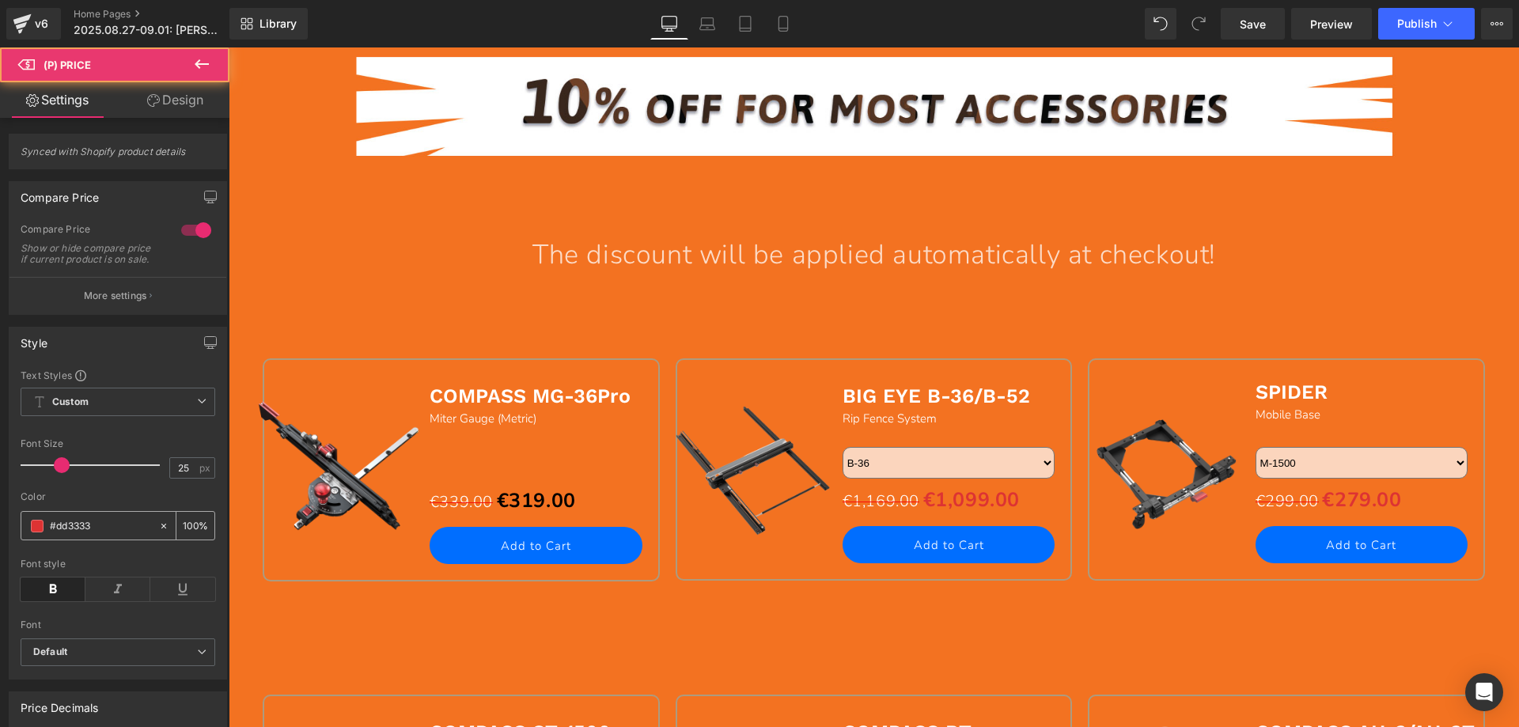
click at [37, 533] on span at bounding box center [37, 526] width 13 height 13
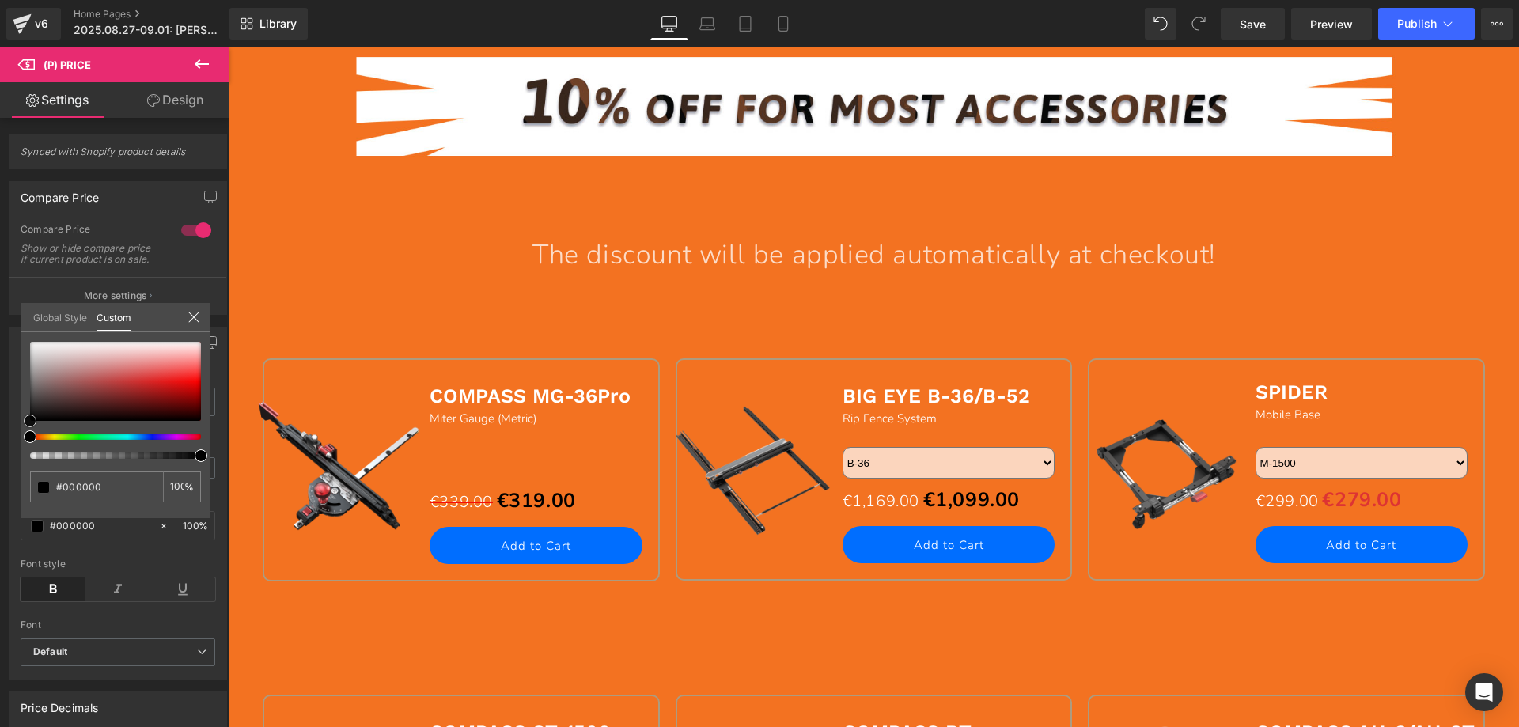
drag, startPoint x: 150, startPoint y: 378, endPoint x: 6, endPoint y: 434, distance: 154.3
click at [6, 433] on div "Style Text Styles Custom Custom Setup Global Style Custom Setup Global Style 25…" at bounding box center [118, 497] width 237 height 365
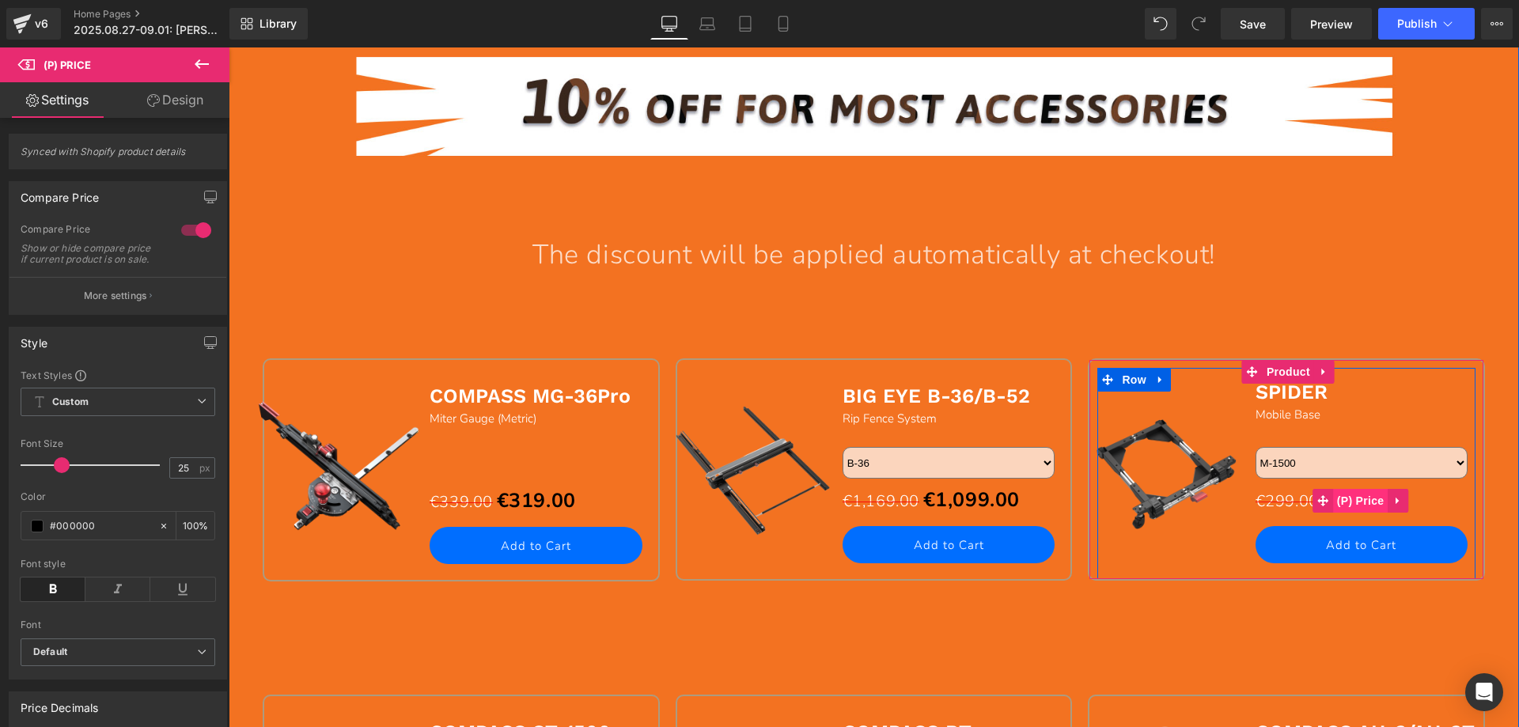
click at [1349, 499] on span "(P) Price" at bounding box center [1360, 501] width 55 height 24
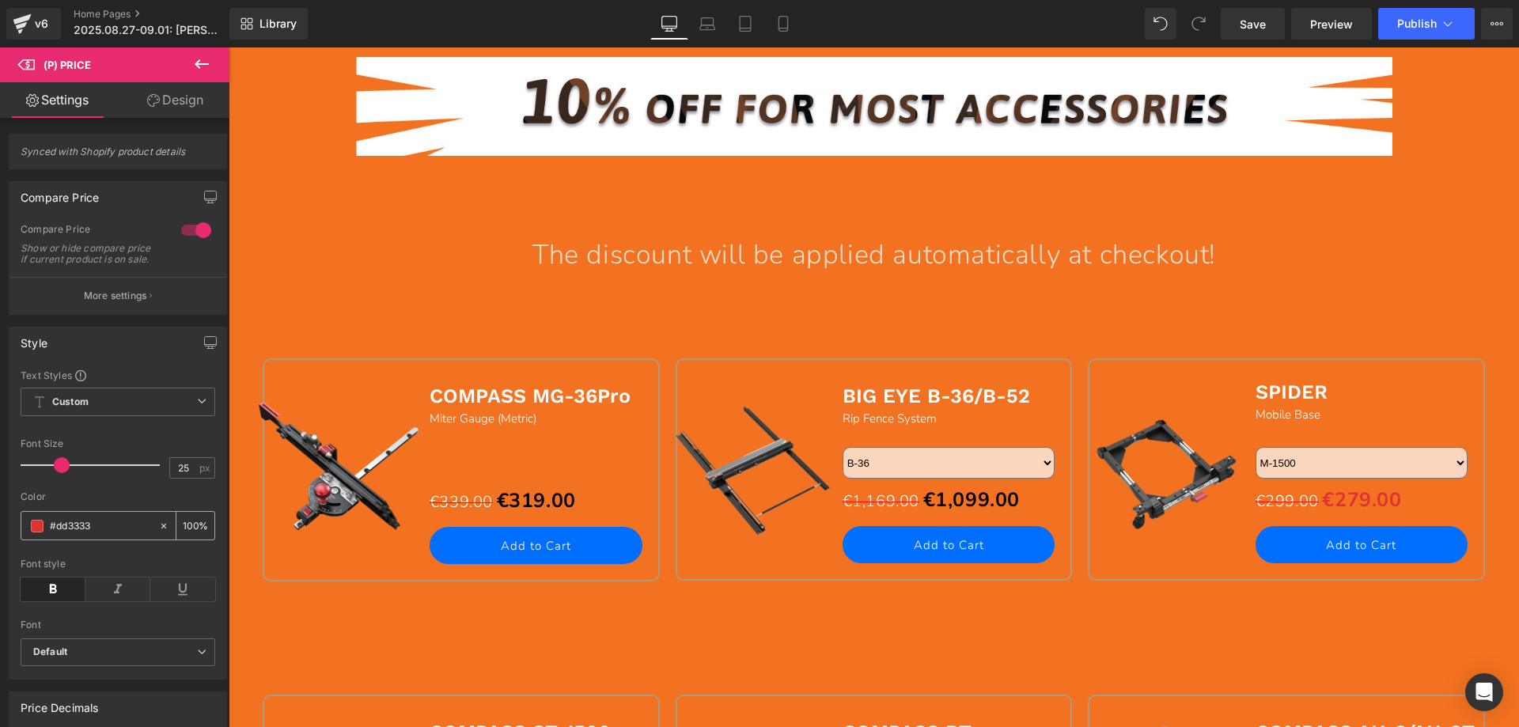
click at [39, 533] on span at bounding box center [37, 526] width 13 height 13
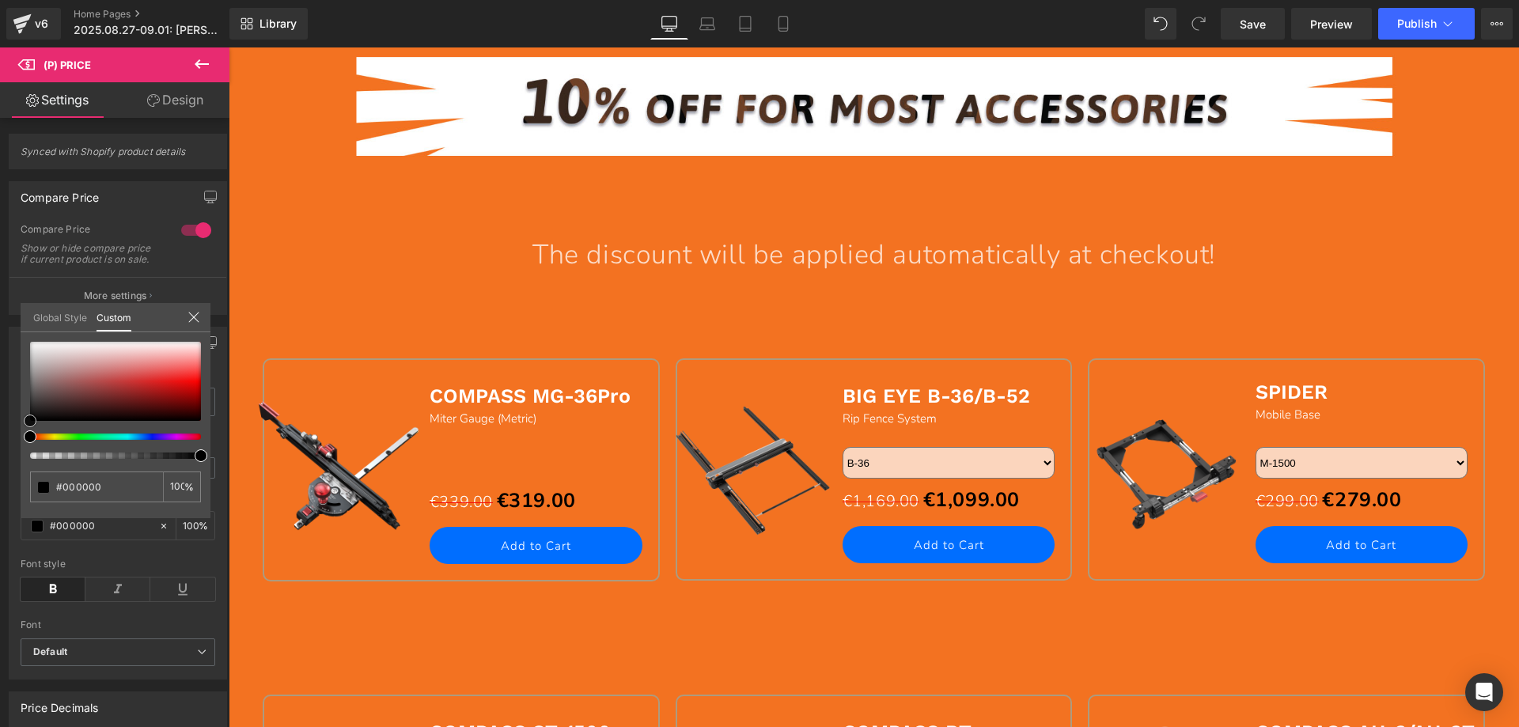
drag, startPoint x: 152, startPoint y: 379, endPoint x: -1, endPoint y: 450, distance: 168.5
click at [0, 450] on html "(P) Price You are previewing how the will restyle your page. You can not edit E…" at bounding box center [759, 363] width 1519 height 727
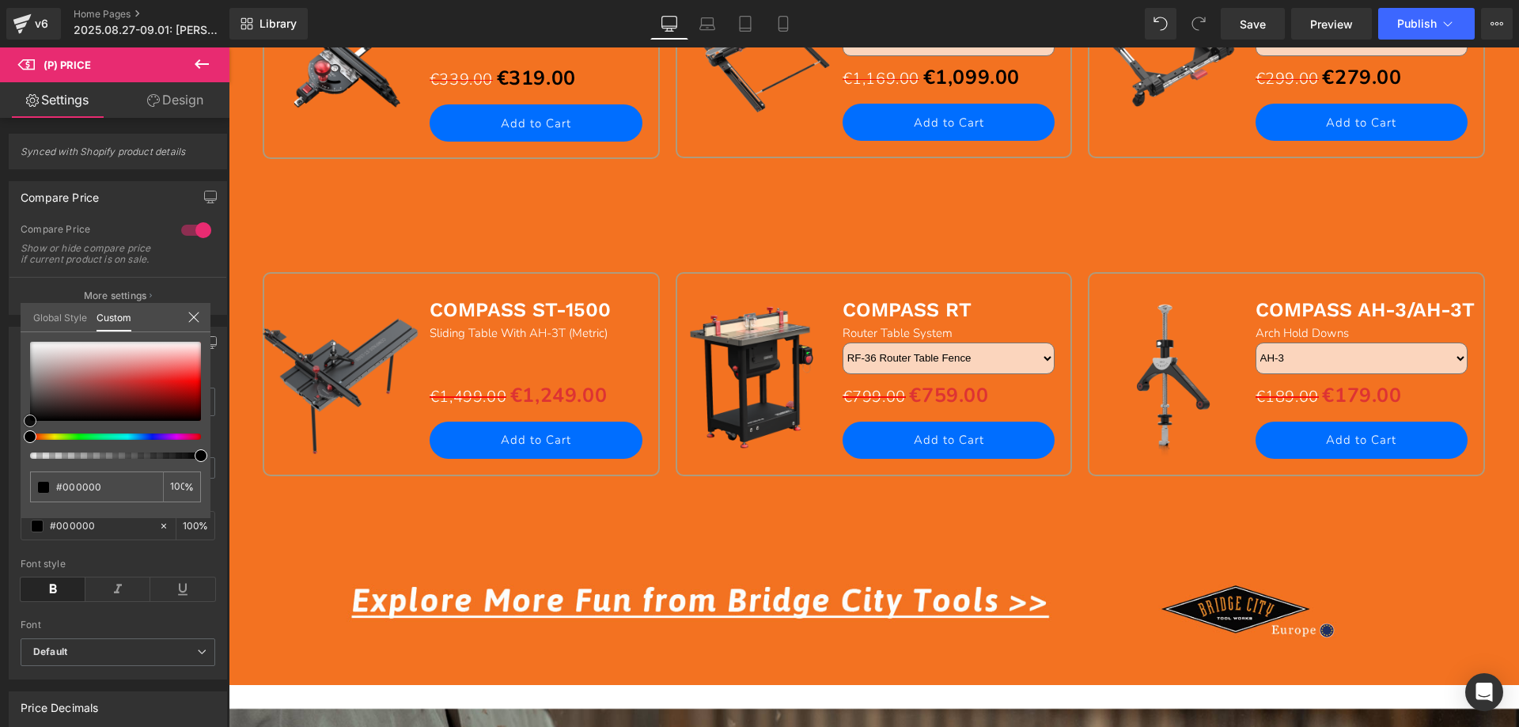
scroll to position [2374, 0]
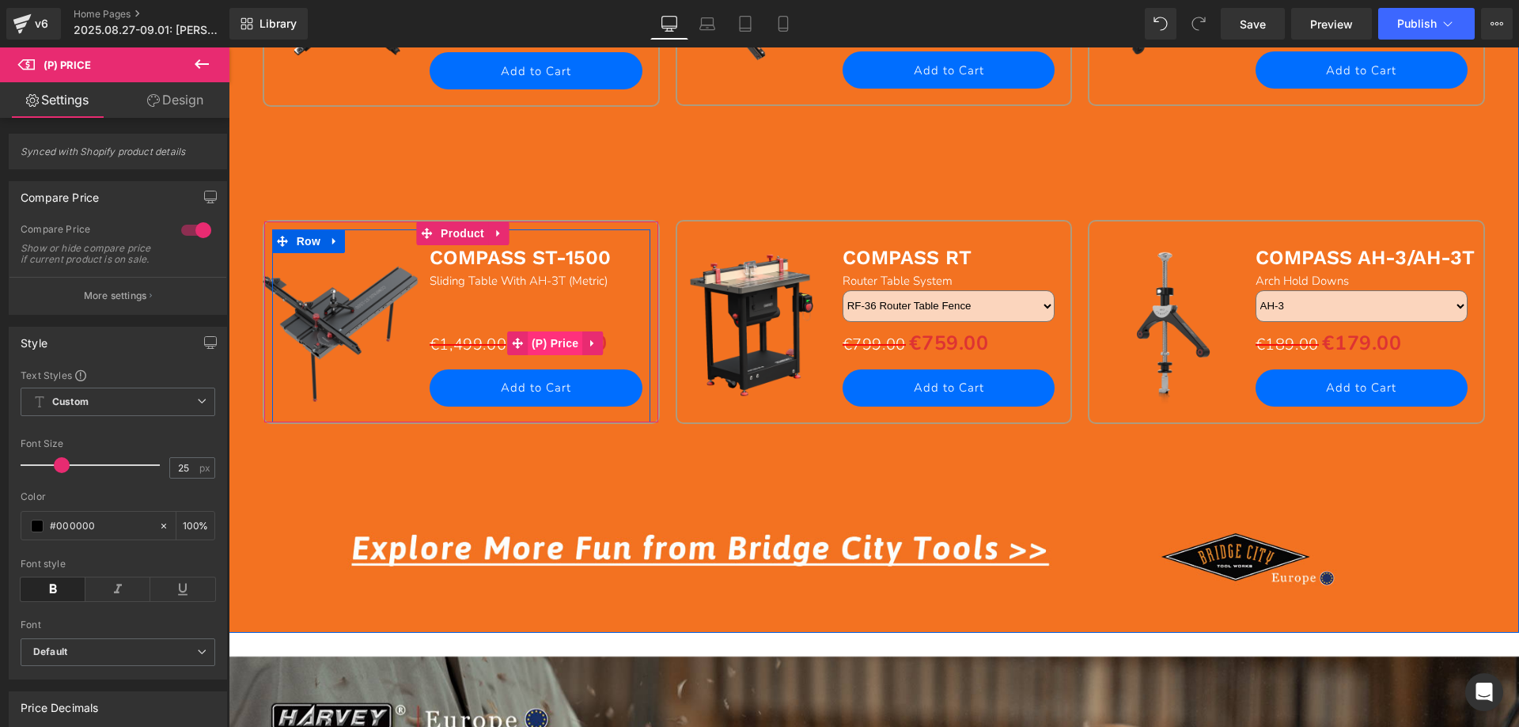
click at [551, 339] on span "(P) Price" at bounding box center [555, 344] width 55 height 24
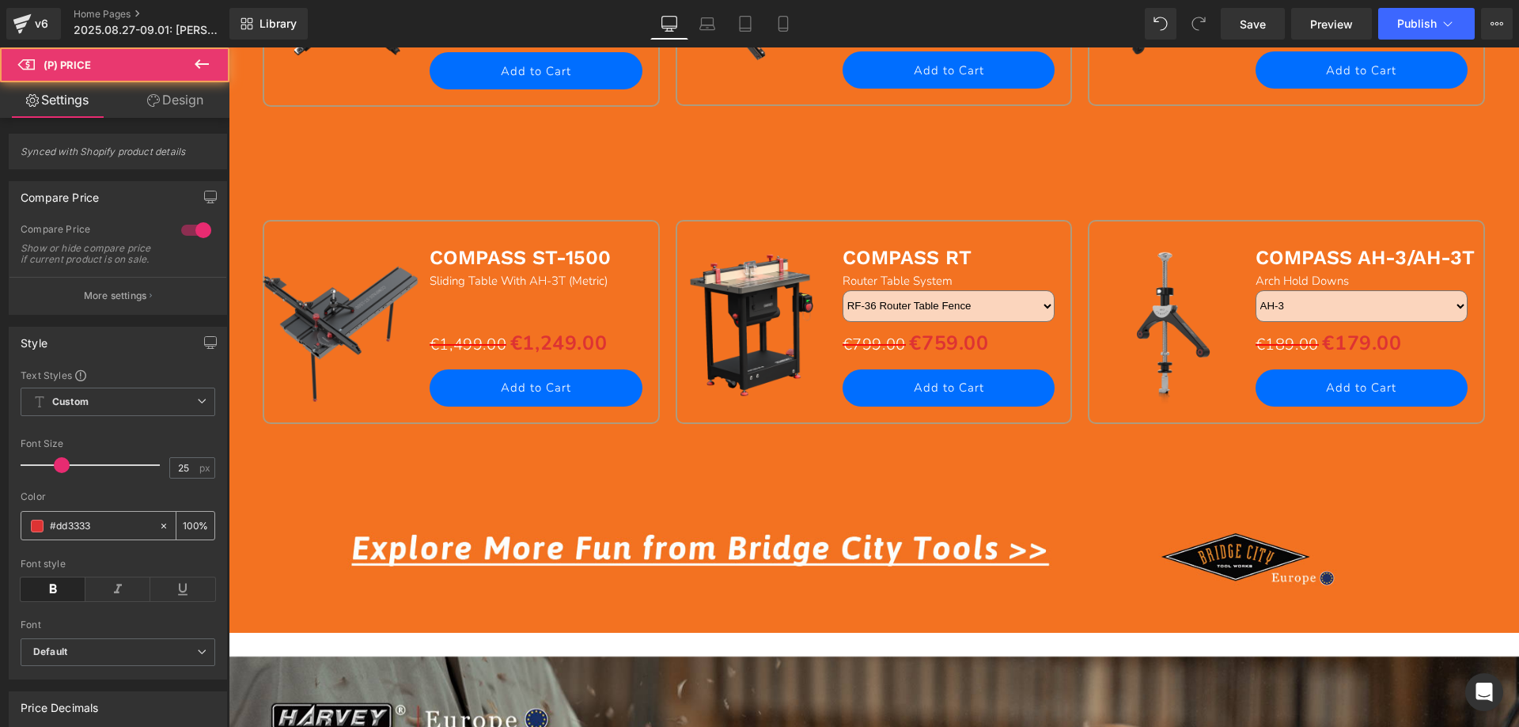
click at [39, 533] on span at bounding box center [37, 526] width 13 height 13
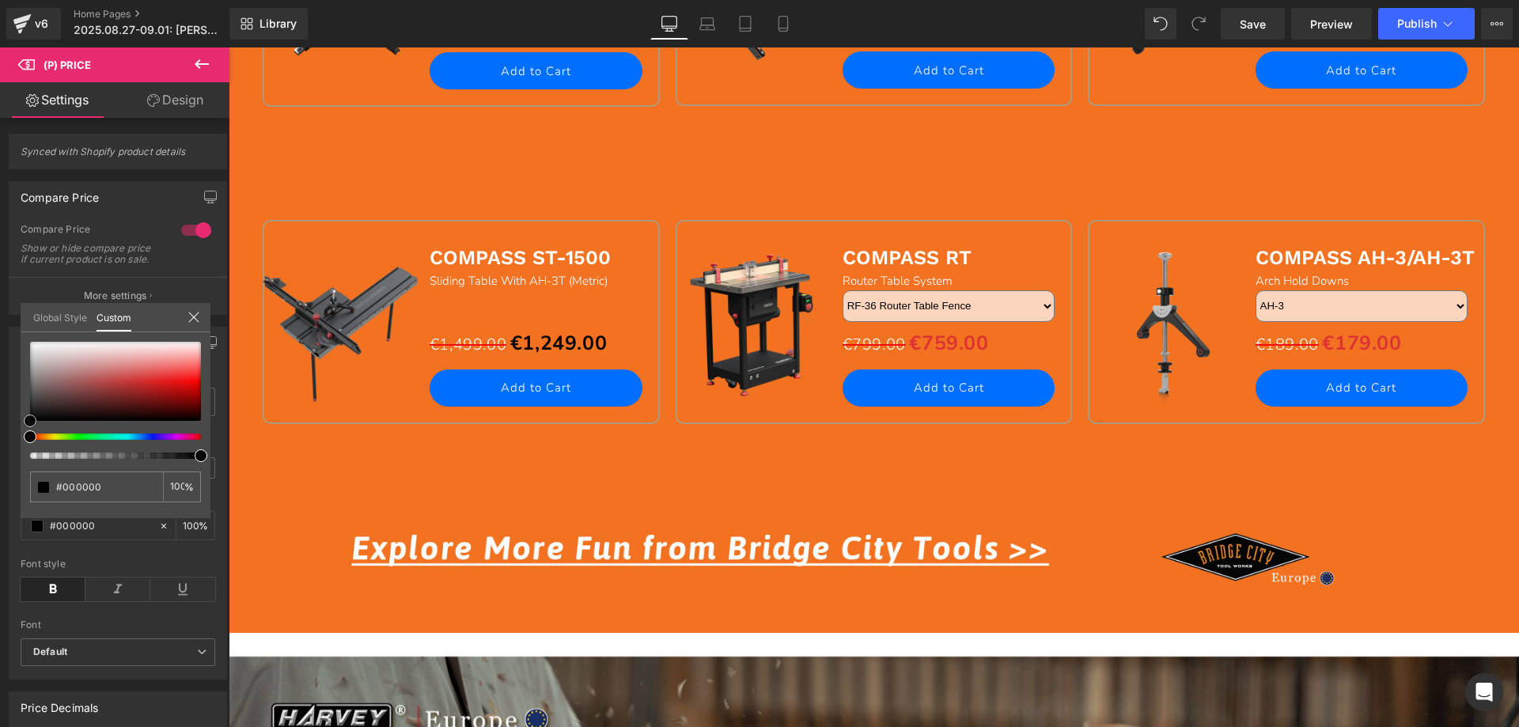
drag, startPoint x: 150, startPoint y: 379, endPoint x: 15, endPoint y: 427, distance: 143.7
click at [15, 427] on div "Style Text Styles Custom Custom Setup Global Style Custom Setup Global Style 25…" at bounding box center [118, 497] width 237 height 365
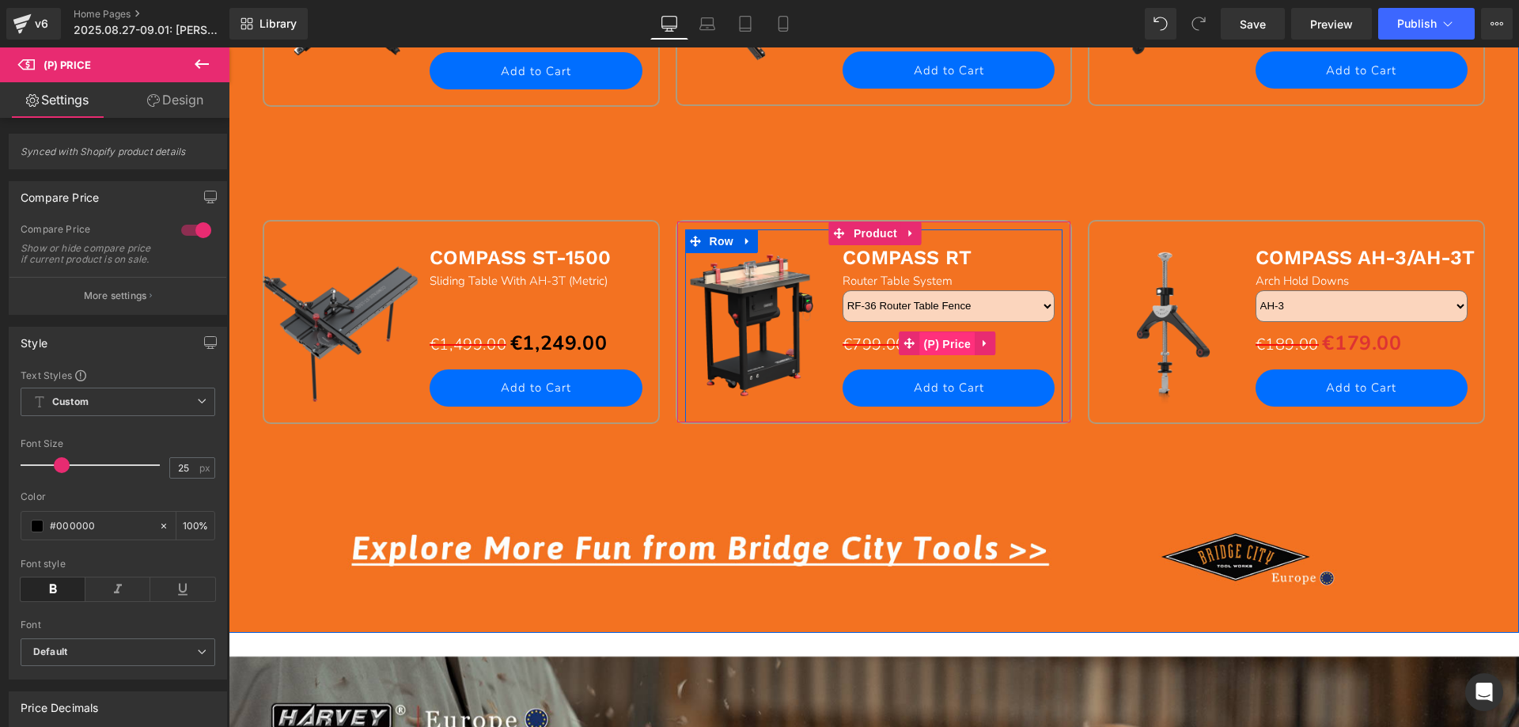
click at [944, 342] on span "(P) Price" at bounding box center [947, 344] width 55 height 24
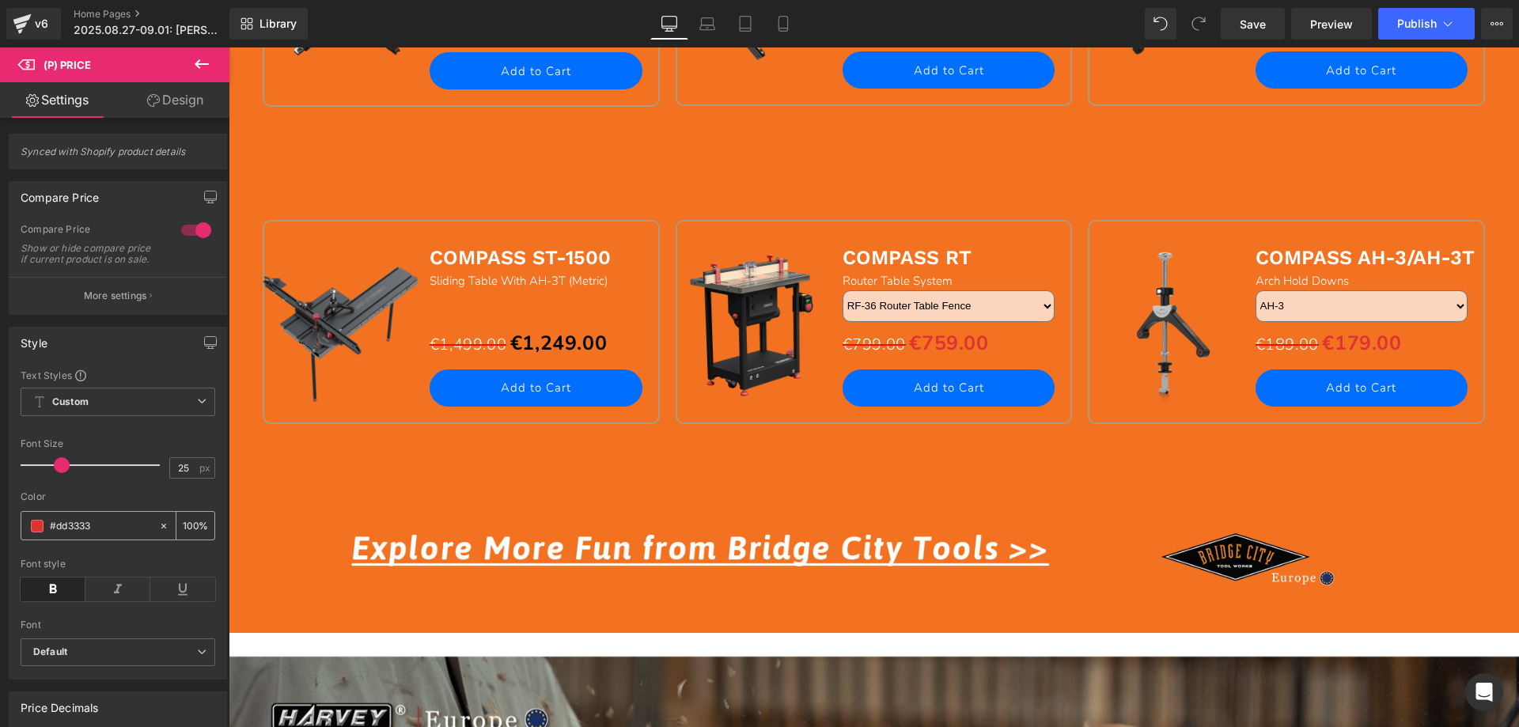
click at [36, 533] on span at bounding box center [37, 526] width 13 height 13
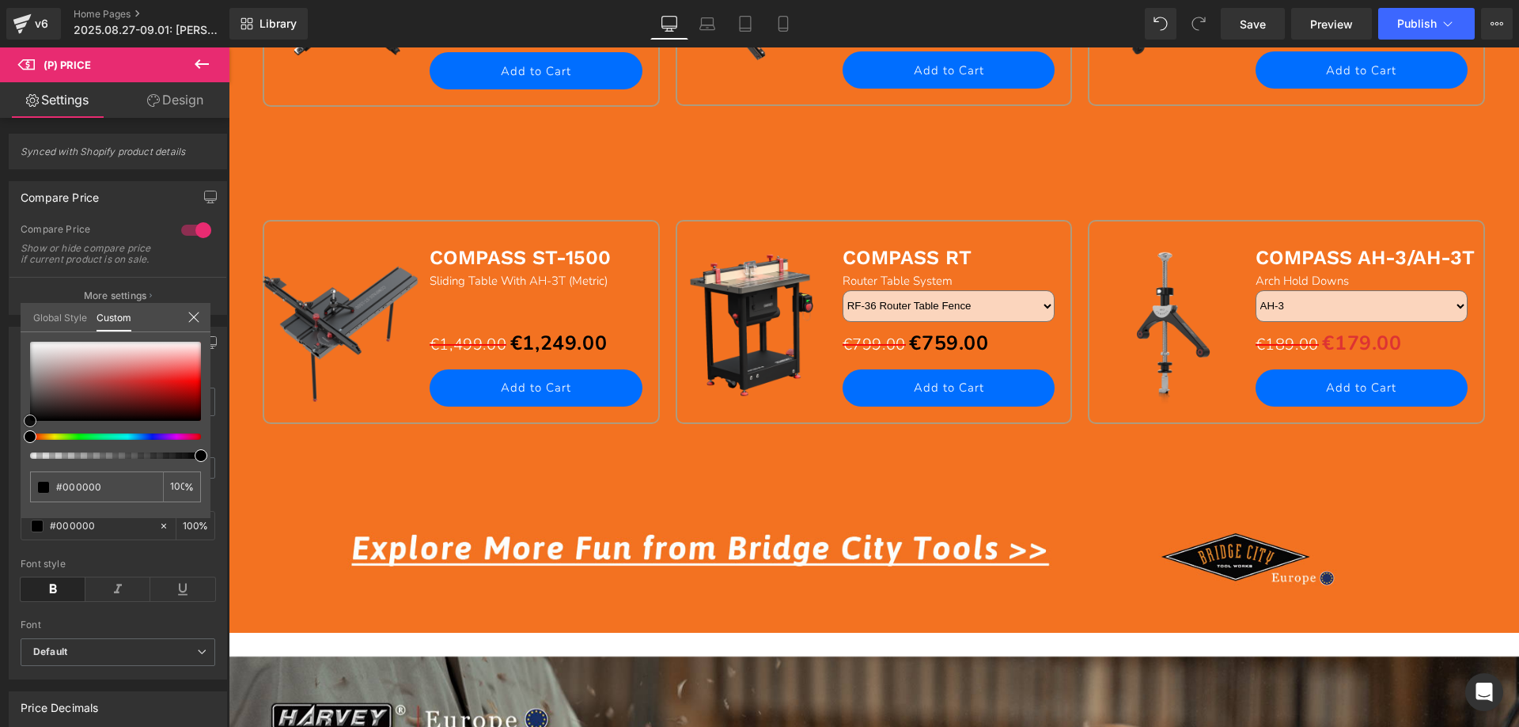
drag, startPoint x: 154, startPoint y: 378, endPoint x: -2, endPoint y: 442, distance: 168.6
click at [0, 442] on html "(P) Price You are previewing how the will restyle your page. You can not edit E…" at bounding box center [759, 363] width 1519 height 727
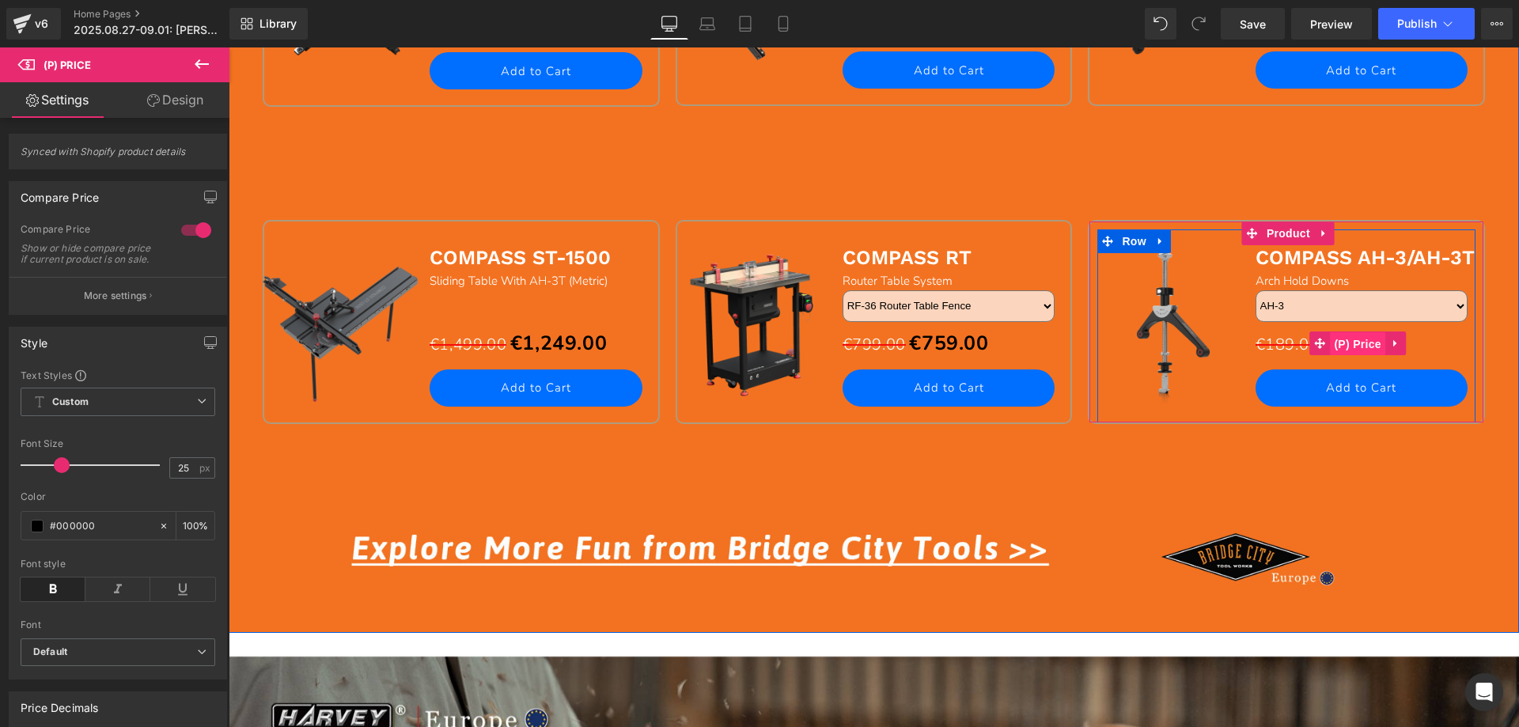
click at [1355, 346] on span "(P) Price" at bounding box center [1357, 344] width 55 height 24
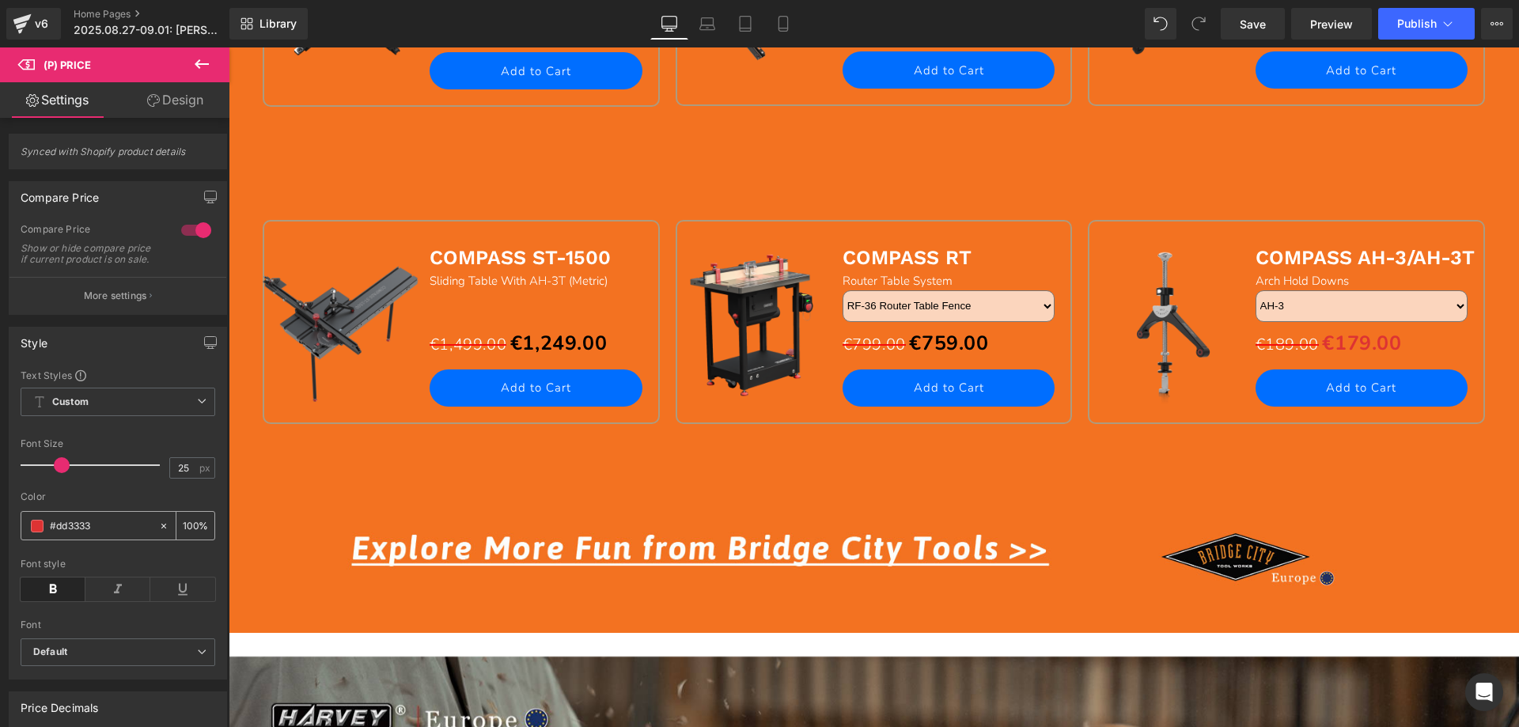
click at [34, 533] on span at bounding box center [37, 526] width 13 height 13
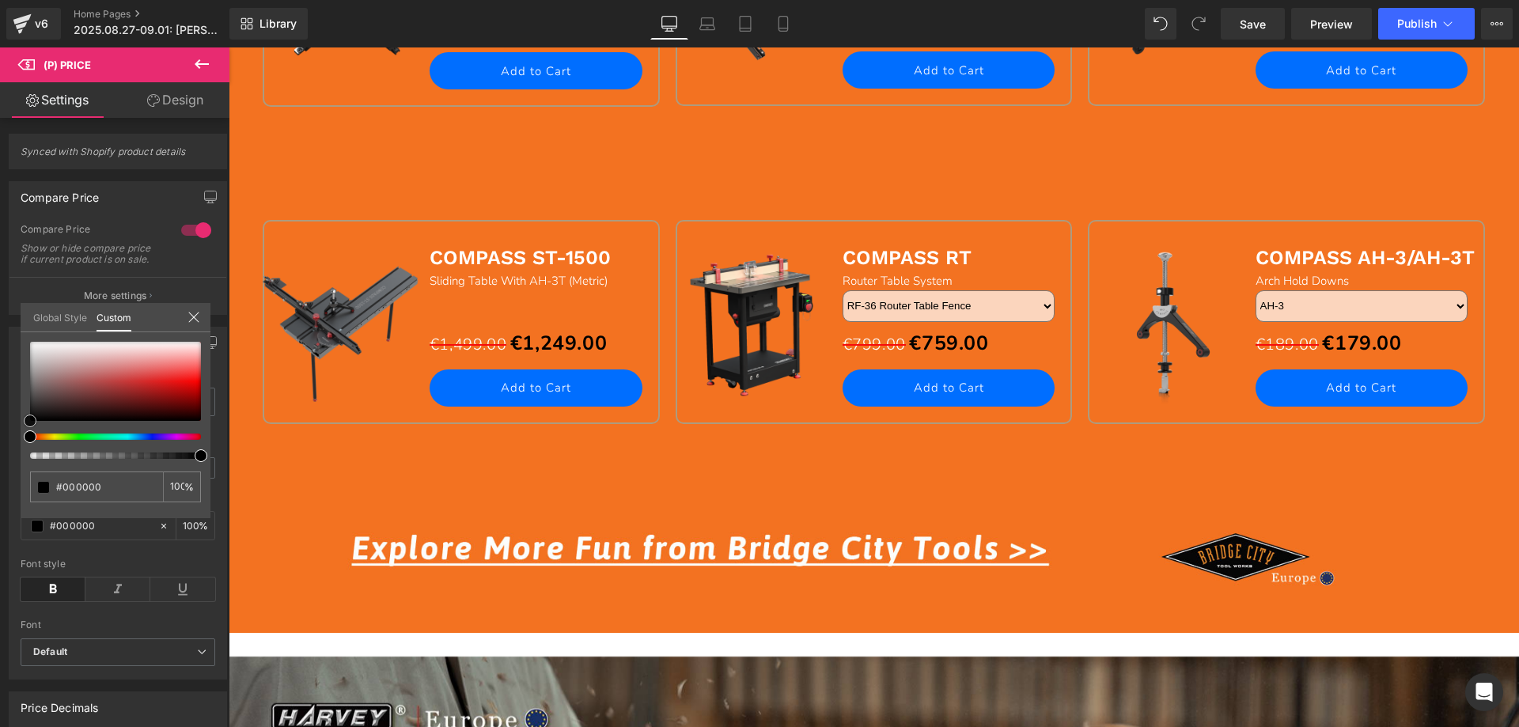
drag, startPoint x: 153, startPoint y: 380, endPoint x: -28, endPoint y: 462, distance: 198.3
click at [0, 462] on html "(P) Price You are previewing how the will restyle your page. You can not edit E…" at bounding box center [759, 363] width 1519 height 727
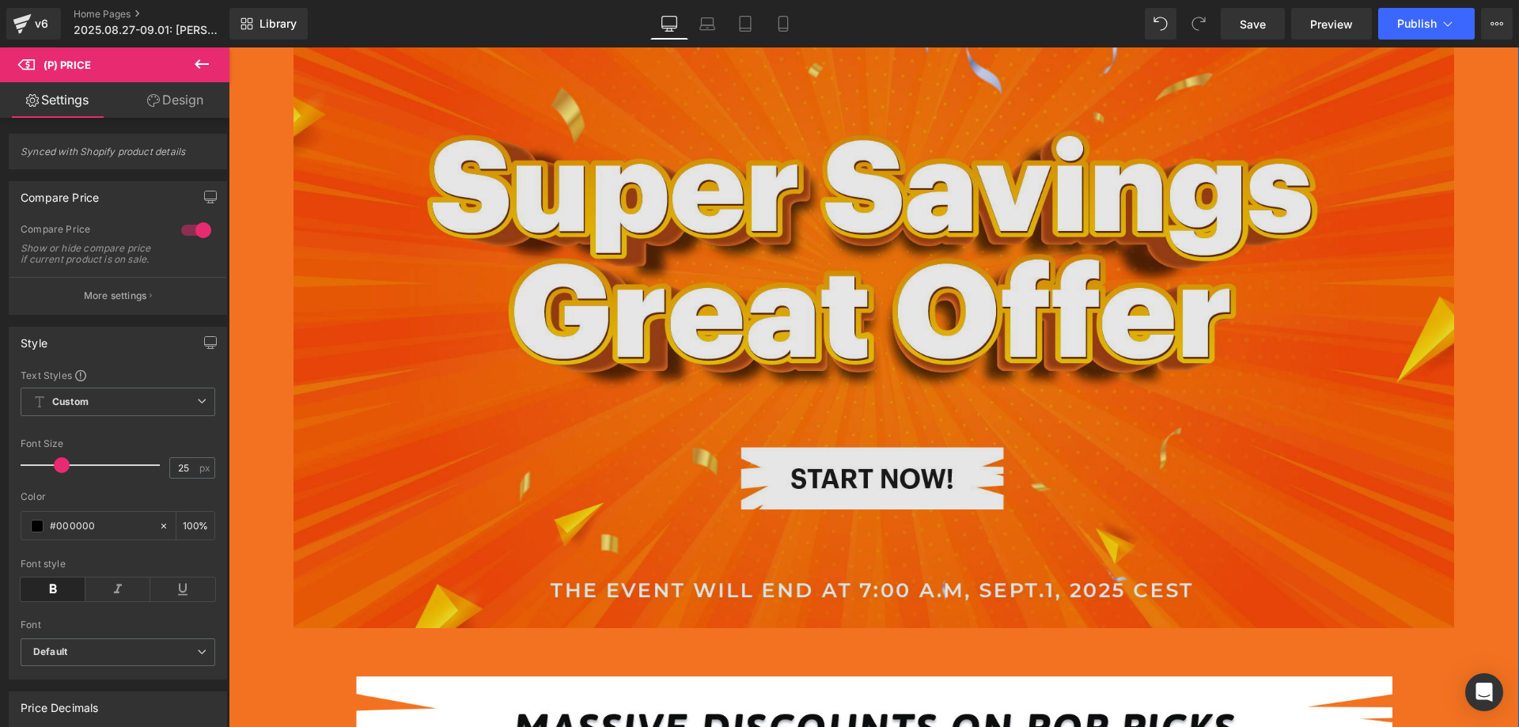
scroll to position [554, 0]
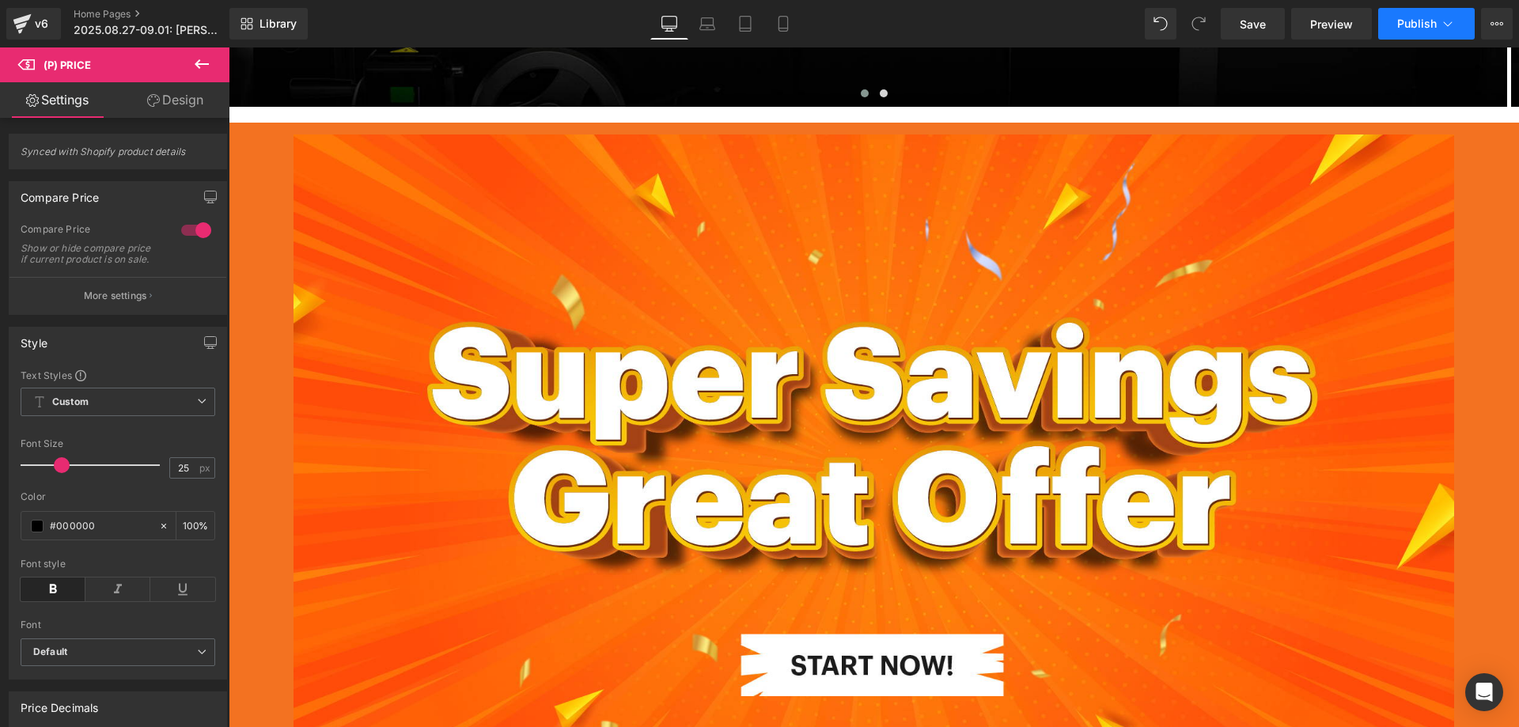
click at [1404, 28] on span "Publish" at bounding box center [1418, 23] width 40 height 13
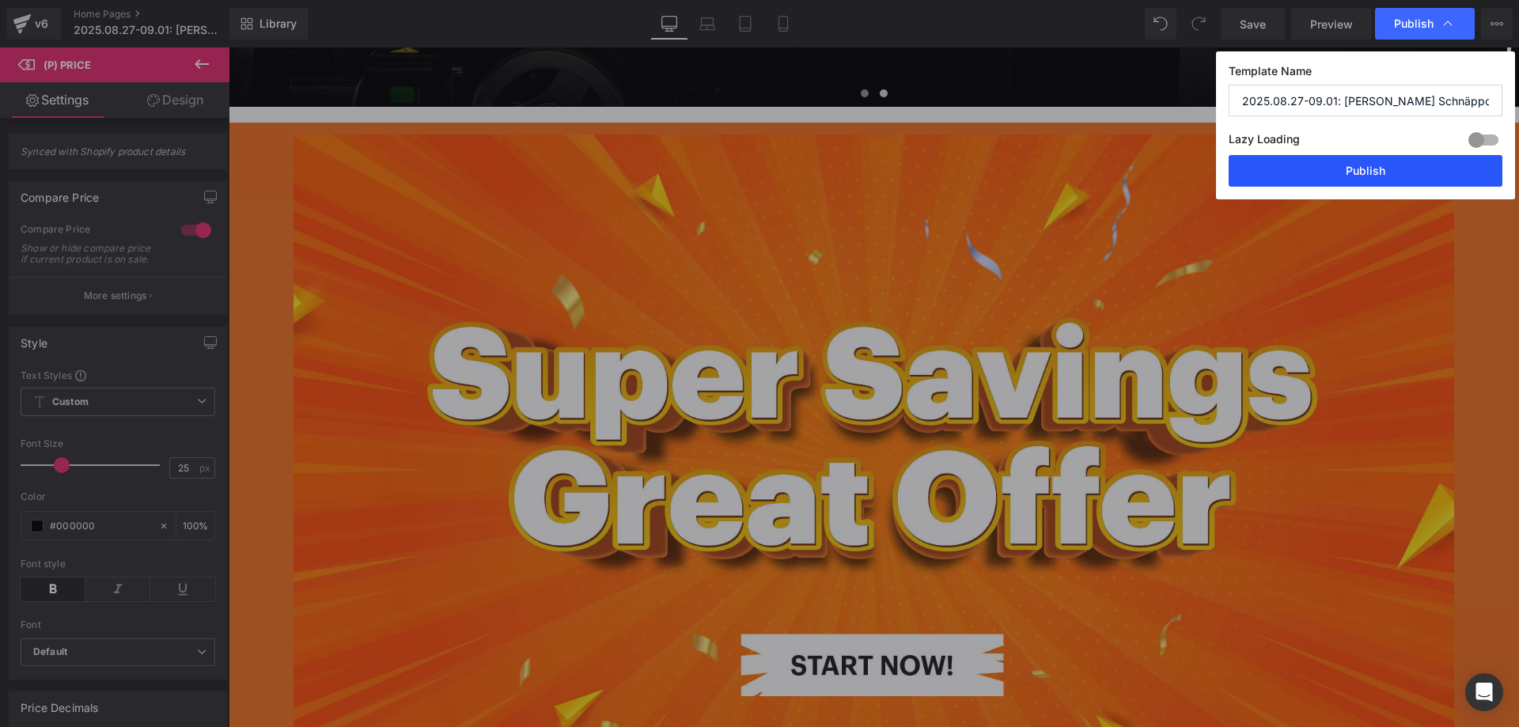
click at [1345, 162] on button "Publish" at bounding box center [1366, 171] width 274 height 32
